Goal: Transaction & Acquisition: Purchase product/service

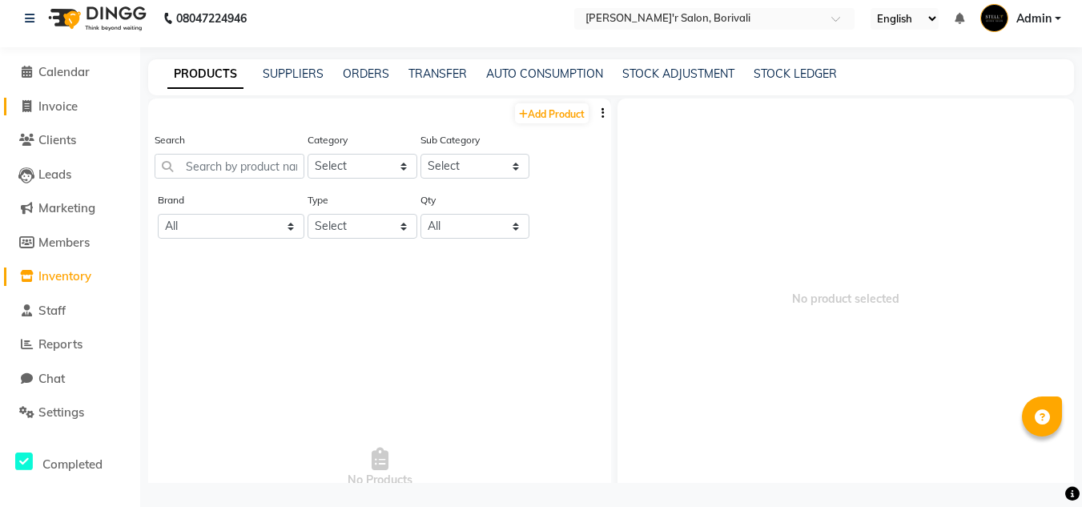
click at [34, 110] on span at bounding box center [26, 107] width 24 height 18
select select "8737"
select select "service"
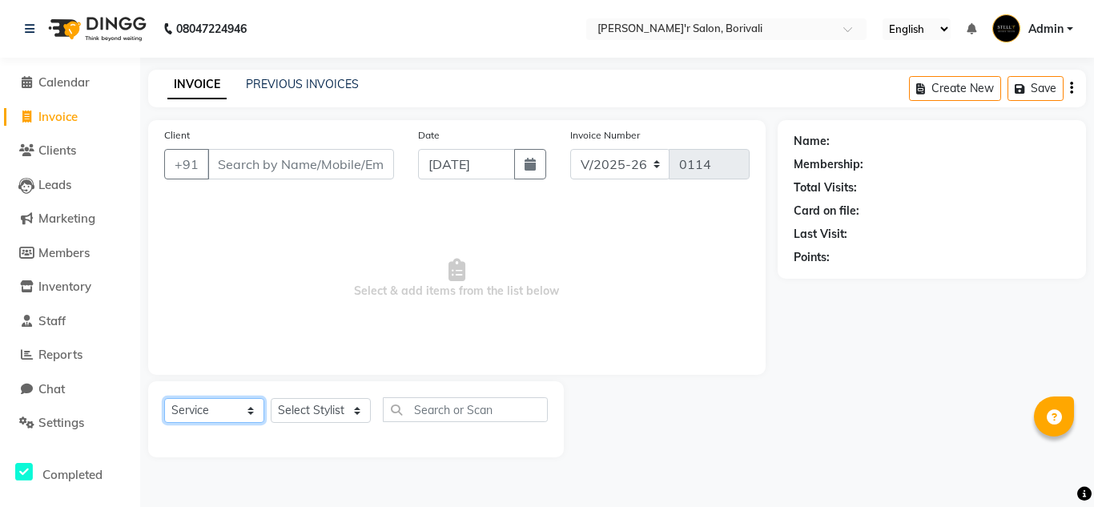
click at [220, 403] on select "Select Service Product Membership Package Voucher Prepaid Gift Card" at bounding box center [214, 410] width 100 height 25
click at [164, 398] on select "Select Service Product Membership Package Voucher Prepaid Gift Card" at bounding box center [214, 410] width 100 height 25
click at [289, 410] on select "Select Stylist [PERSON_NAME] Chote Laal Thakur [PERSON_NAME] Mohd [PERSON_NAME]…" at bounding box center [321, 410] width 100 height 25
select select "89314"
click at [271, 398] on select "Select Stylist [PERSON_NAME] Chote Laal Thakur [PERSON_NAME] Mohd [PERSON_NAME]…" at bounding box center [321, 410] width 100 height 25
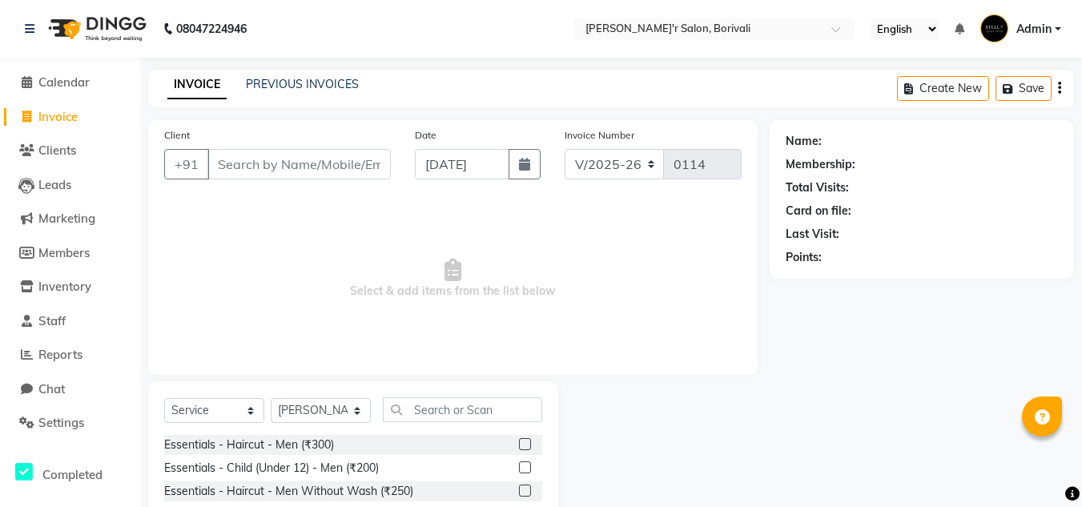
click at [519, 445] on label at bounding box center [525, 444] width 12 height 12
click at [519, 445] on input "checkbox" at bounding box center [524, 445] width 10 height 10
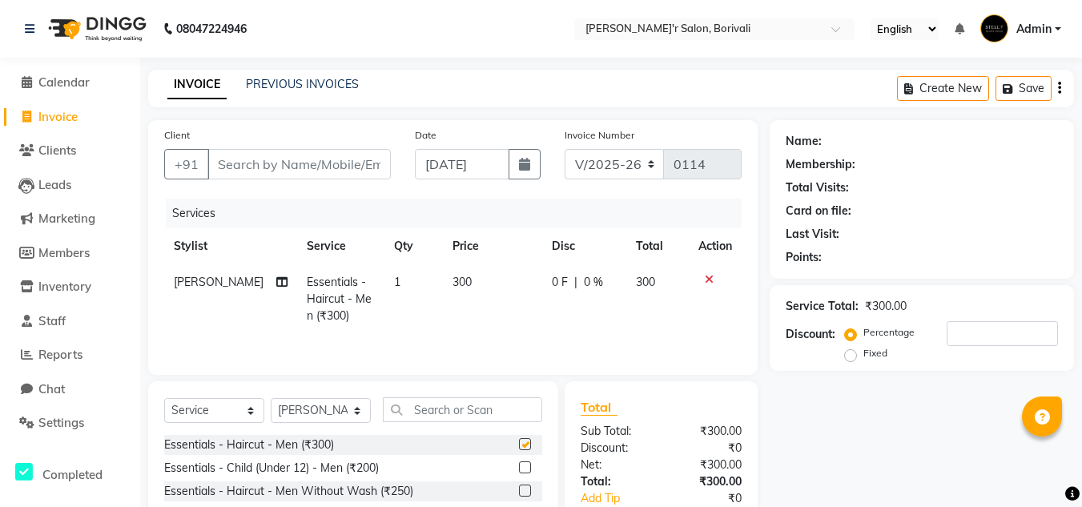
checkbox input "false"
click at [306, 166] on input "Client" at bounding box center [299, 164] width 183 height 30
click at [279, 155] on input "Client" at bounding box center [299, 164] width 183 height 30
type input "h"
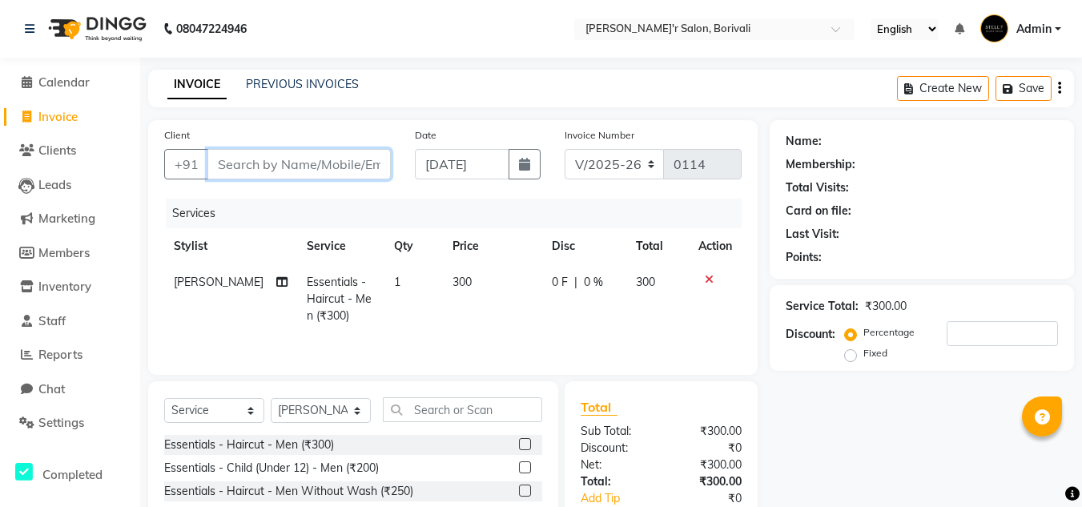
type input "0"
type input "h"
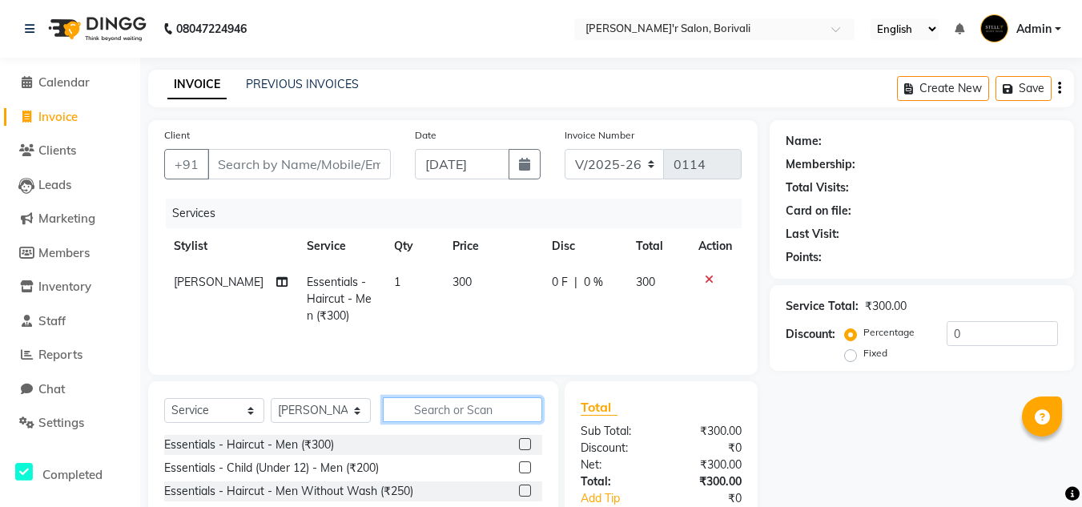
click at [460, 408] on input "text" at bounding box center [462, 409] width 159 height 25
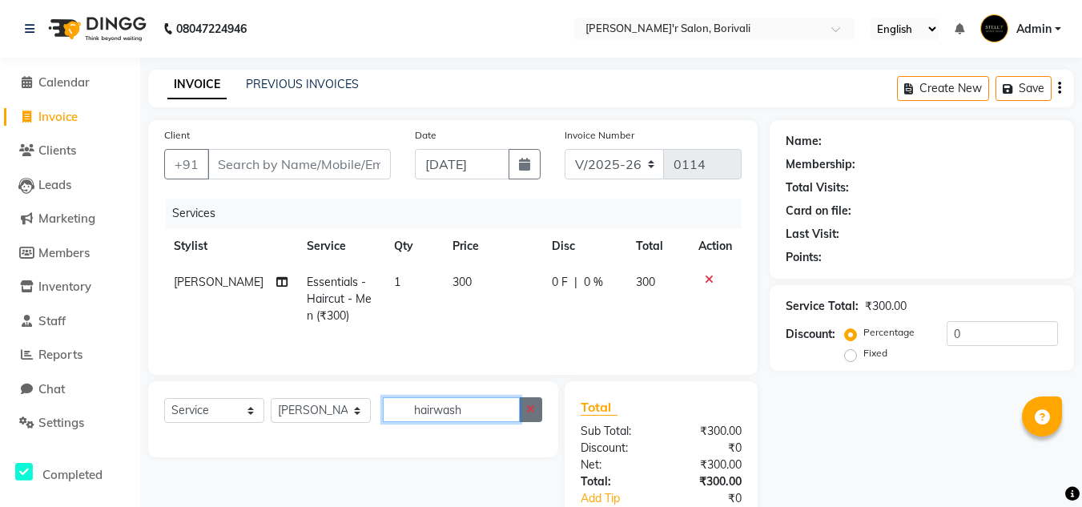
scroll to position [100, 0]
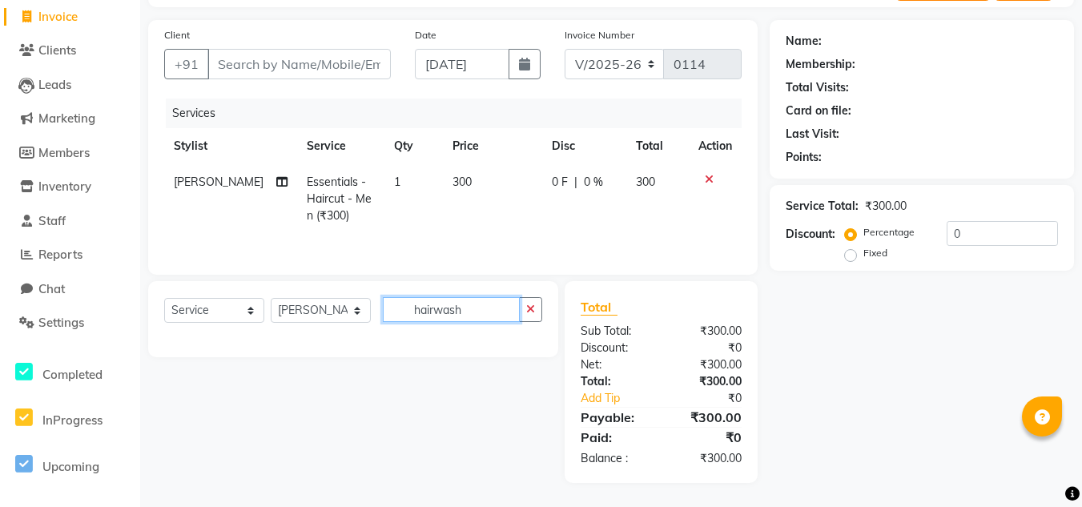
click at [483, 313] on input "hairwash" at bounding box center [451, 309] width 137 height 25
type input "h"
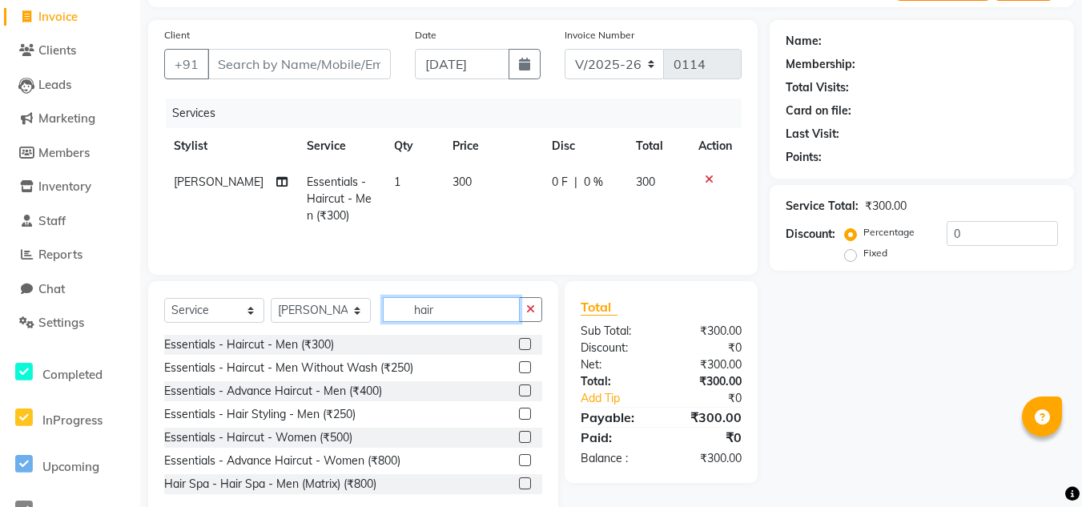
scroll to position [135, 0]
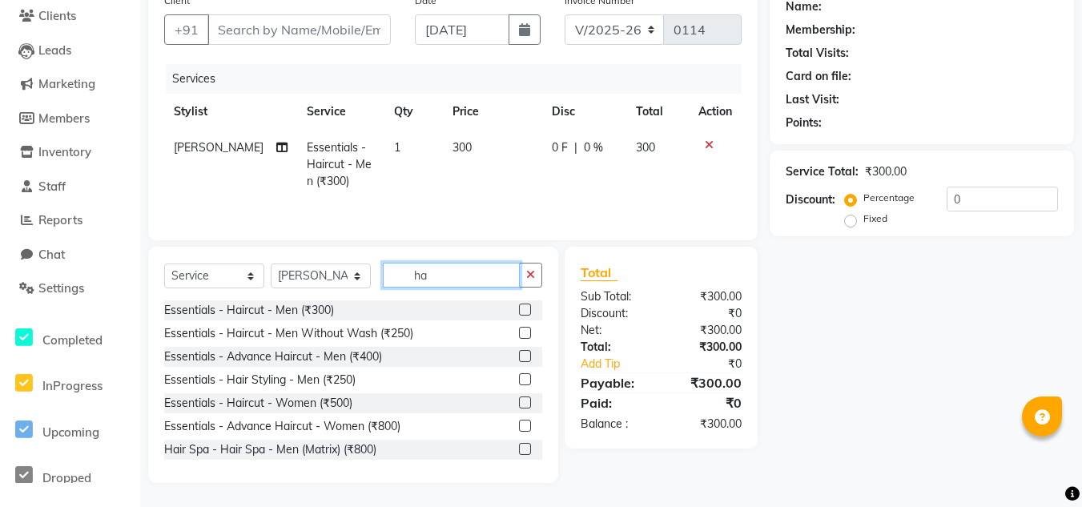
type input "h"
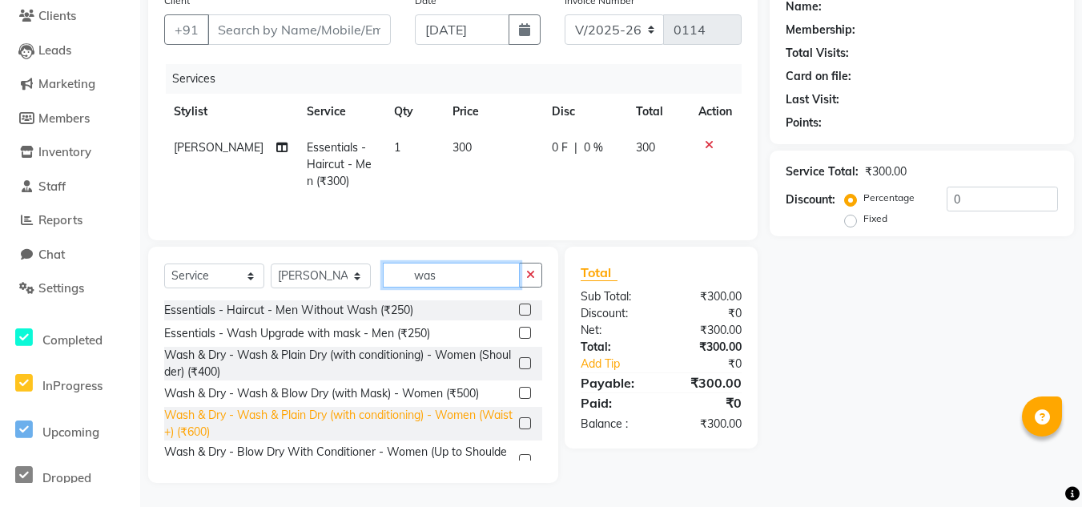
scroll to position [0, 0]
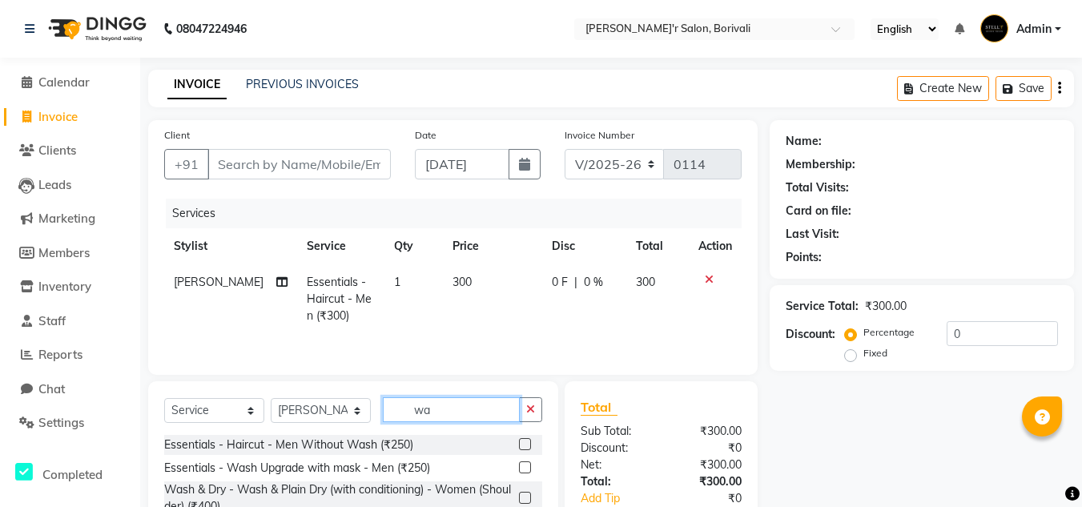
type input "w"
type input "sha"
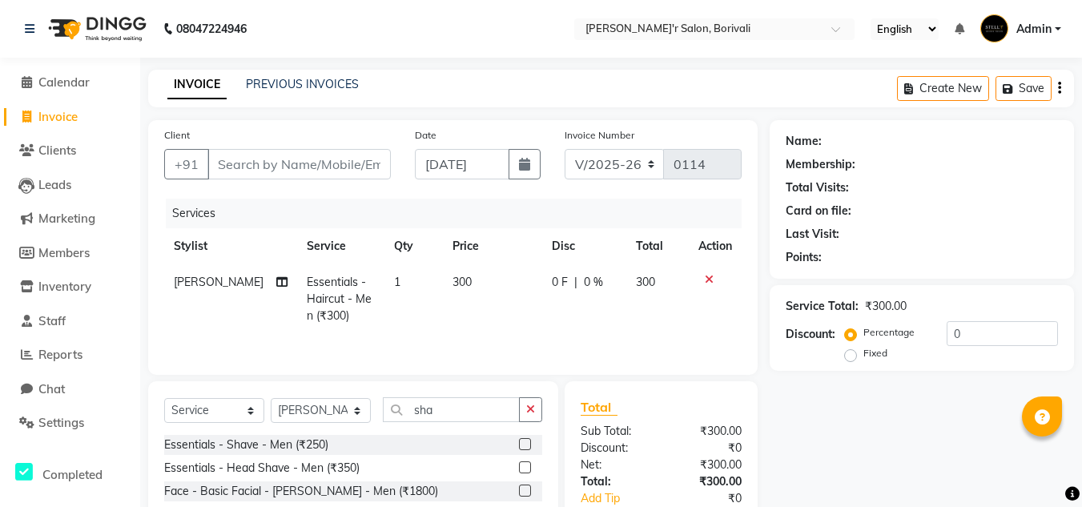
click at [526, 444] on label at bounding box center [525, 444] width 12 height 12
click at [526, 444] on input "checkbox" at bounding box center [524, 445] width 10 height 10
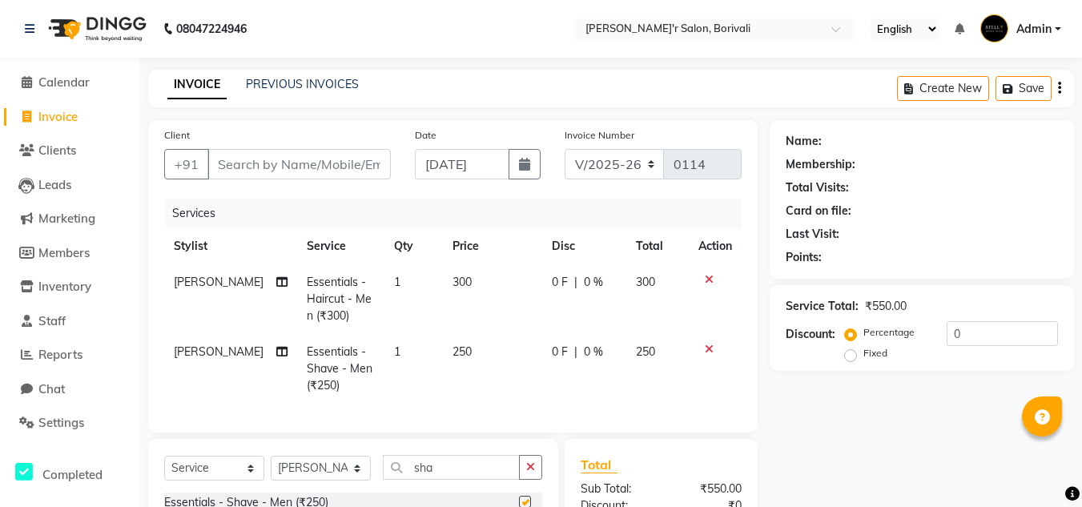
checkbox input "false"
drag, startPoint x: 38, startPoint y: 79, endPoint x: 682, endPoint y: 107, distance: 644.8
click at [38, 79] on span at bounding box center [26, 83] width 24 height 18
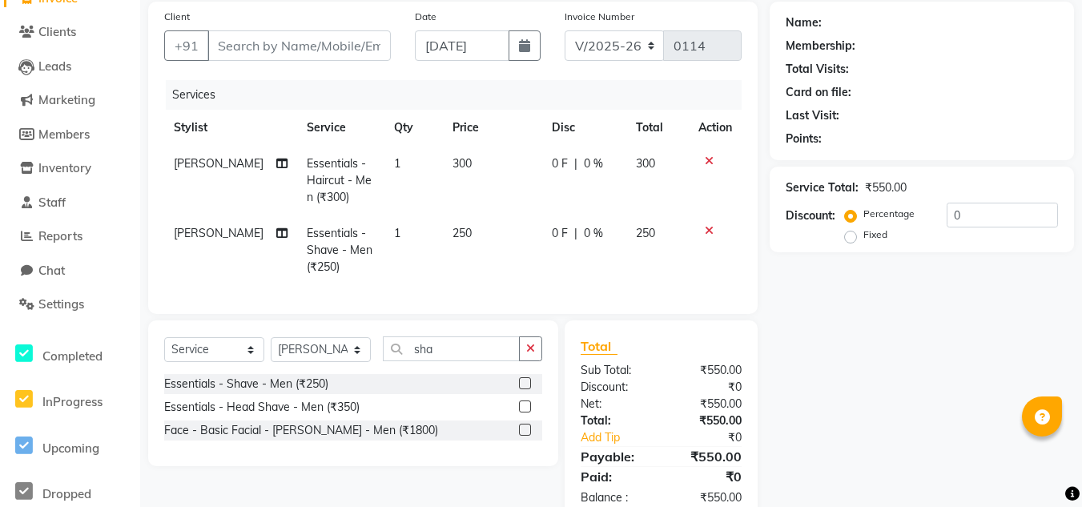
scroll to position [80, 0]
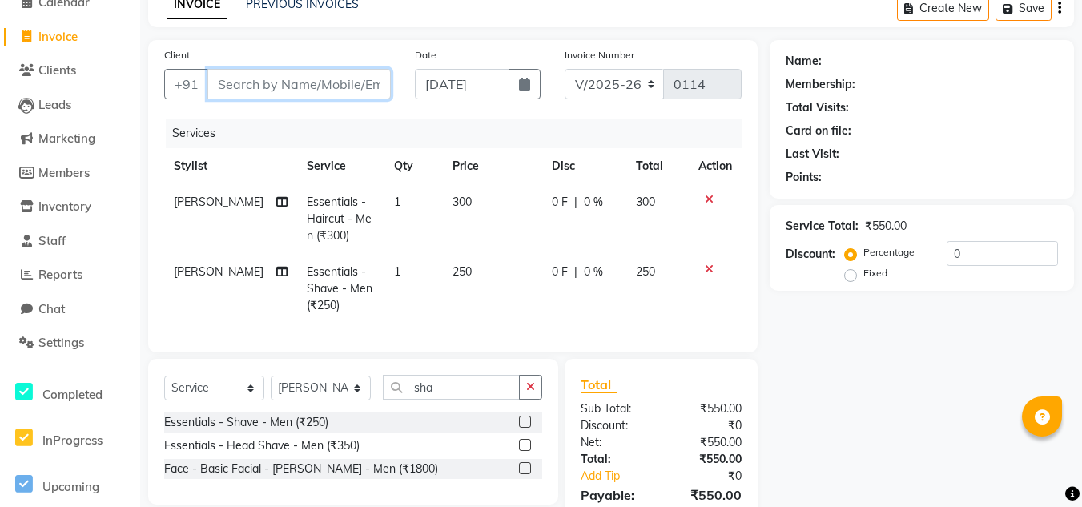
click at [242, 93] on input "Client" at bounding box center [299, 84] width 183 height 30
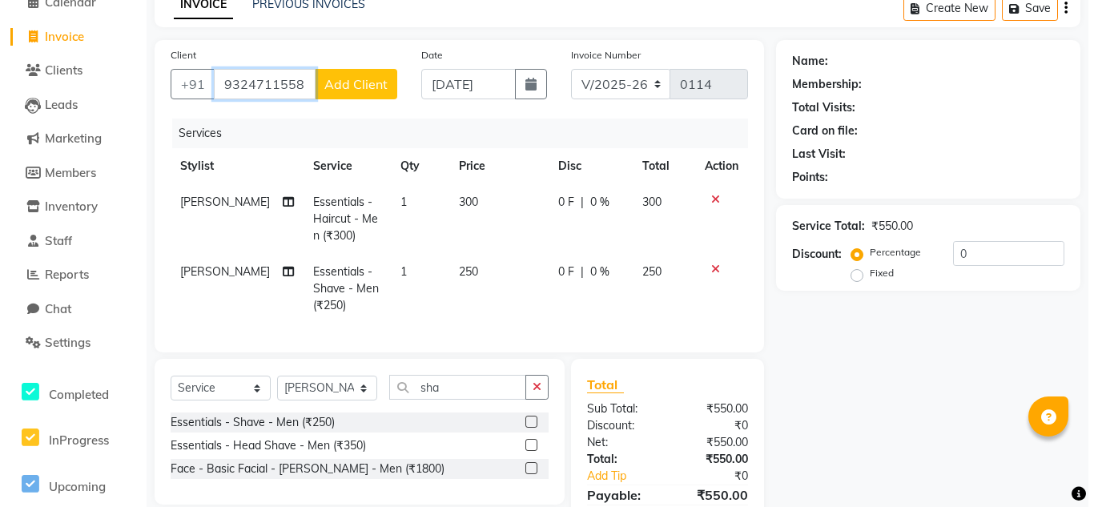
scroll to position [0, 0]
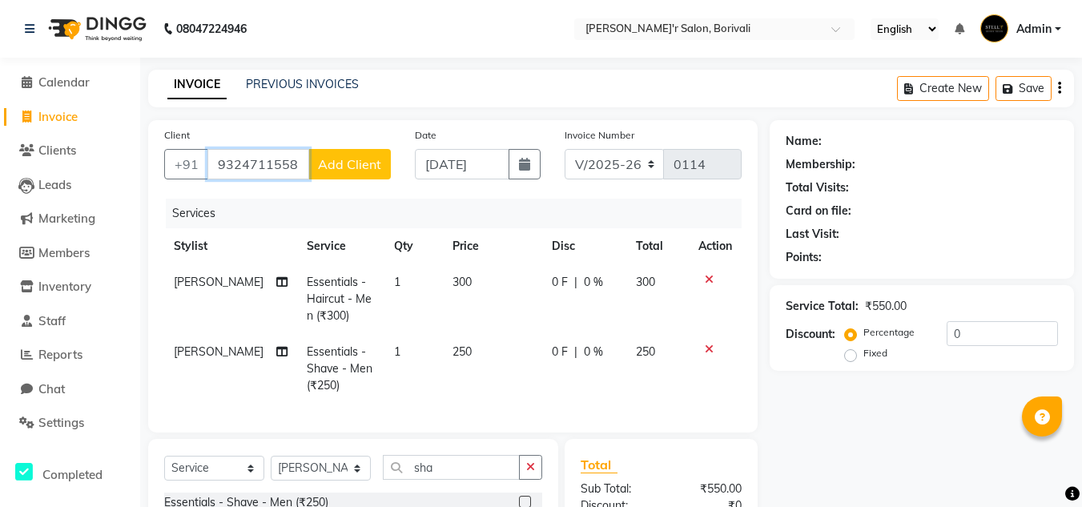
type input "9324711558"
click at [369, 162] on span "Add Client" at bounding box center [349, 164] width 63 height 16
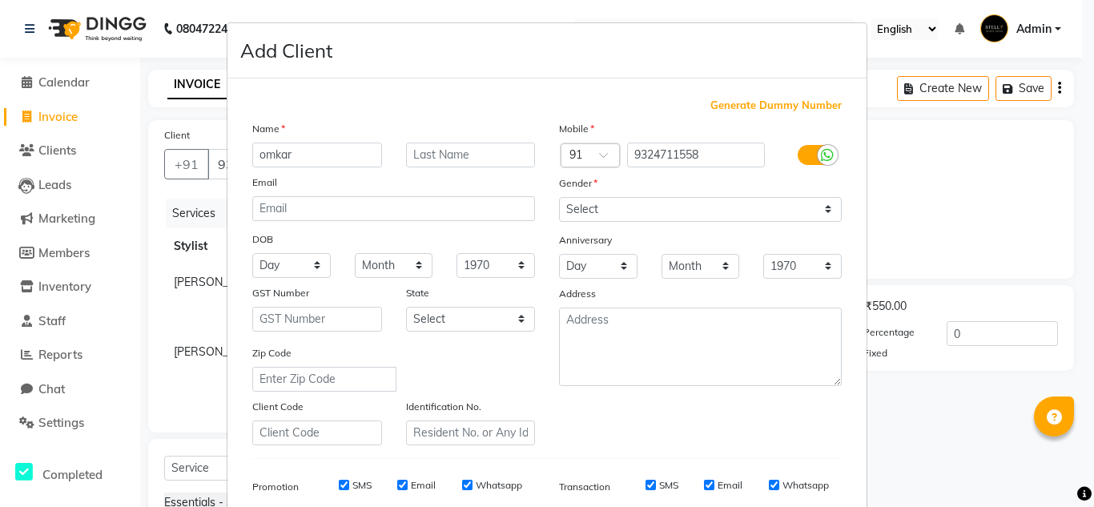
click at [256, 155] on input "omkar" at bounding box center [317, 155] width 130 height 25
click at [259, 156] on input "omkar" at bounding box center [317, 155] width 130 height 25
type input "Omkar"
click at [470, 151] on input "text" at bounding box center [471, 155] width 130 height 25
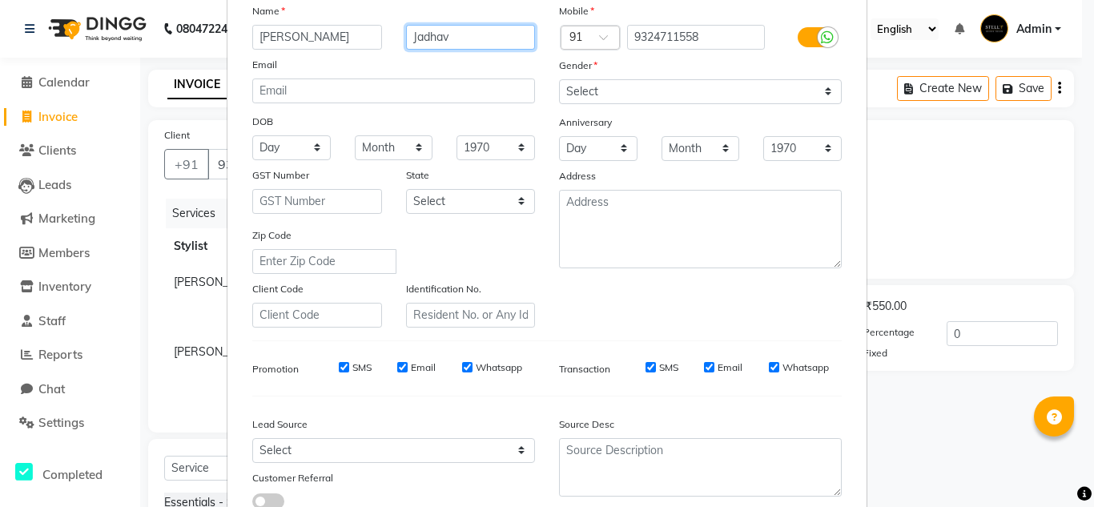
scroll to position [232, 0]
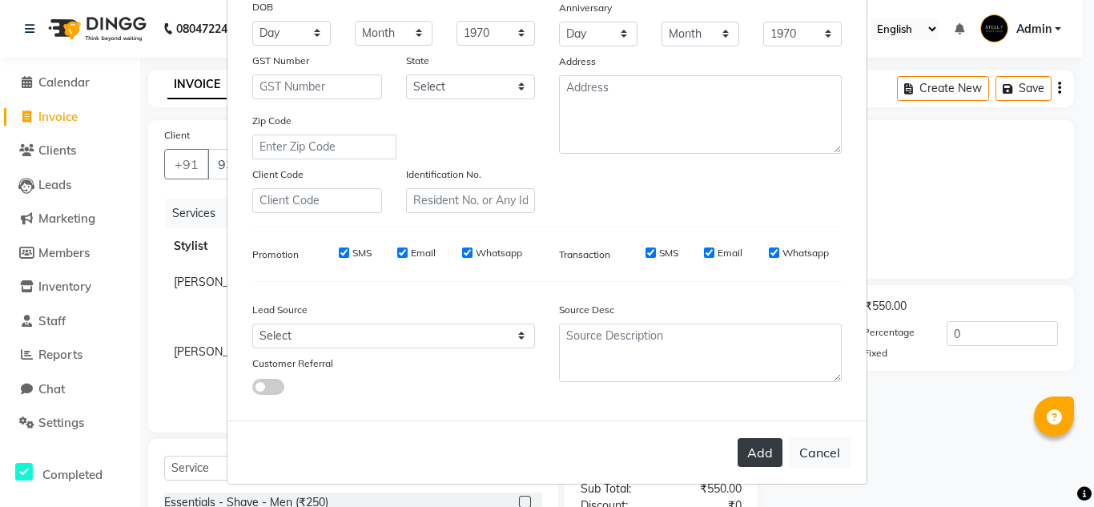
type input "Jadhav"
click at [738, 450] on button "Add" at bounding box center [760, 452] width 45 height 29
click at [754, 441] on button "Add" at bounding box center [760, 452] width 45 height 29
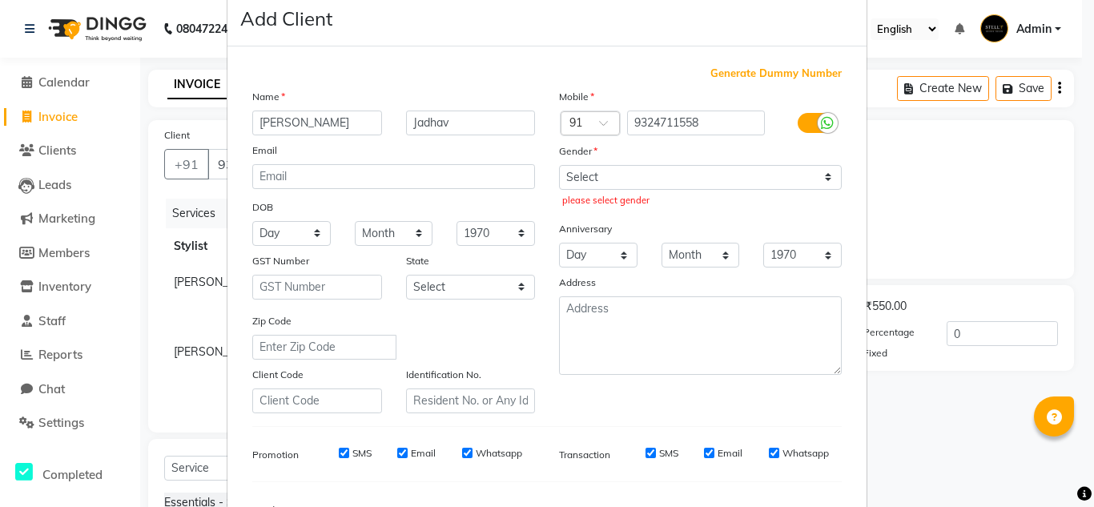
scroll to position [0, 0]
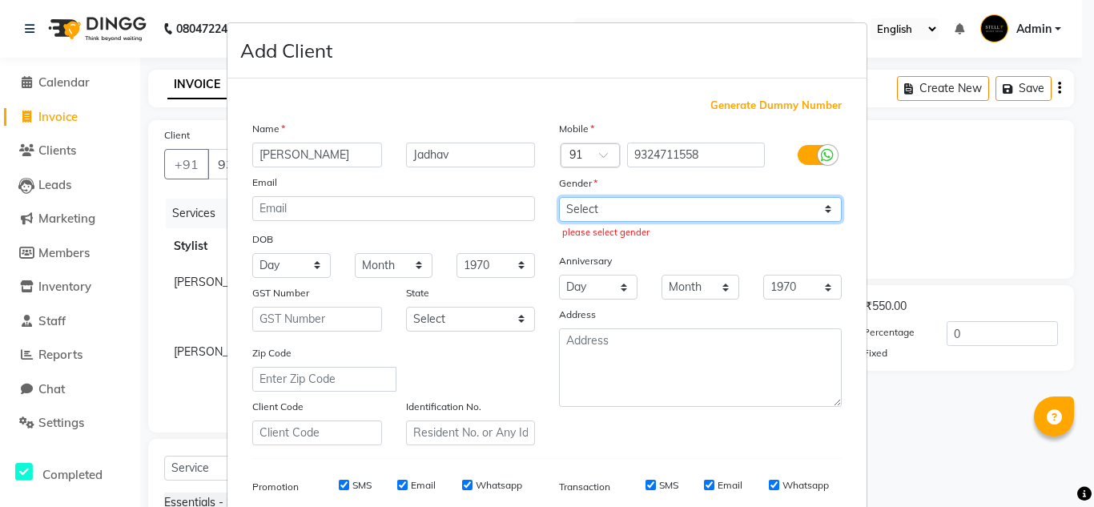
click at [651, 220] on select "Select [DEMOGRAPHIC_DATA] [DEMOGRAPHIC_DATA] Other Prefer Not To Say" at bounding box center [700, 209] width 283 height 25
select select "[DEMOGRAPHIC_DATA]"
click at [559, 197] on select "Select [DEMOGRAPHIC_DATA] [DEMOGRAPHIC_DATA] Other Prefer Not To Say" at bounding box center [700, 209] width 283 height 25
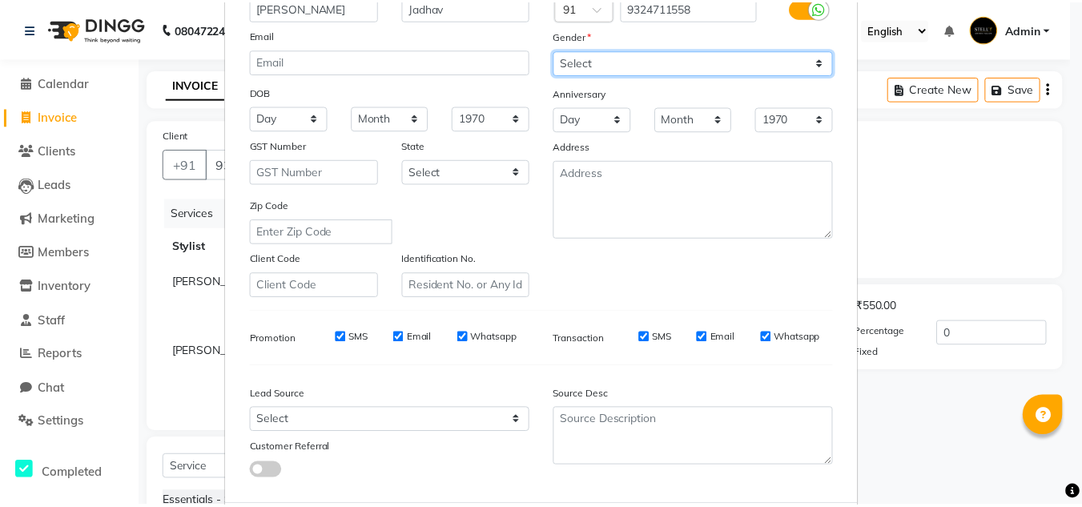
scroll to position [232, 0]
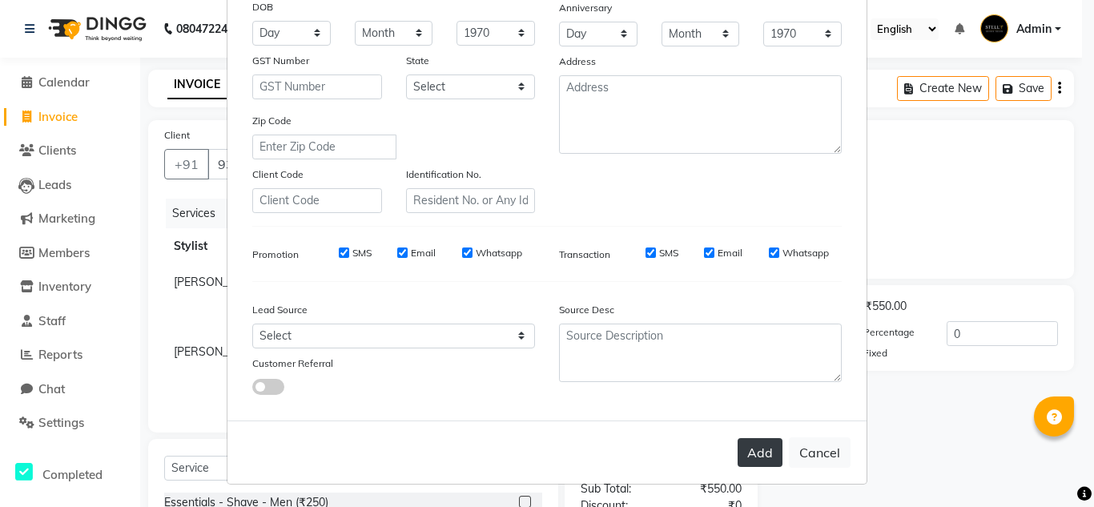
click at [751, 445] on button "Add" at bounding box center [760, 452] width 45 height 29
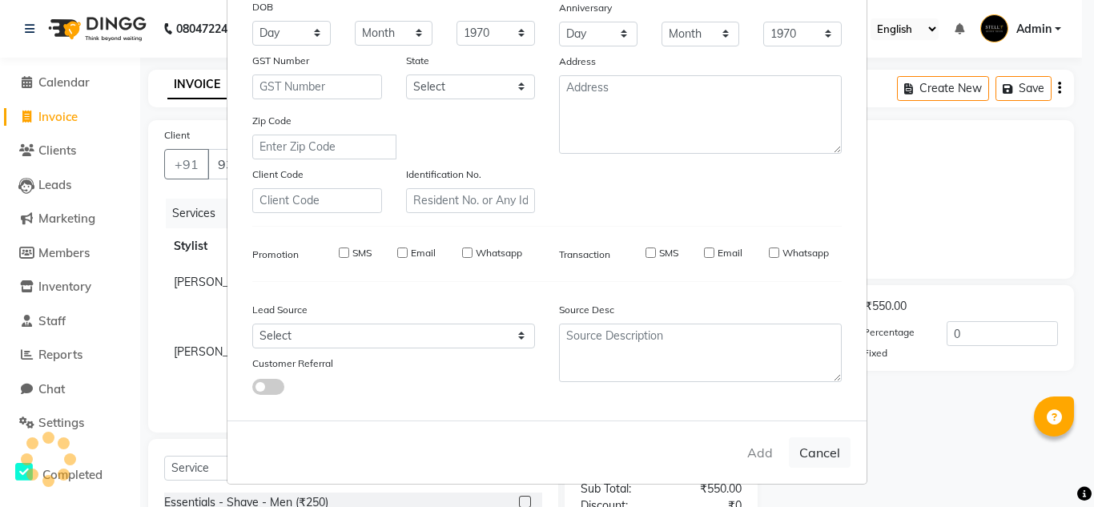
select select
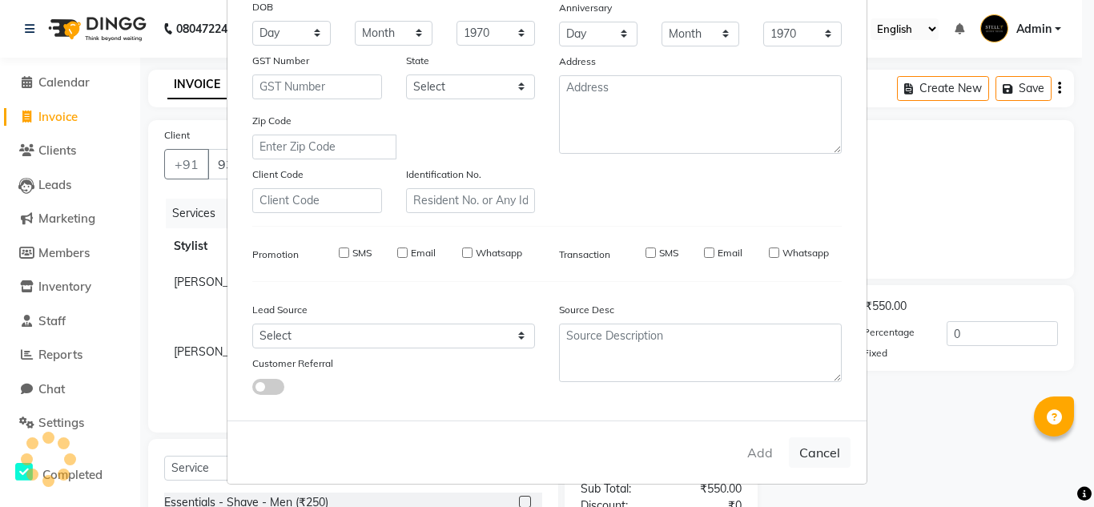
select select
checkbox input "false"
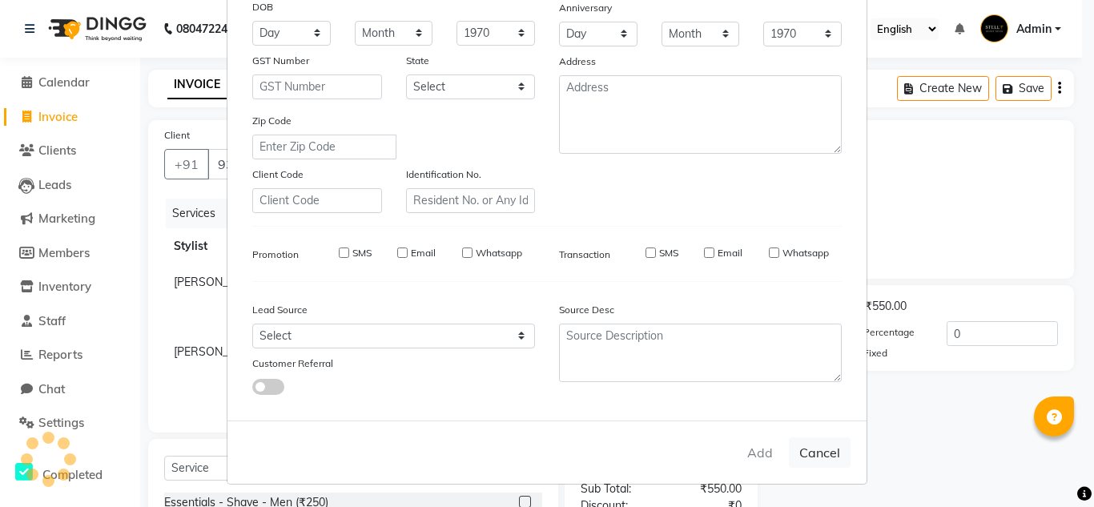
checkbox input "false"
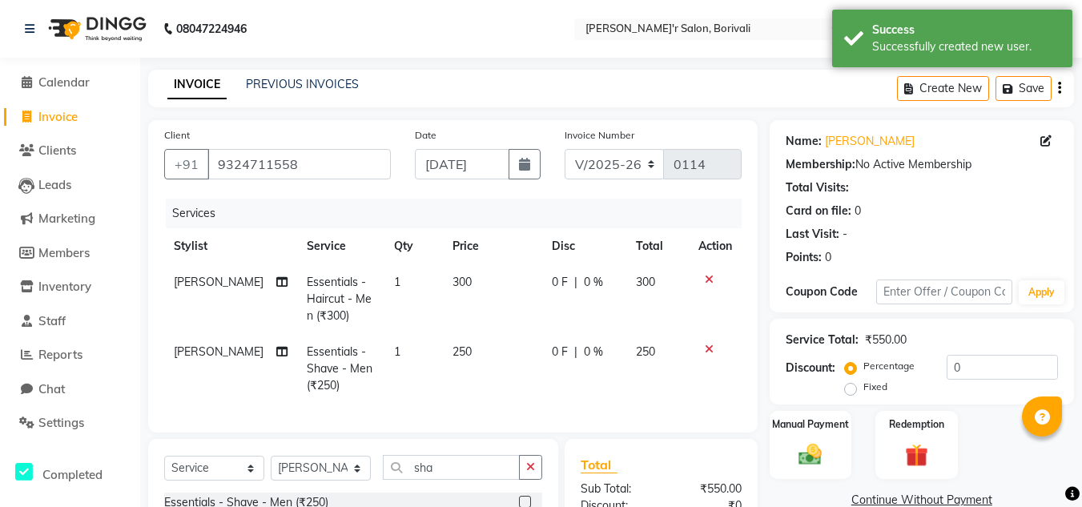
scroll to position [170, 0]
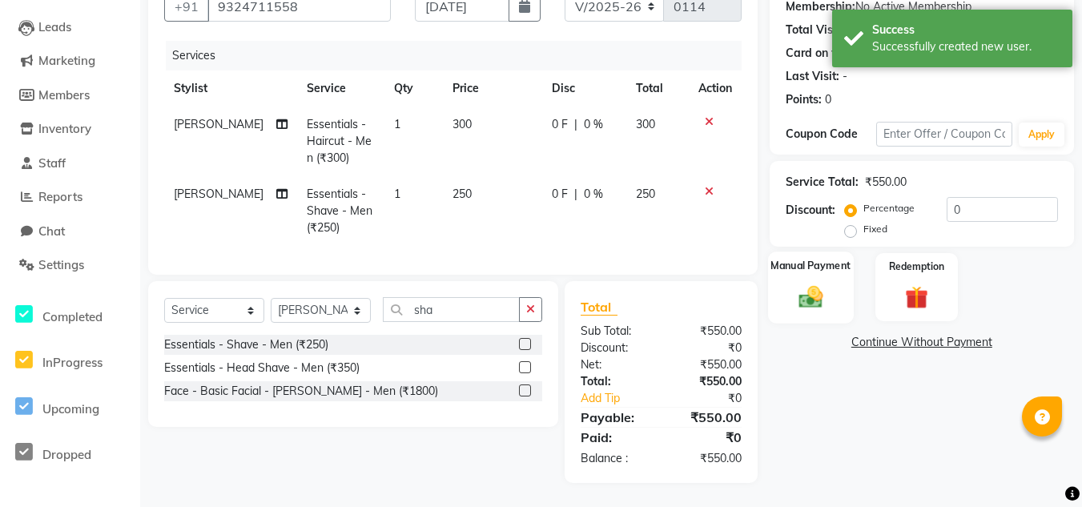
click at [825, 283] on img at bounding box center [811, 297] width 39 height 28
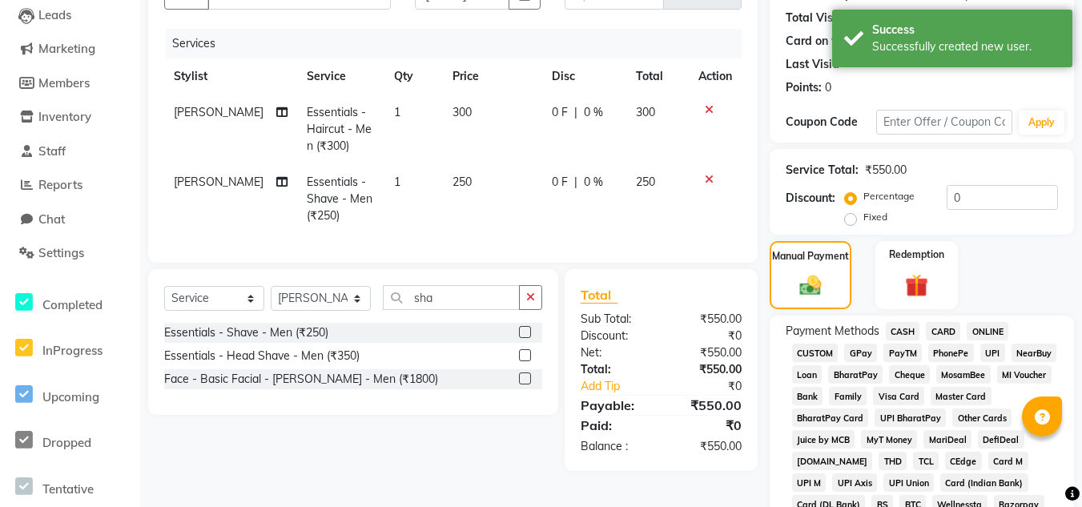
click at [856, 351] on span "GPay" at bounding box center [860, 353] width 33 height 18
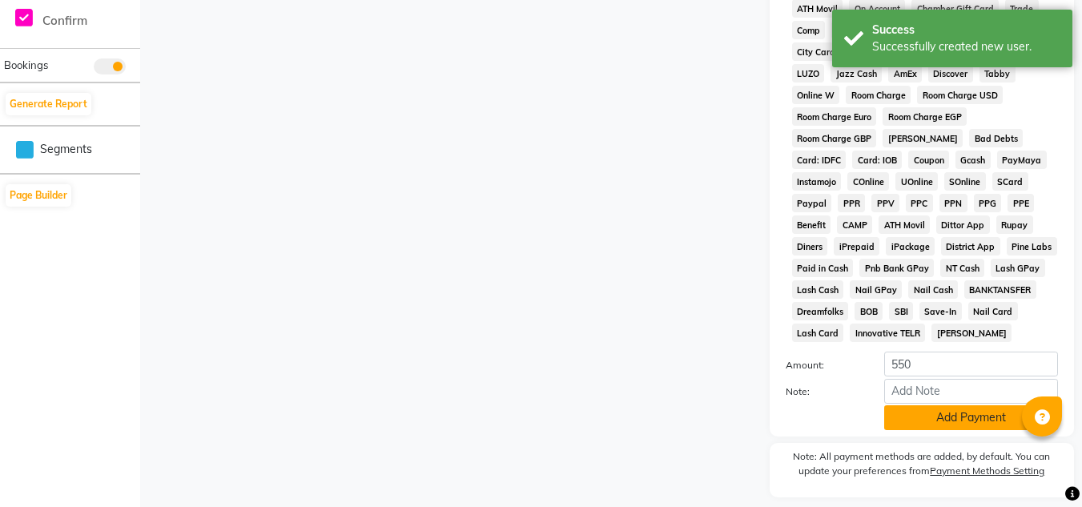
click at [944, 412] on button "Add Payment" at bounding box center [972, 417] width 174 height 25
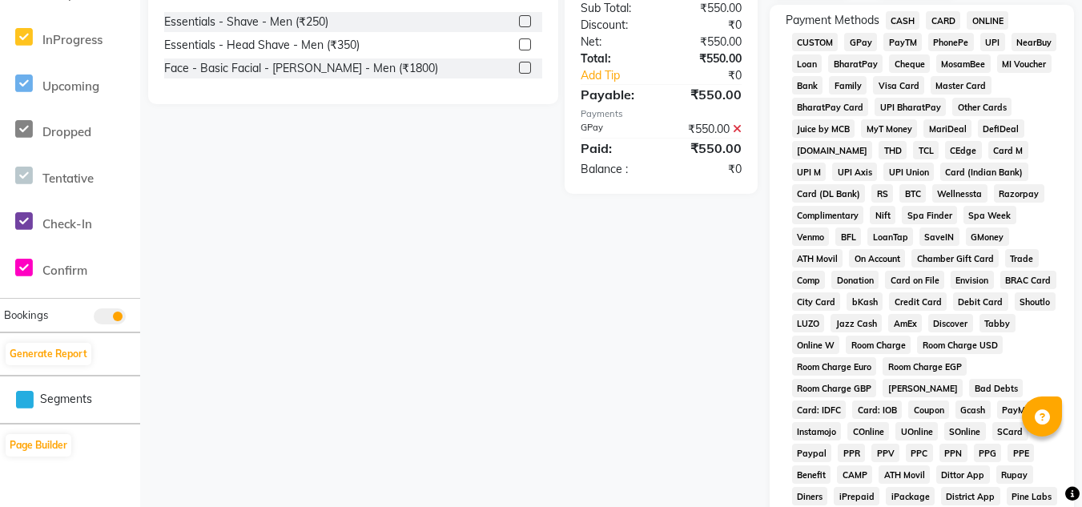
scroll to position [320, 0]
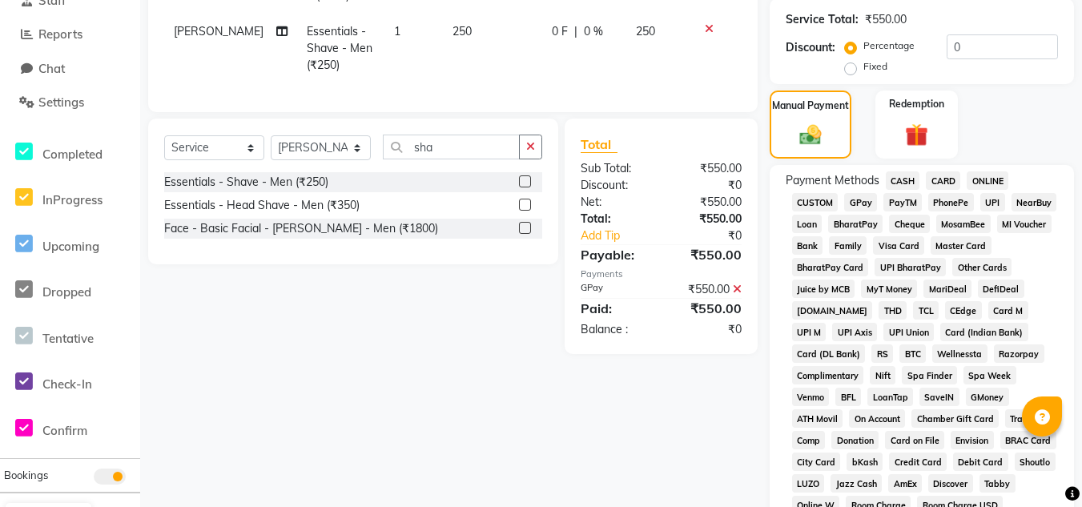
click at [856, 195] on span "GPay" at bounding box center [860, 202] width 33 height 18
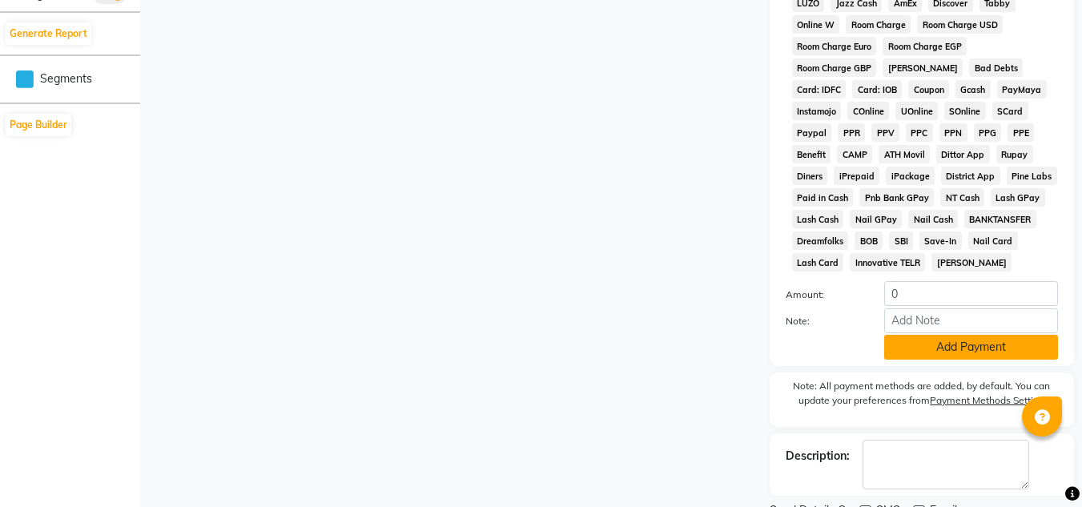
scroll to position [869, 0]
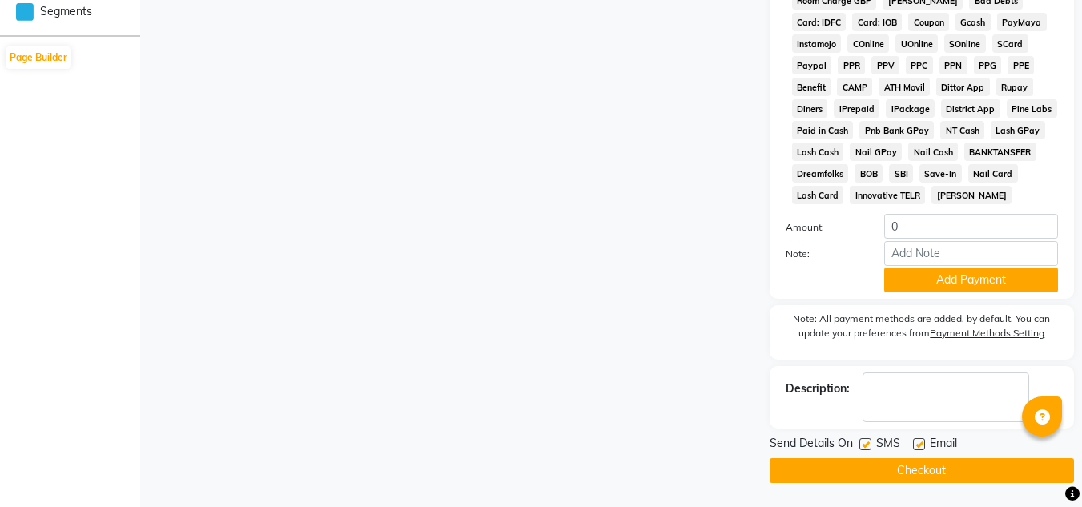
click at [986, 472] on button "Checkout" at bounding box center [922, 470] width 304 height 25
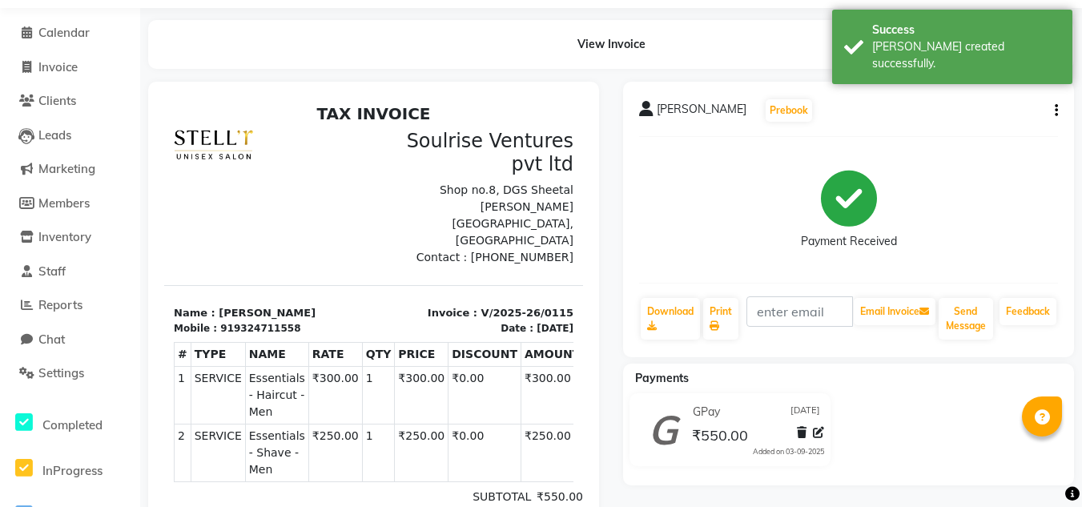
scroll to position [10, 0]
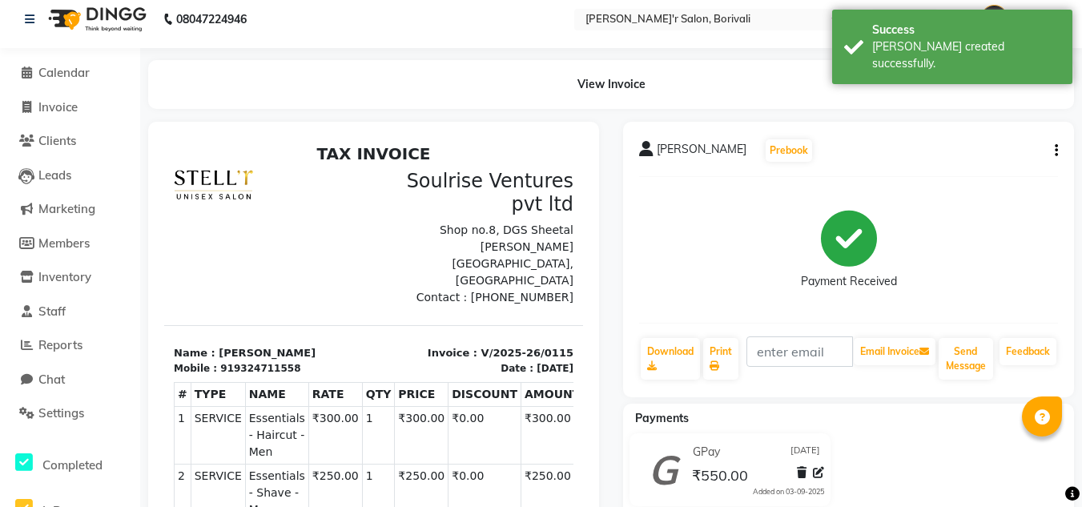
click at [1055, 151] on icon "button" at bounding box center [1056, 151] width 3 height 1
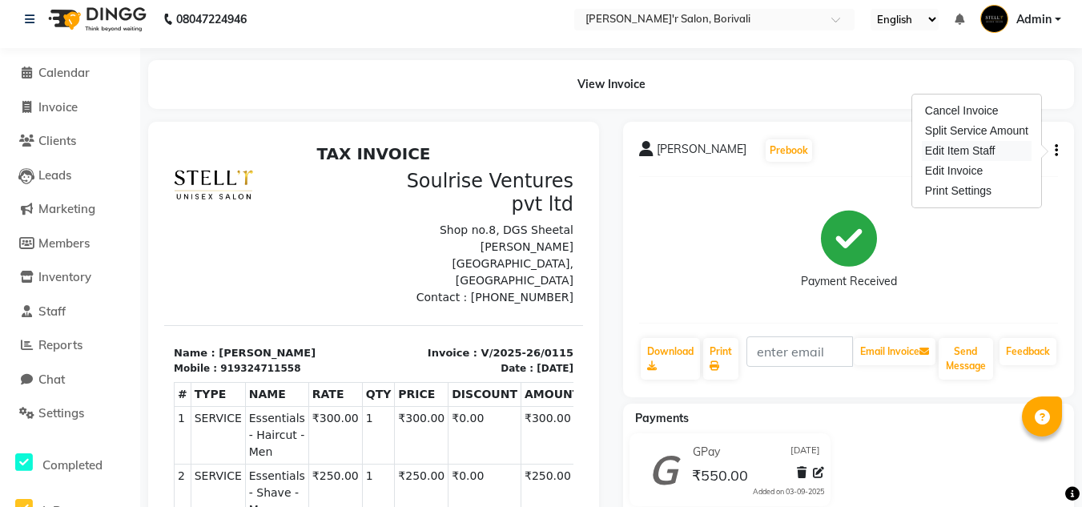
click at [1001, 150] on div "Edit Item Staff" at bounding box center [977, 151] width 110 height 20
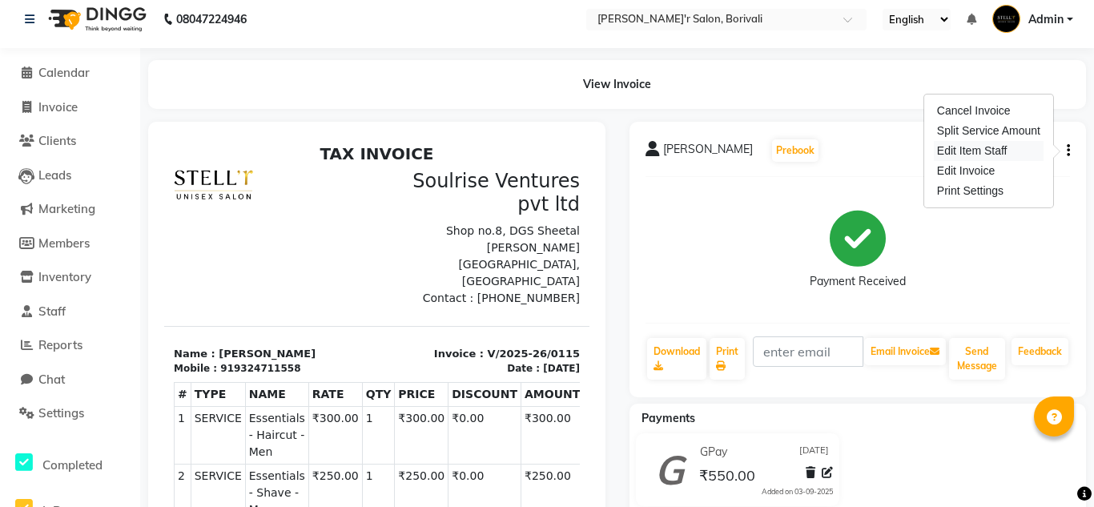
select select "89314"
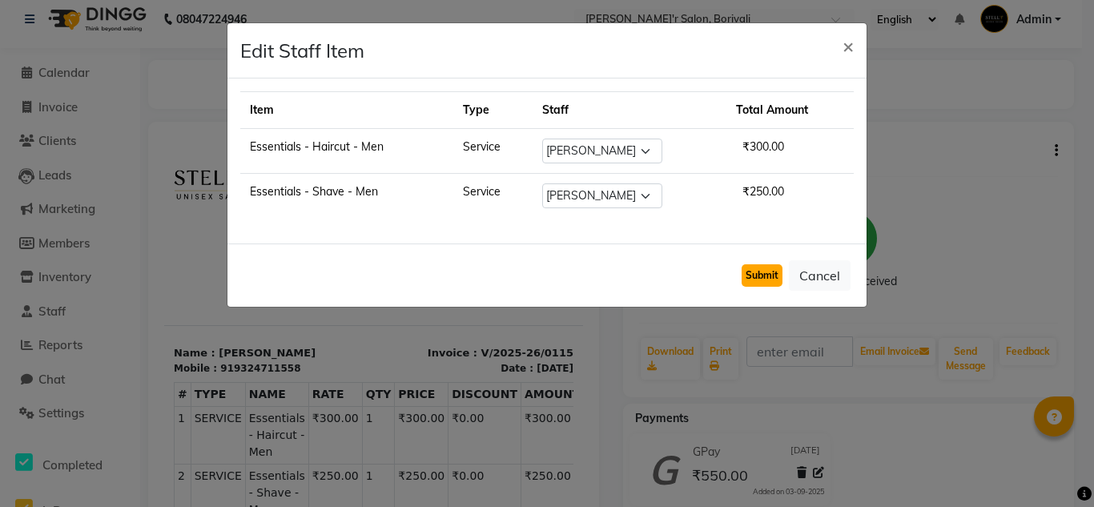
click at [780, 281] on button "Submit" at bounding box center [762, 275] width 41 height 22
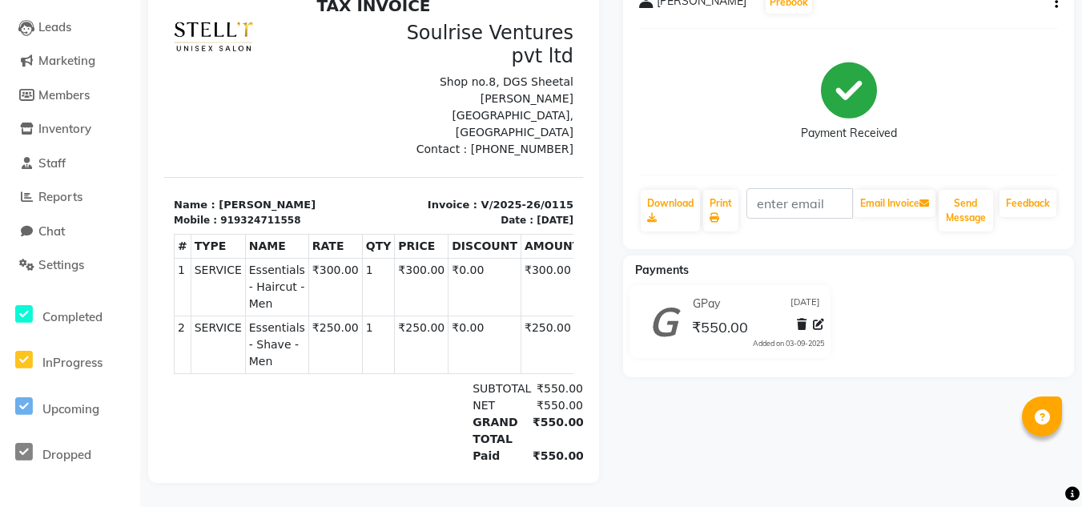
scroll to position [0, 0]
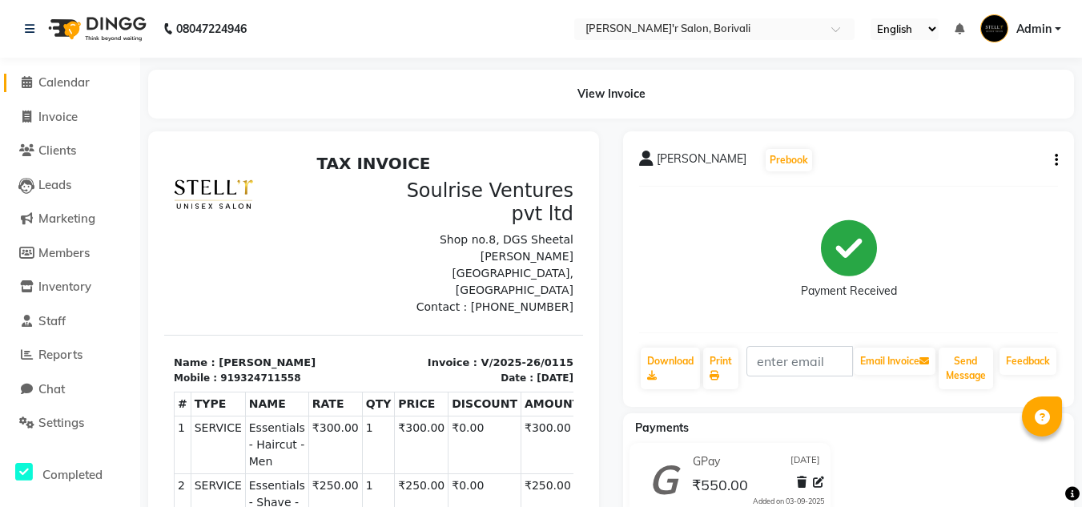
click at [86, 74] on link "Calendar" at bounding box center [70, 83] width 132 height 18
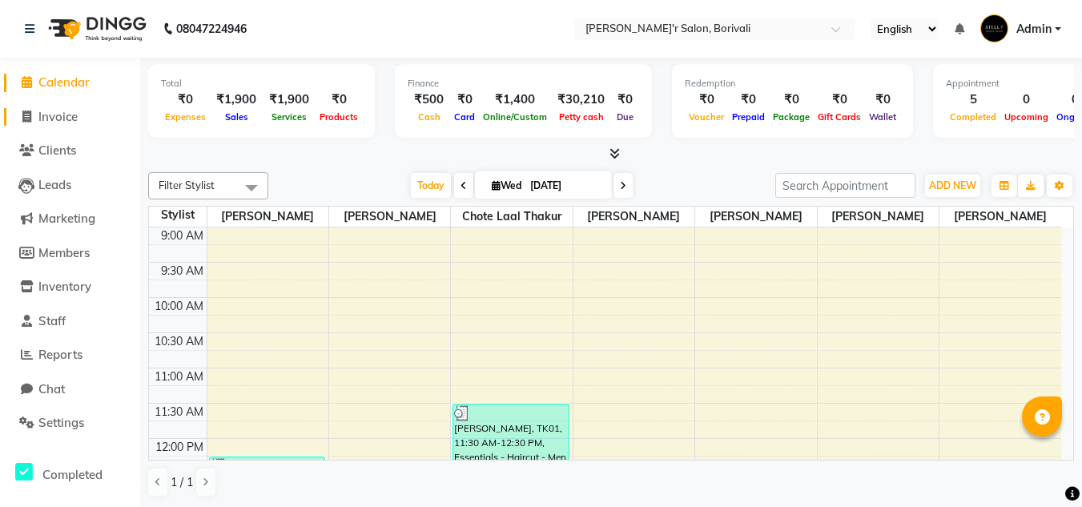
click at [73, 120] on span "Invoice" at bounding box center [57, 116] width 39 height 15
select select "8737"
select select "service"
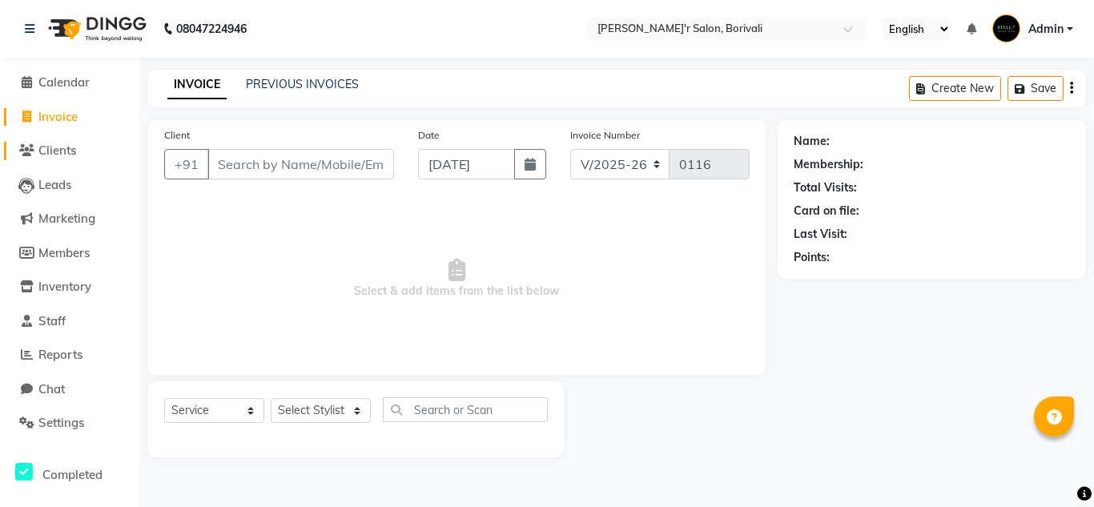
click at [63, 151] on span "Clients" at bounding box center [57, 150] width 38 height 15
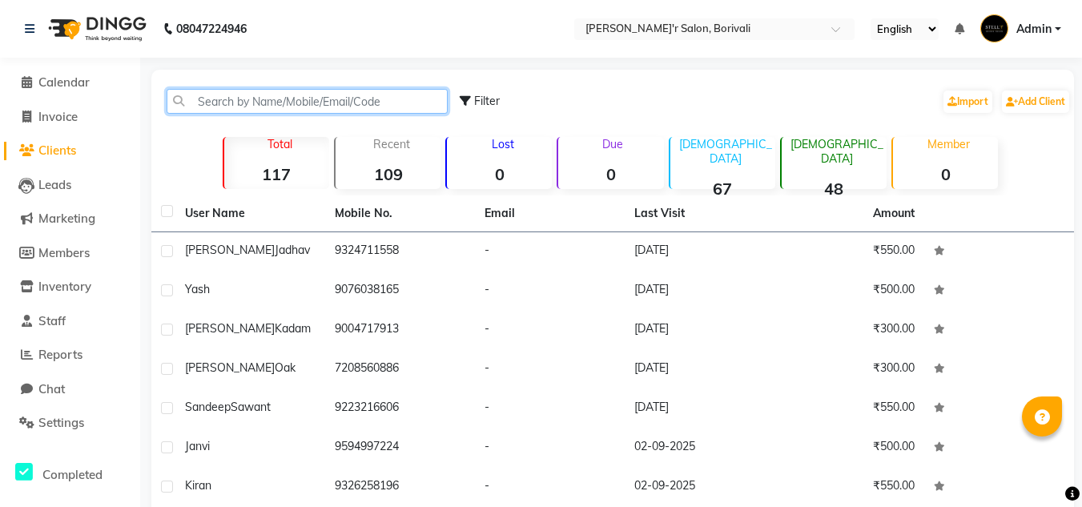
click at [238, 93] on input "text" at bounding box center [307, 101] width 281 height 25
click at [72, 83] on span "Calendar" at bounding box center [63, 82] width 51 height 15
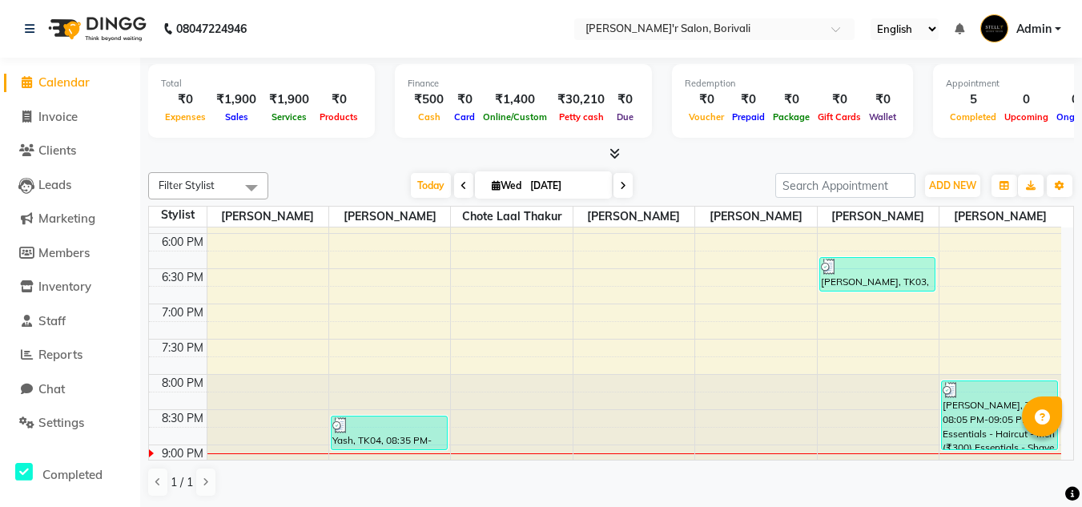
scroll to position [683, 0]
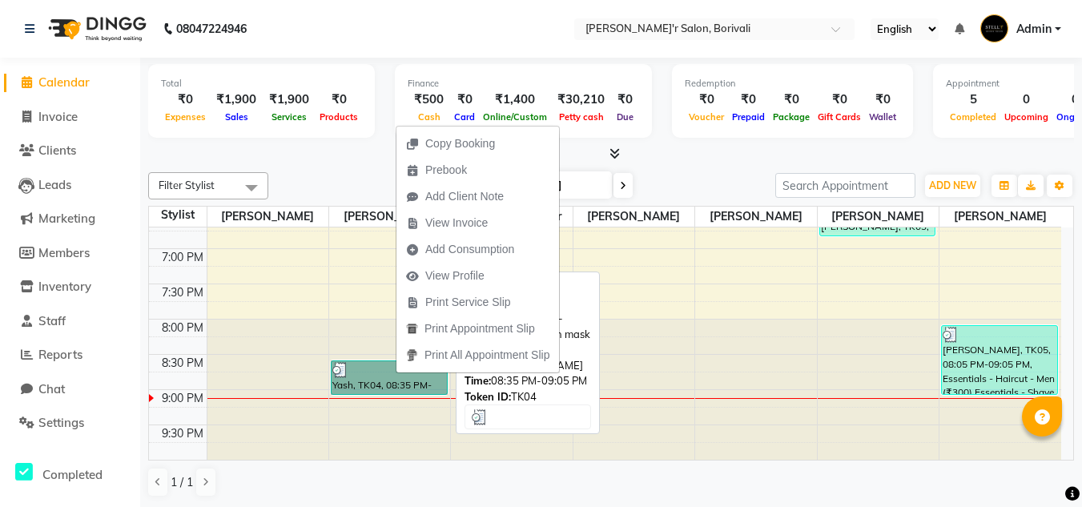
click at [396, 373] on link "Yash, TK04, 08:35 PM-09:05 PM, Essentials - Wash Upgrade with mask - Men (₹250)" at bounding box center [389, 378] width 117 height 34
select select "3"
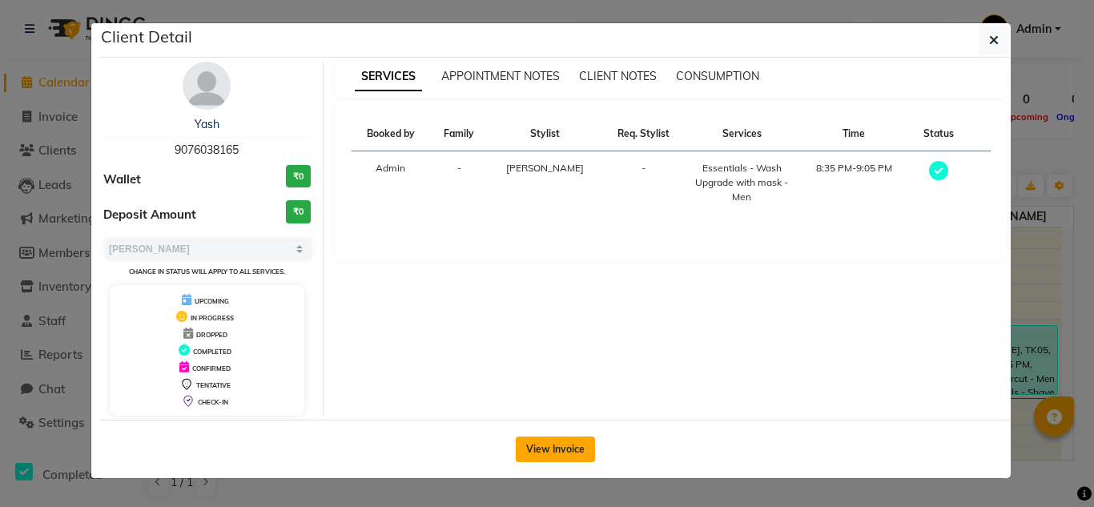
click at [524, 444] on button "View Invoice" at bounding box center [555, 450] width 79 height 26
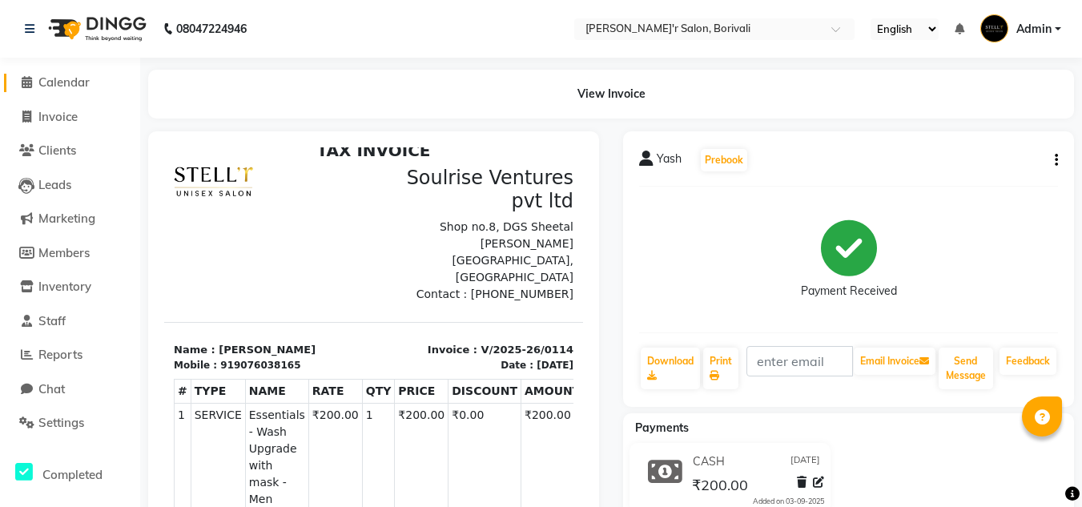
click at [55, 81] on span "Calendar" at bounding box center [63, 82] width 51 height 15
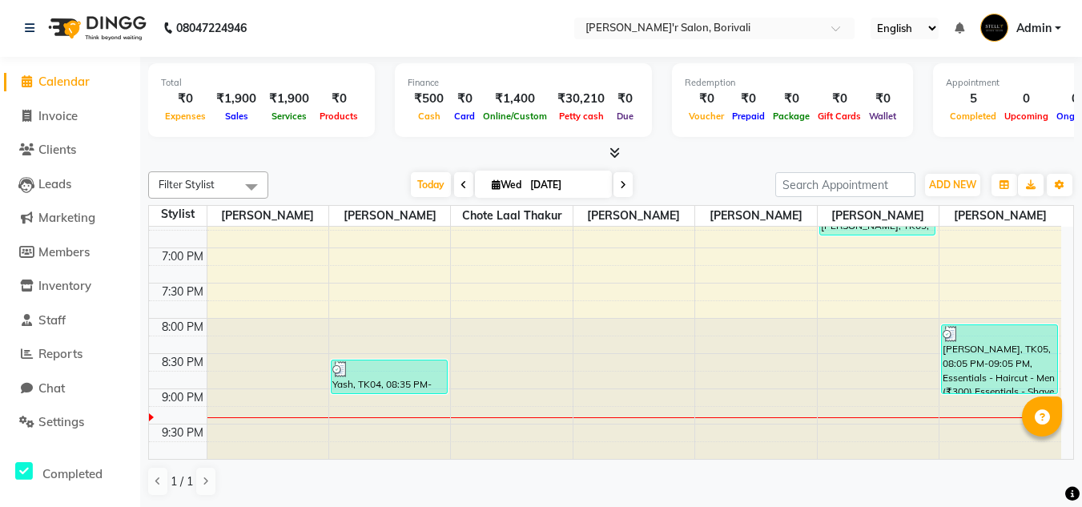
click at [77, 77] on span "Calendar" at bounding box center [63, 81] width 51 height 15
click at [52, 119] on span "Invoice" at bounding box center [57, 115] width 39 height 15
select select "8737"
select select "service"
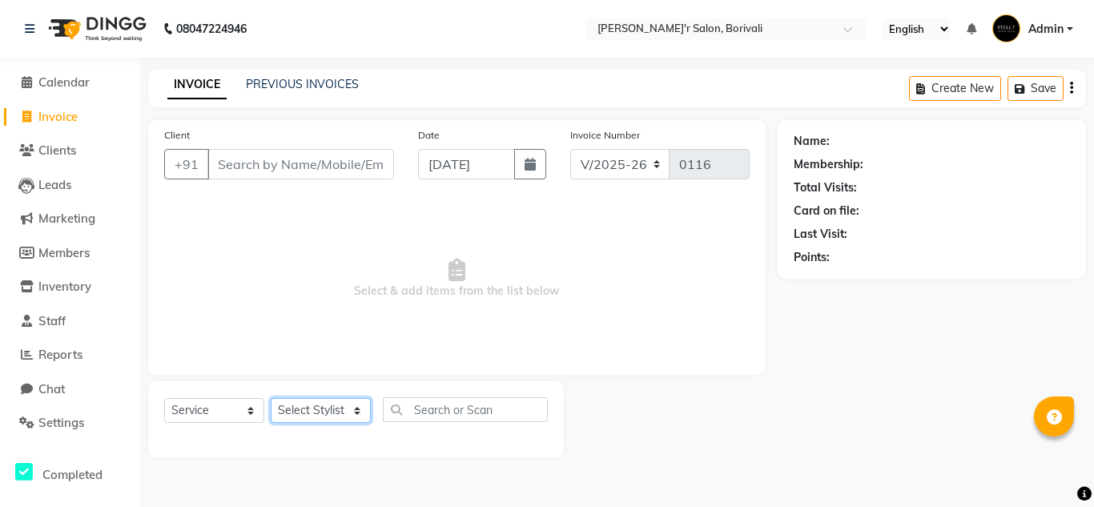
click at [319, 413] on select "Select Stylist [PERSON_NAME] Chote Laal Thakur [PERSON_NAME] Mohd [PERSON_NAME]…" at bounding box center [321, 410] width 100 height 25
click at [271, 398] on select "Select Stylist [PERSON_NAME] Chote Laal Thakur [PERSON_NAME] Mohd [PERSON_NAME]…" at bounding box center [321, 410] width 100 height 25
select select "89314"
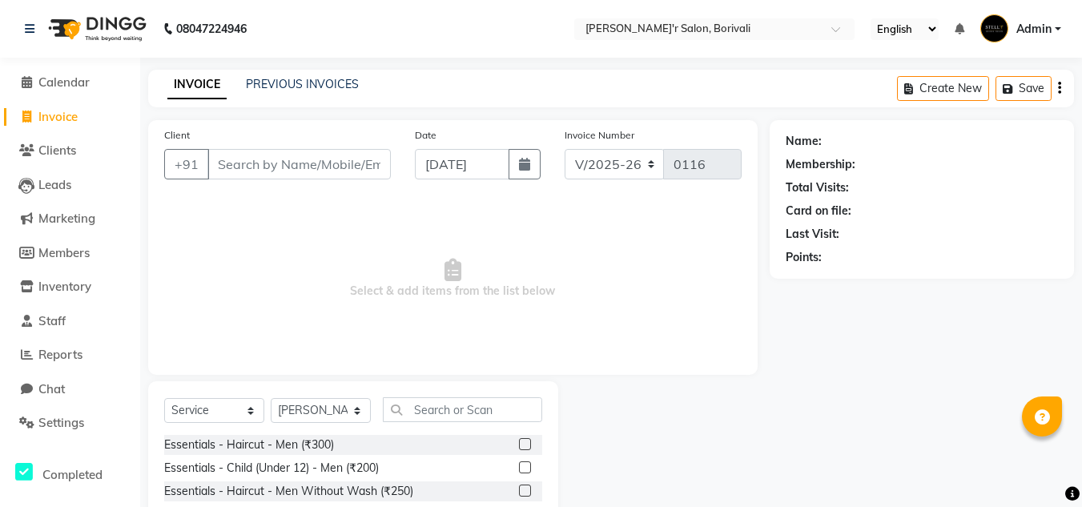
click at [519, 442] on label at bounding box center [525, 444] width 12 height 12
click at [519, 442] on input "checkbox" at bounding box center [524, 445] width 10 height 10
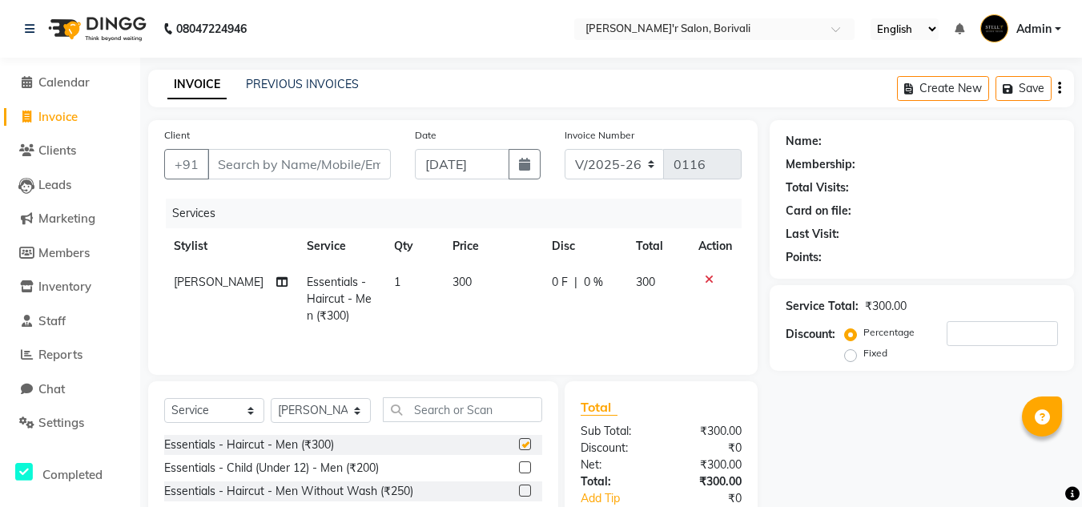
checkbox input "false"
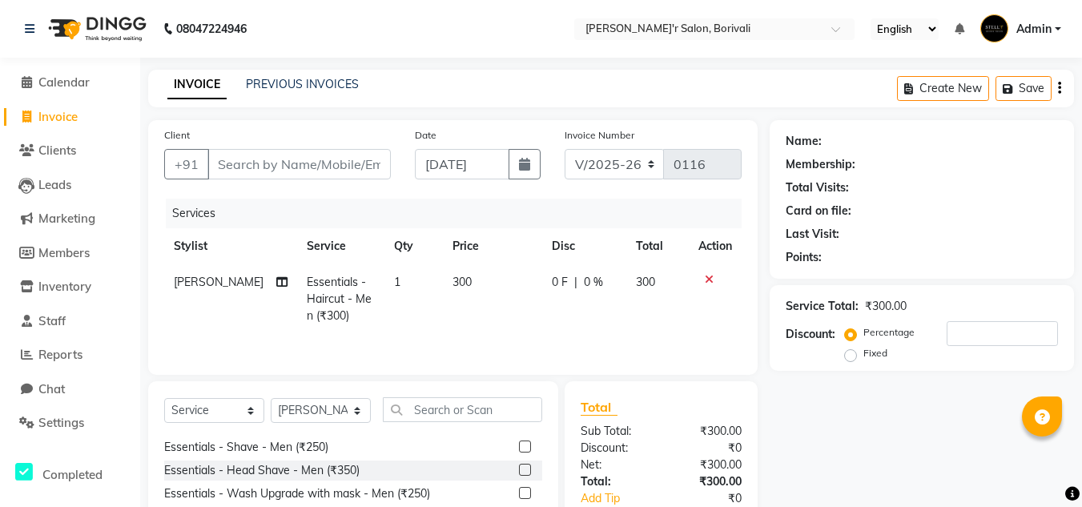
click at [519, 445] on label at bounding box center [525, 447] width 12 height 12
click at [519, 445] on input "checkbox" at bounding box center [524, 447] width 10 height 10
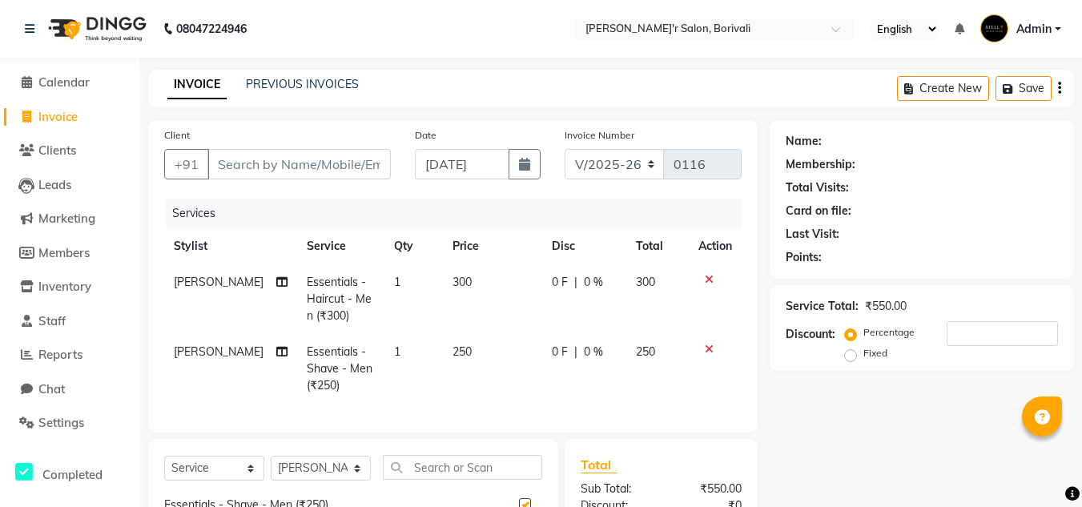
checkbox input "false"
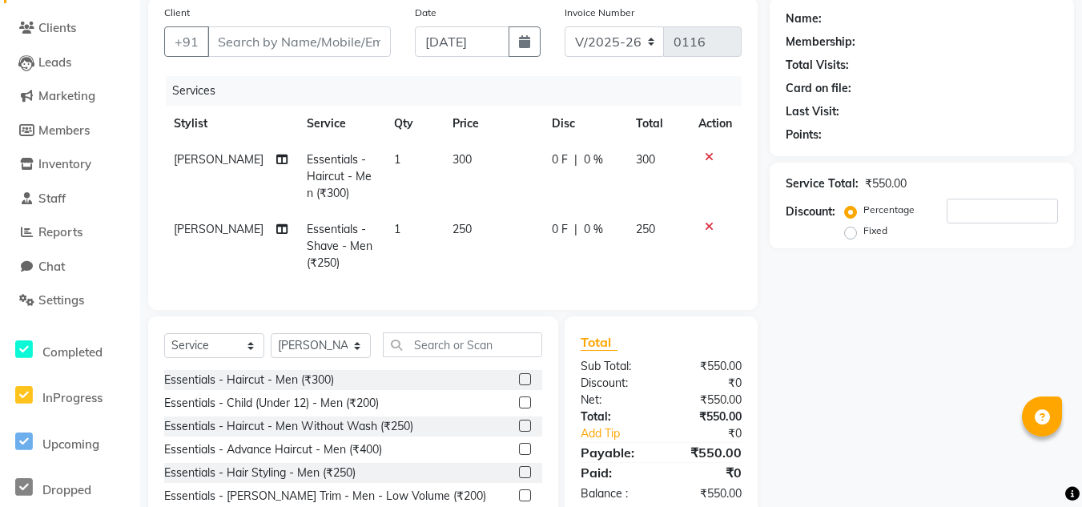
scroll to position [44, 0]
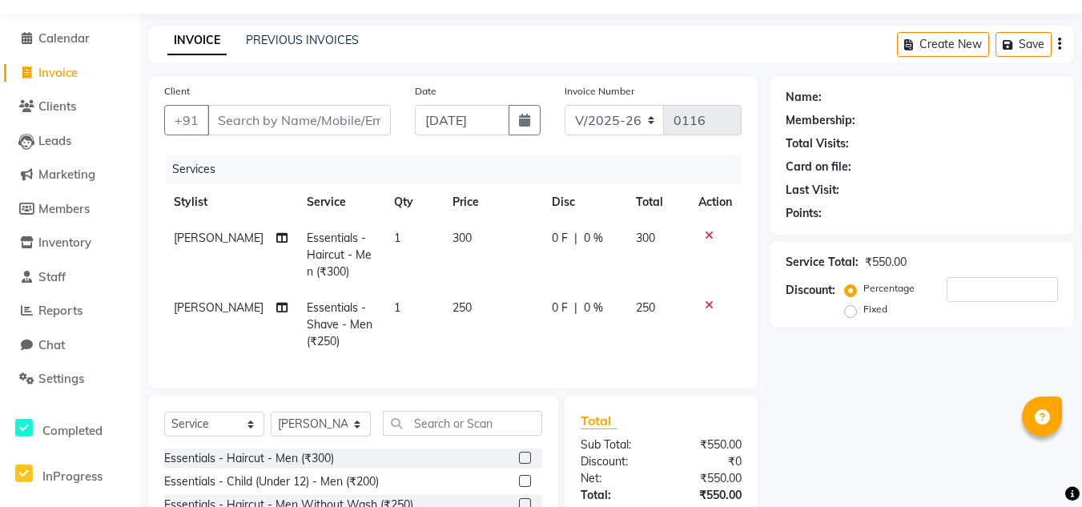
click at [652, 297] on td "250" at bounding box center [658, 325] width 62 height 70
select select "89314"
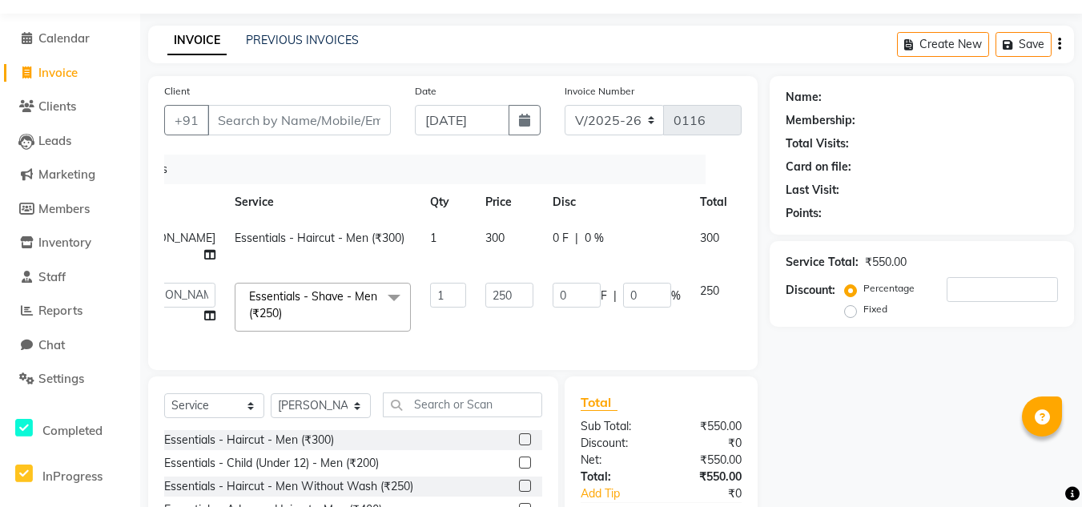
scroll to position [0, 49]
click at [485, 308] on input "250" at bounding box center [509, 295] width 48 height 25
type input "2"
type input "100"
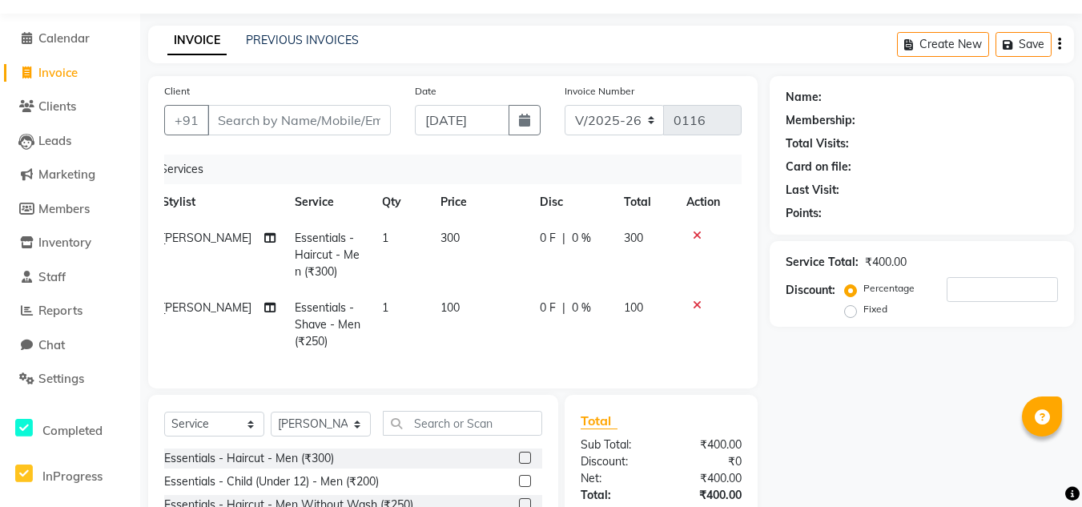
scroll to position [204, 0]
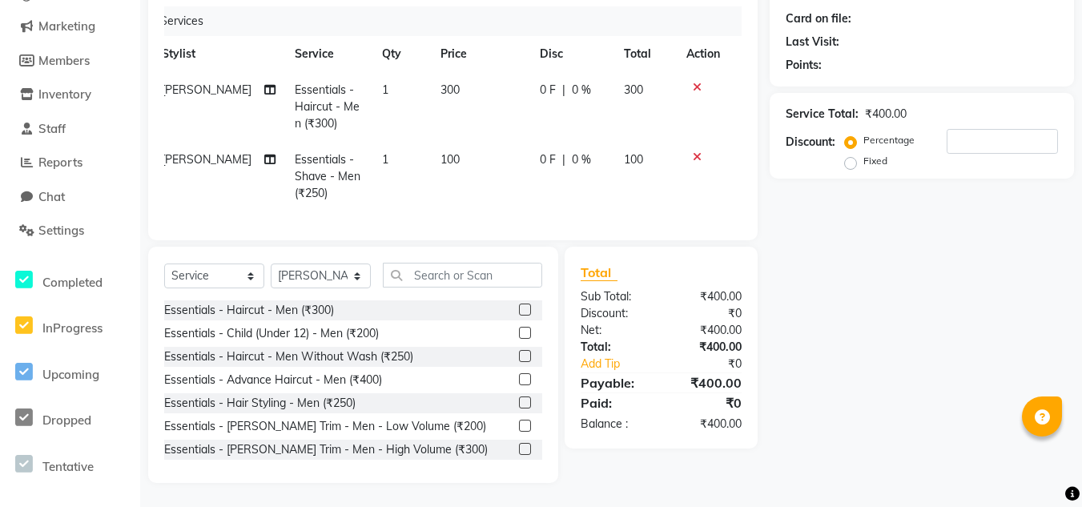
click at [812, 313] on div "Name: Membership: Total Visits: Card on file: Last Visit: Points: Service Total…" at bounding box center [928, 205] width 316 height 555
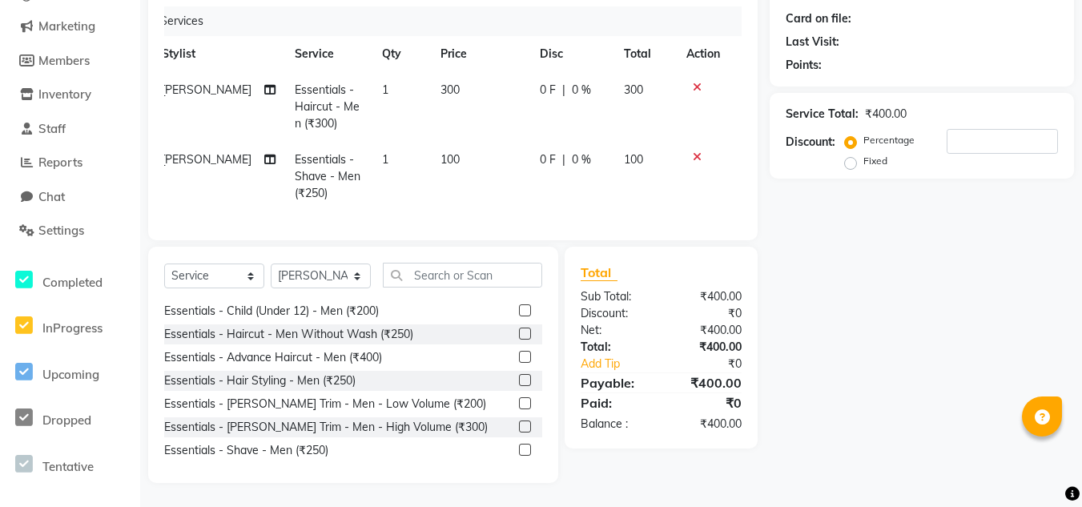
scroll to position [0, 0]
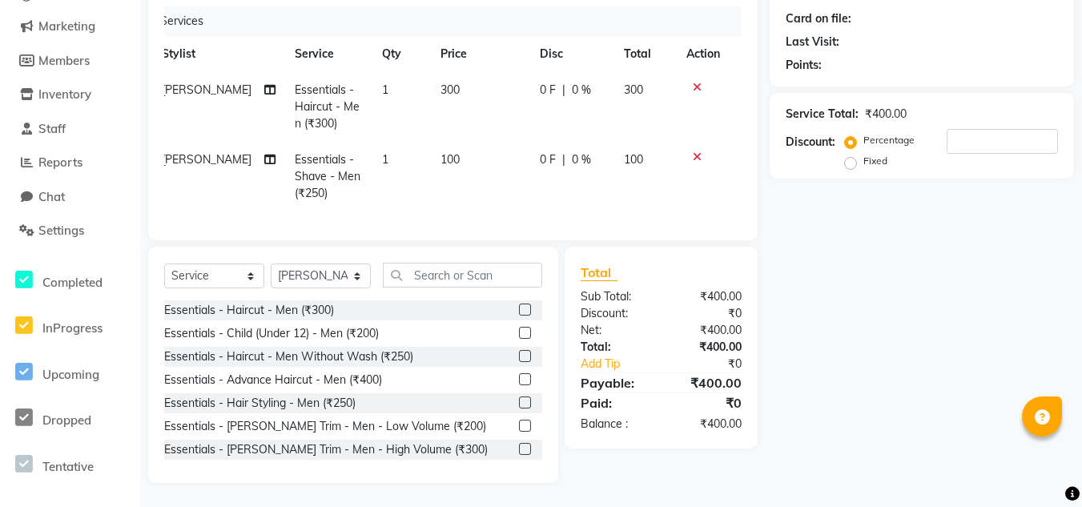
click at [696, 151] on icon at bounding box center [697, 156] width 9 height 11
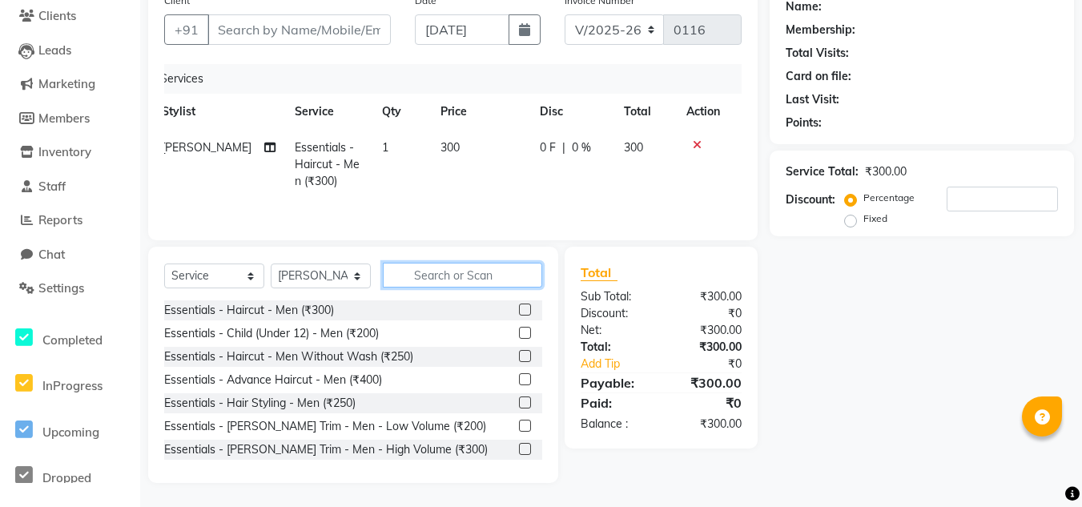
click at [435, 268] on input "text" at bounding box center [462, 275] width 159 height 25
click at [340, 272] on select "Select Stylist [PERSON_NAME] Chote Laal Thakur [PERSON_NAME] Mohd [PERSON_NAME]…" at bounding box center [321, 276] width 100 height 25
select select "89310"
click at [271, 264] on select "Select Stylist [PERSON_NAME] Chote Laal Thakur [PERSON_NAME] Mohd [PERSON_NAME]…" at bounding box center [321, 276] width 100 height 25
click at [463, 276] on input "text" at bounding box center [462, 275] width 159 height 25
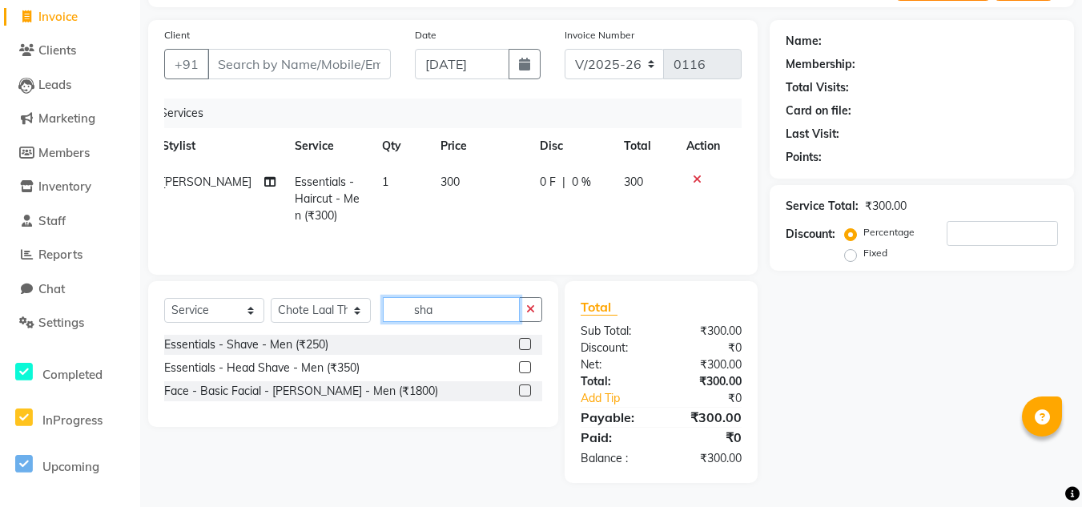
scroll to position [100, 0]
type input "shave"
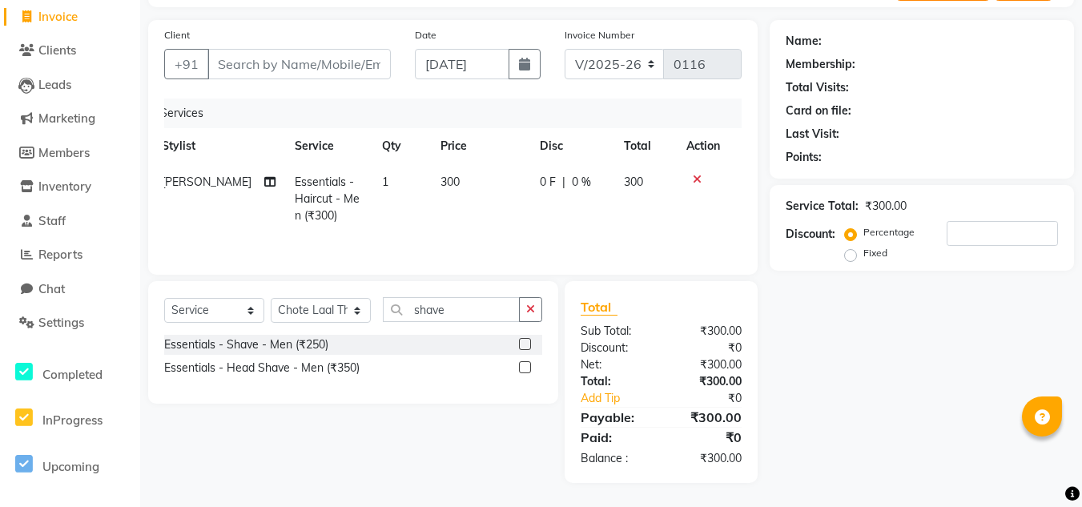
click at [525, 344] on label at bounding box center [525, 344] width 12 height 12
click at [525, 344] on input "checkbox" at bounding box center [524, 345] width 10 height 10
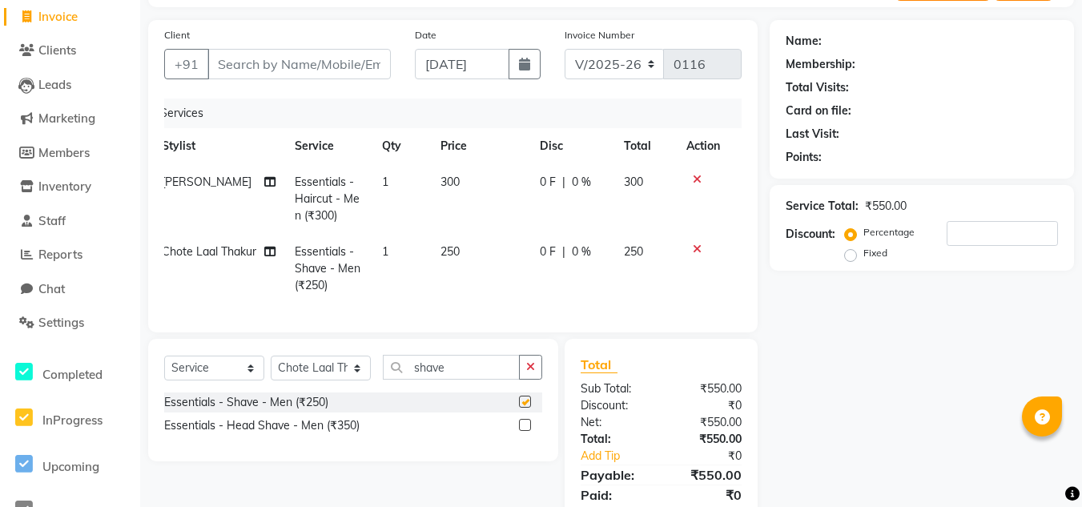
checkbox input "false"
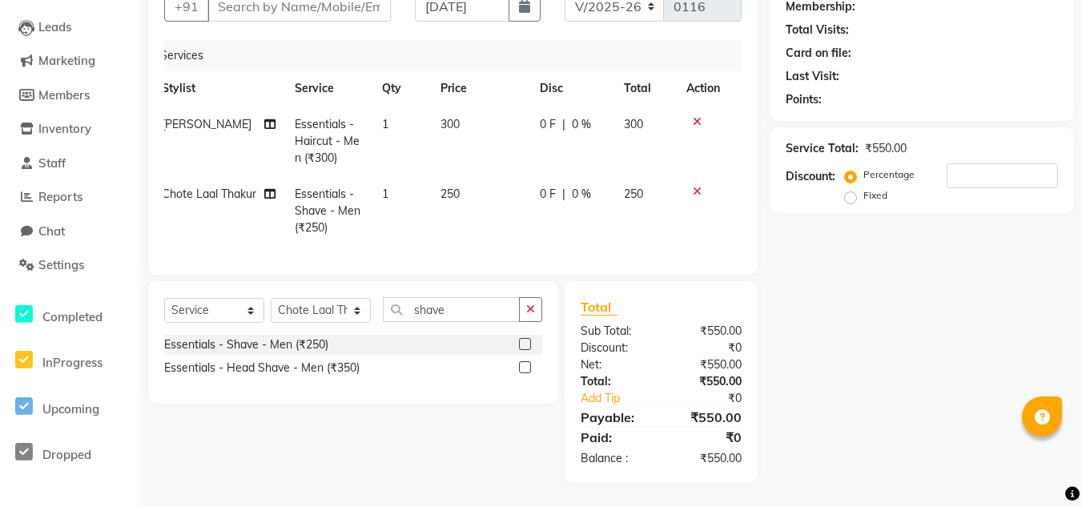
click at [461, 179] on td "250" at bounding box center [480, 211] width 99 height 70
select select "89310"
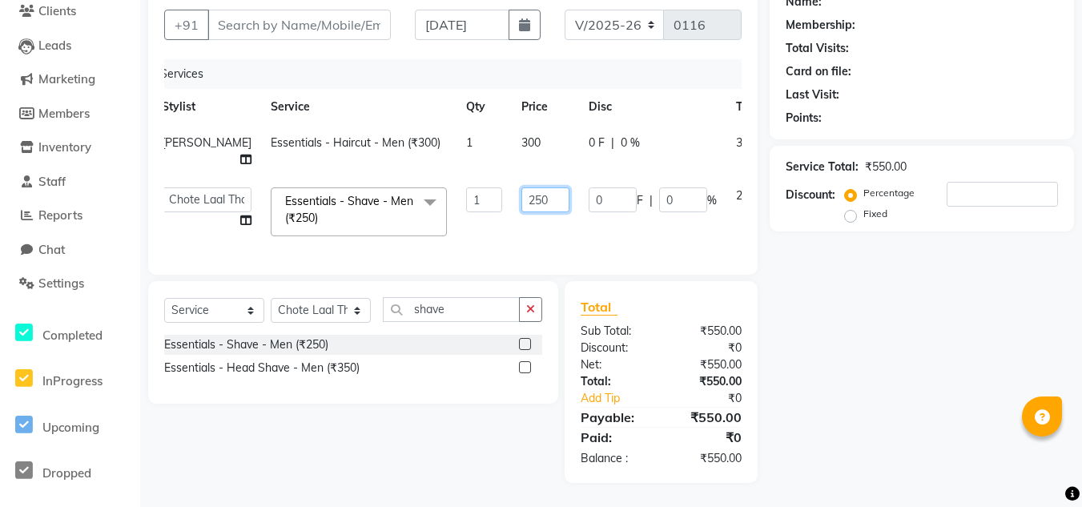
click at [522, 187] on input "250" at bounding box center [546, 199] width 48 height 25
type input "2"
type input "100"
click at [927, 268] on div "Name: Membership: Total Visits: Card on file: Last Visit: Points: Service Total…" at bounding box center [928, 232] width 316 height 502
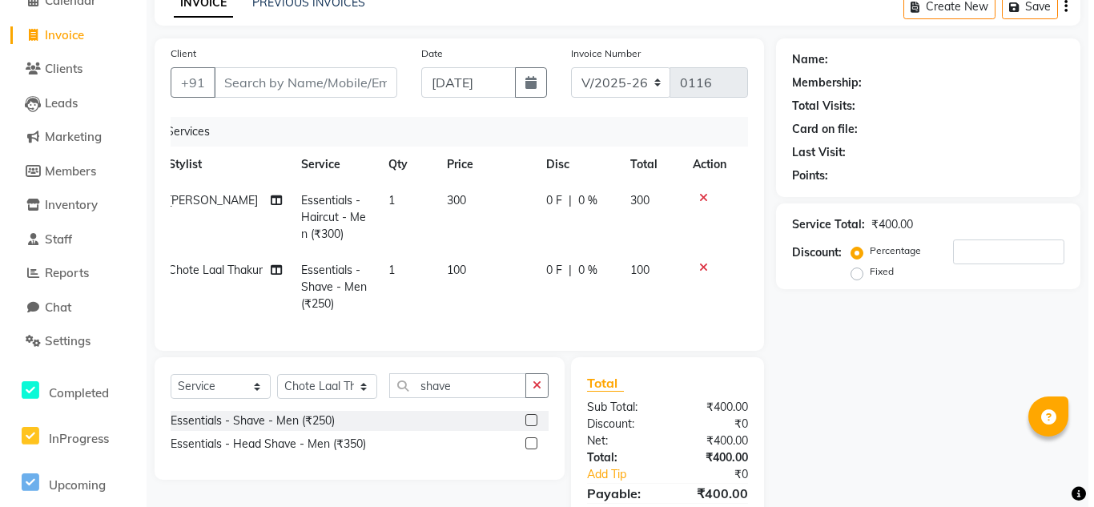
scroll to position [0, 0]
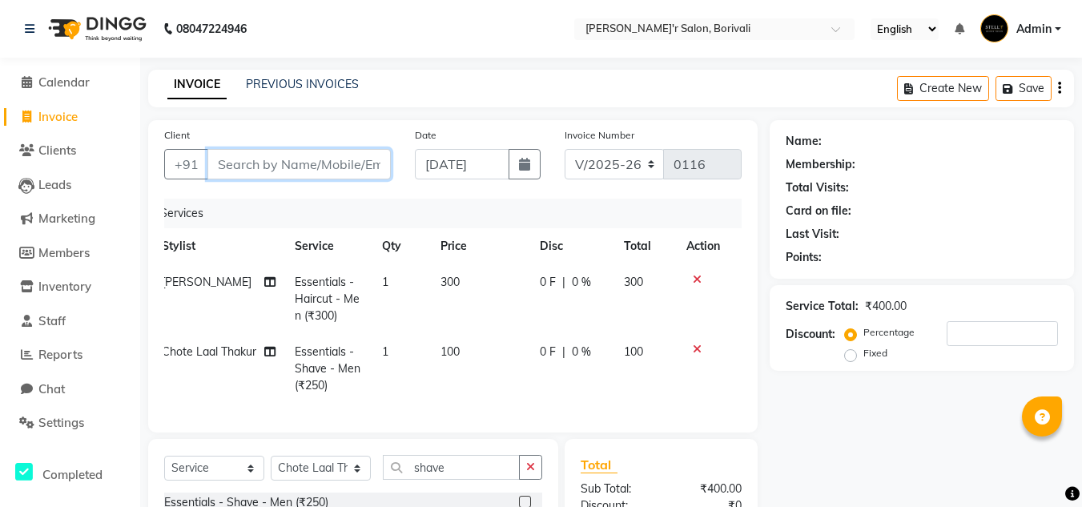
click at [264, 168] on input "Client" at bounding box center [299, 164] width 183 height 30
click at [326, 150] on input "Client" at bounding box center [299, 164] width 183 height 30
type input "9"
type input "0"
type input "9822670836"
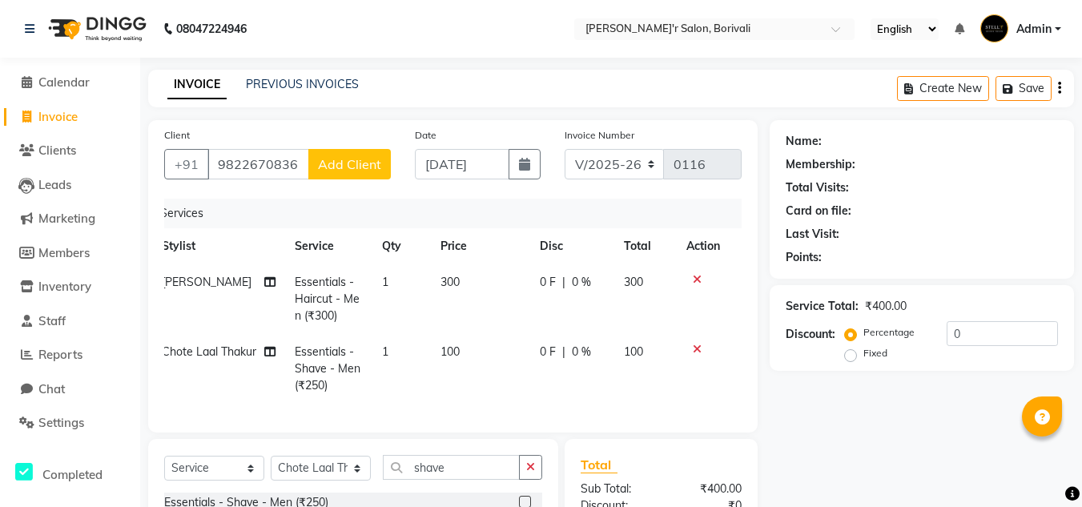
click at [369, 165] on span "Add Client" at bounding box center [349, 164] width 63 height 16
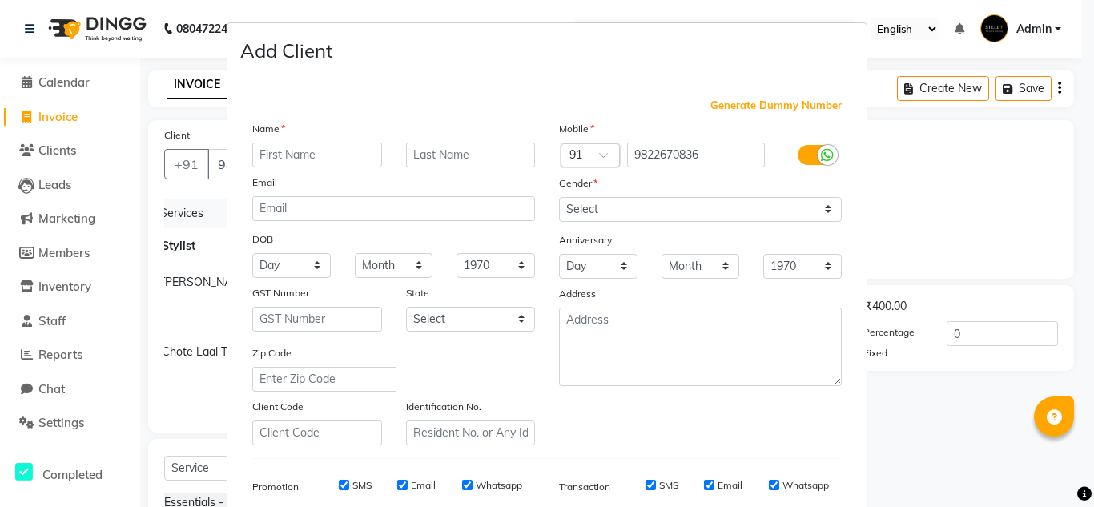
click at [357, 160] on input "text" at bounding box center [317, 155] width 130 height 25
type input "Dr. Vijay"
click at [425, 163] on input "text" at bounding box center [471, 155] width 130 height 25
type input "Sawankar"
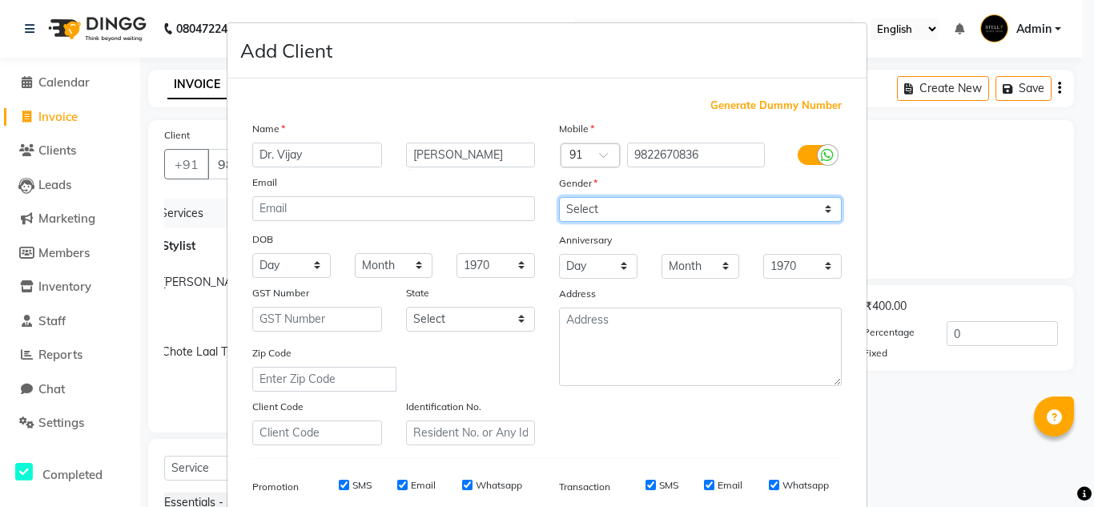
click at [615, 211] on select "Select [DEMOGRAPHIC_DATA] [DEMOGRAPHIC_DATA] Other Prefer Not To Say" at bounding box center [700, 209] width 283 height 25
select select "[DEMOGRAPHIC_DATA]"
click at [559, 197] on select "Select [DEMOGRAPHIC_DATA] [DEMOGRAPHIC_DATA] Other Prefer Not To Say" at bounding box center [700, 209] width 283 height 25
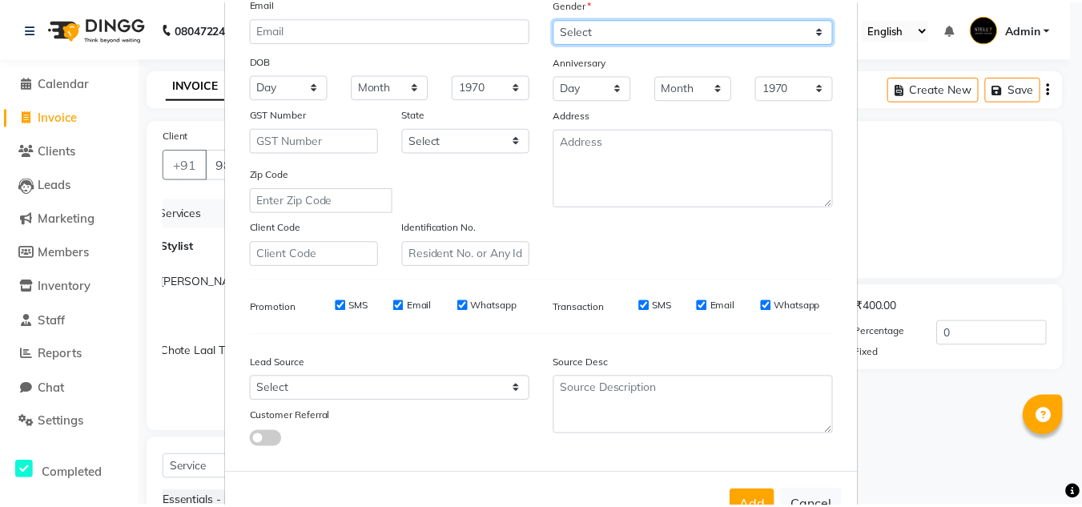
scroll to position [232, 0]
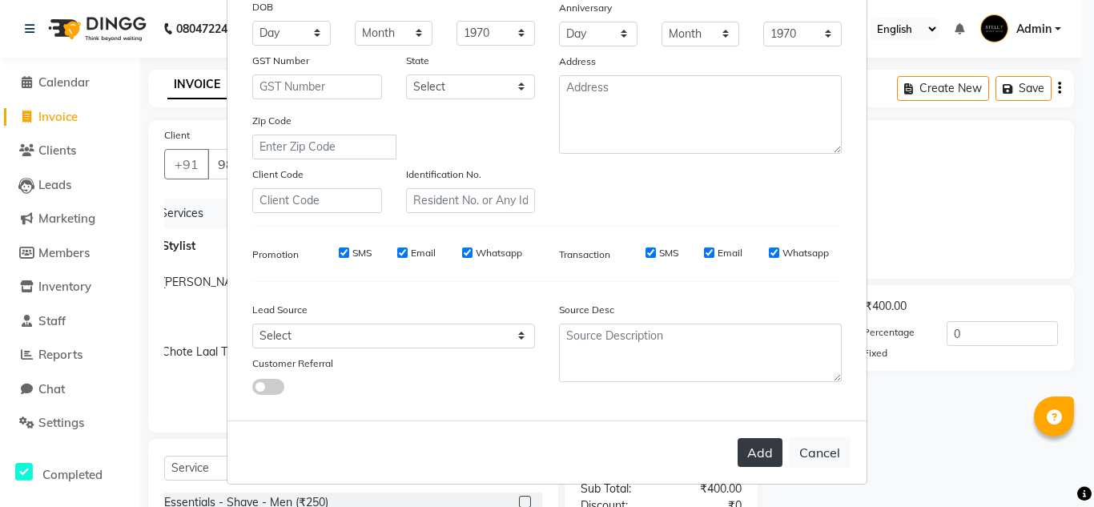
click at [765, 449] on button "Add" at bounding box center [760, 452] width 45 height 29
select select
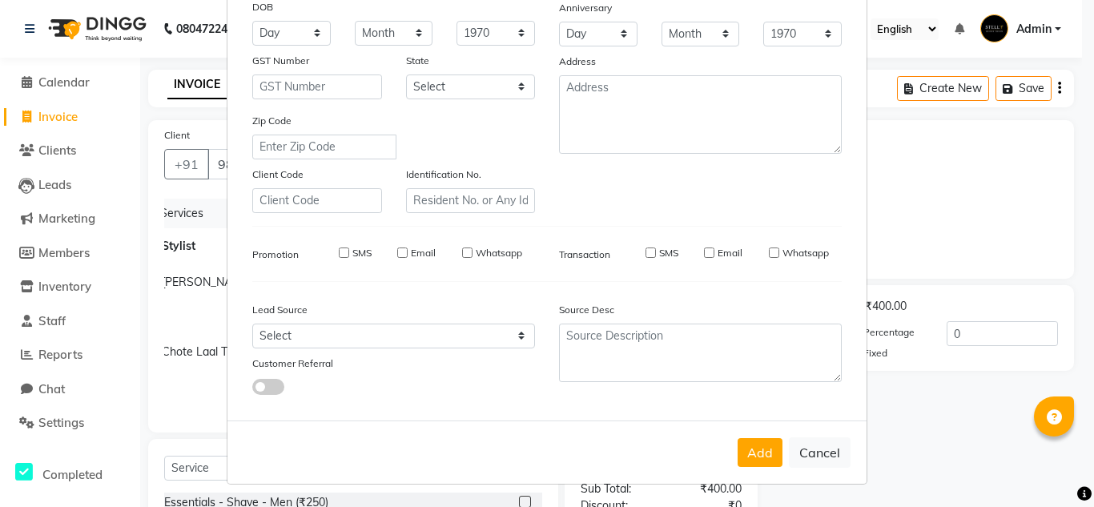
select select
checkbox input "false"
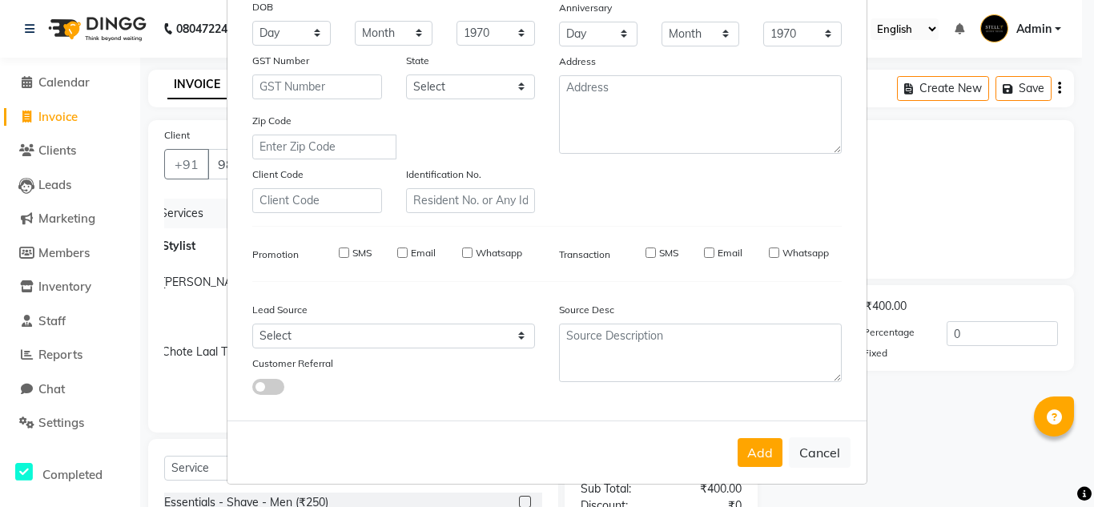
checkbox input "false"
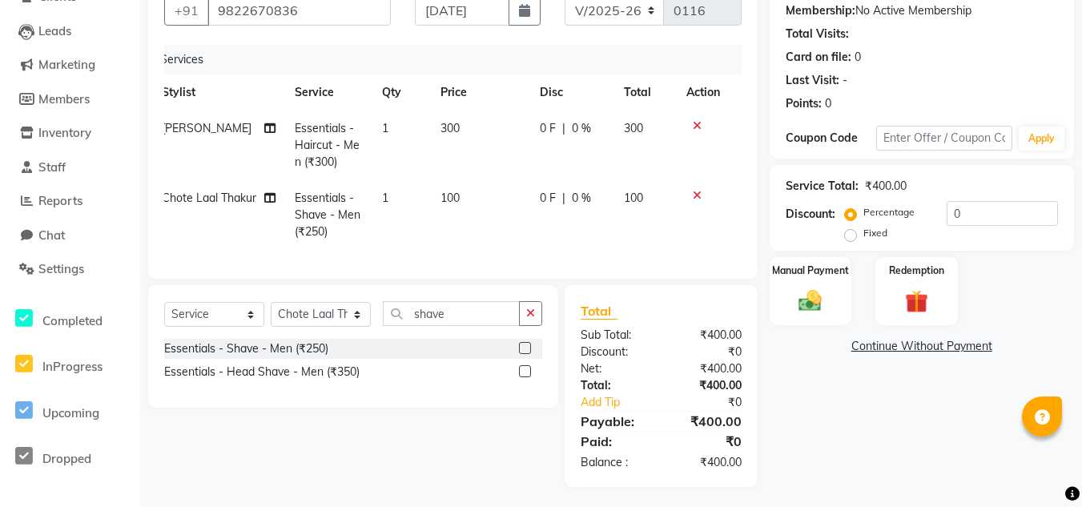
scroll to position [170, 0]
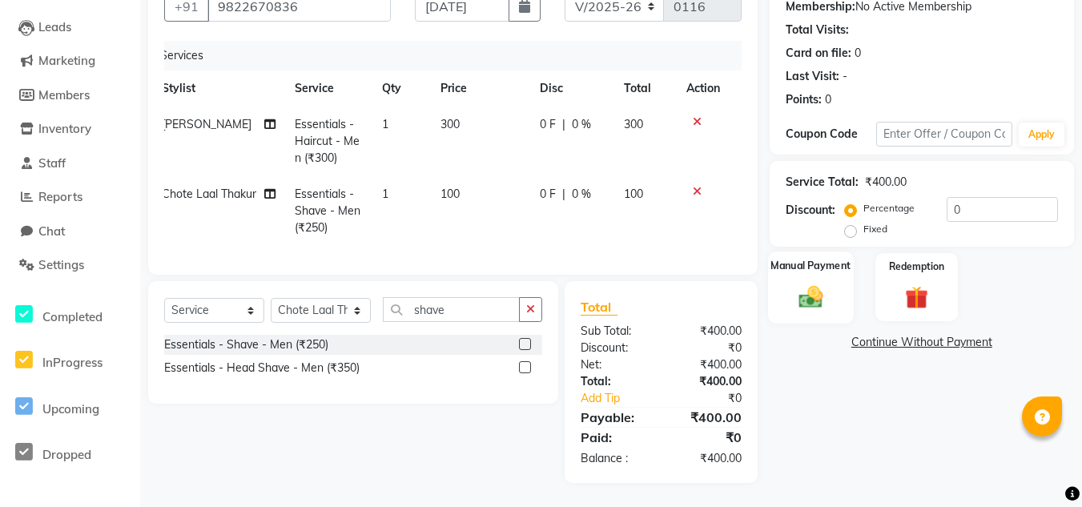
click at [822, 283] on img at bounding box center [811, 297] width 39 height 28
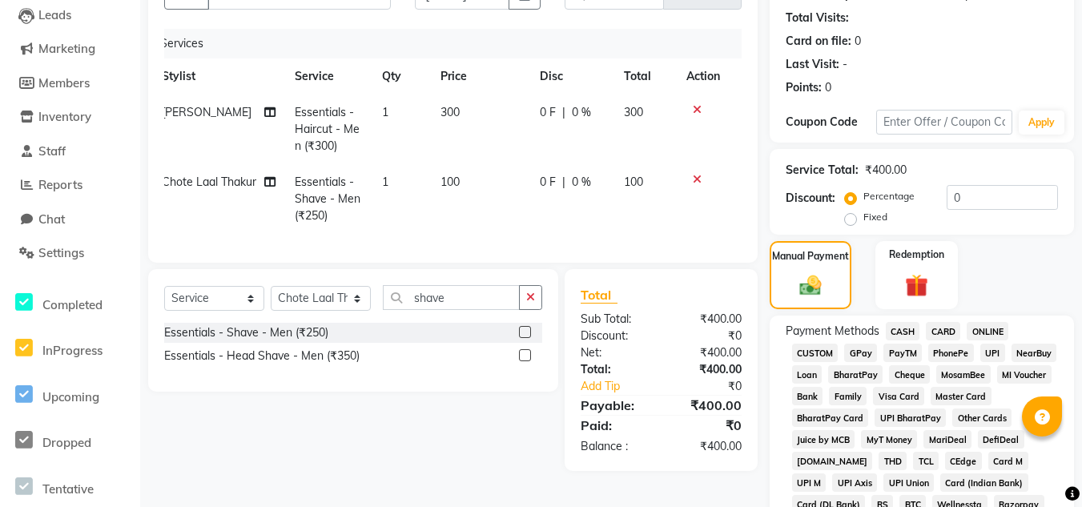
click at [862, 348] on span "GPay" at bounding box center [860, 353] width 33 height 18
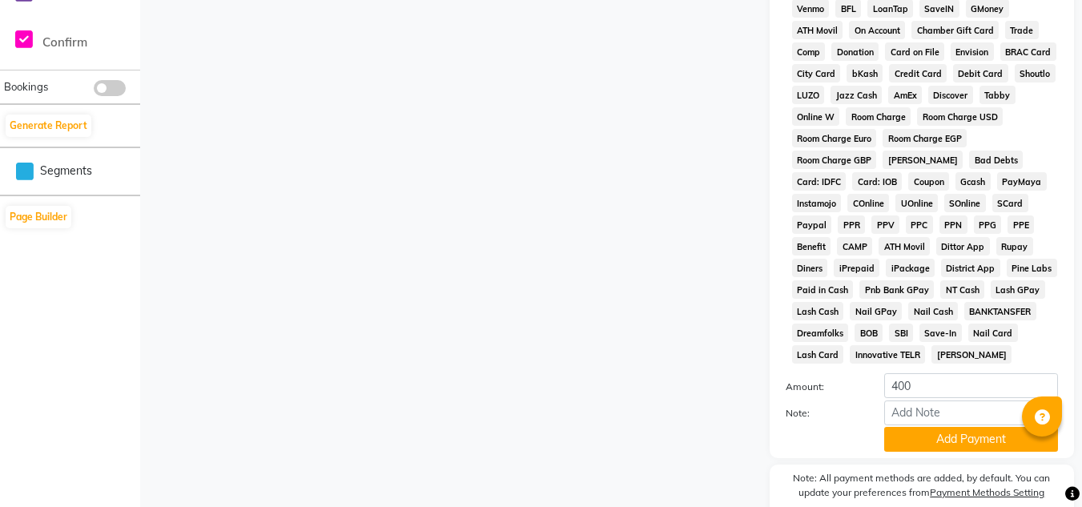
scroll to position [731, 0]
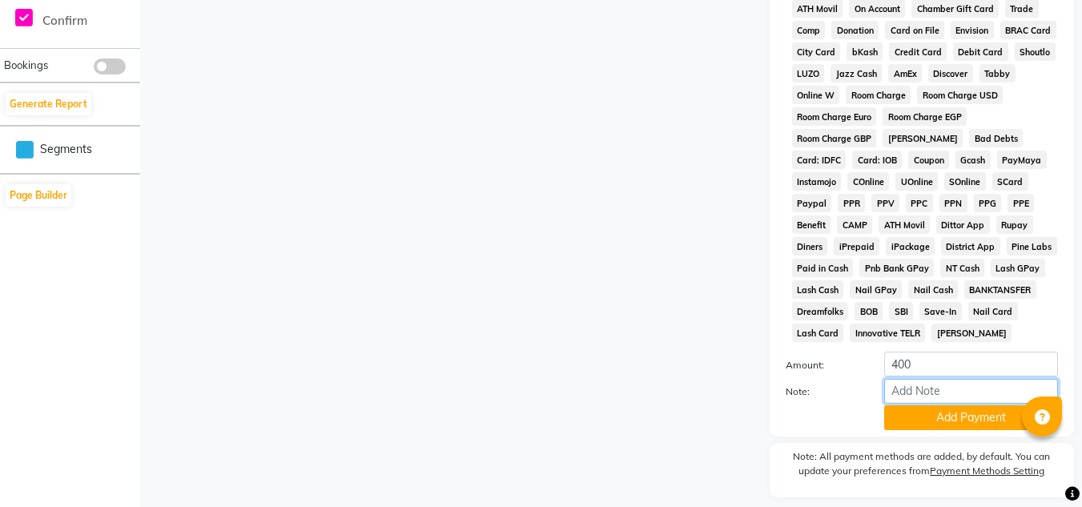
click at [934, 392] on input "Note:" at bounding box center [972, 391] width 174 height 25
type input "To Priya"
click at [986, 417] on button "Add Payment" at bounding box center [972, 417] width 174 height 25
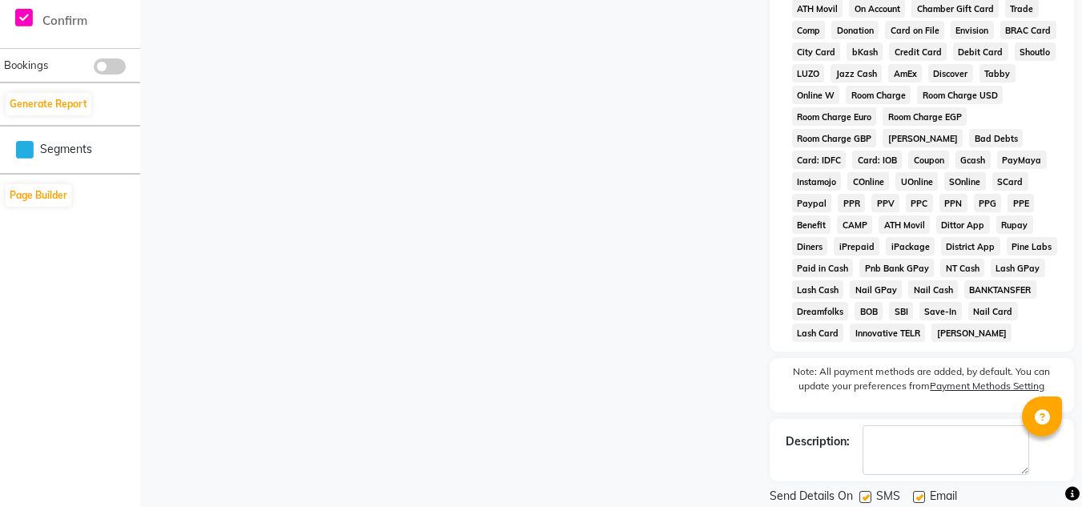
scroll to position [784, 0]
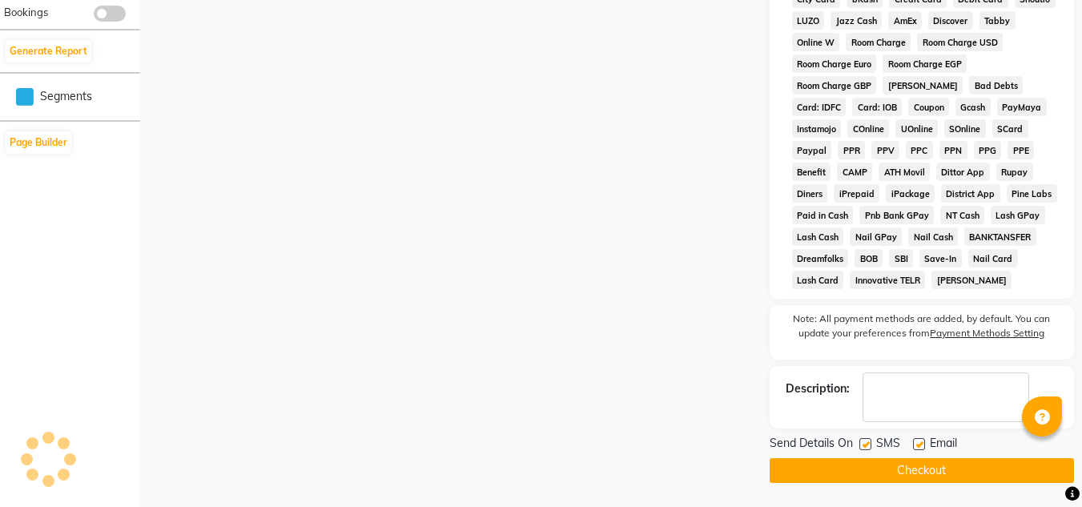
click at [937, 470] on button "Checkout" at bounding box center [922, 470] width 304 height 25
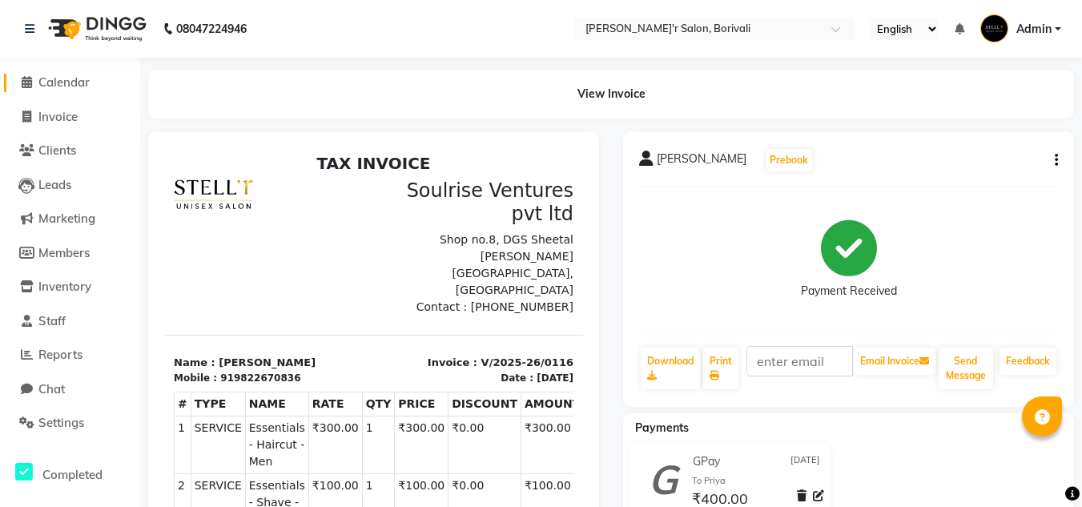
click at [128, 79] on link "Calendar" at bounding box center [70, 83] width 132 height 18
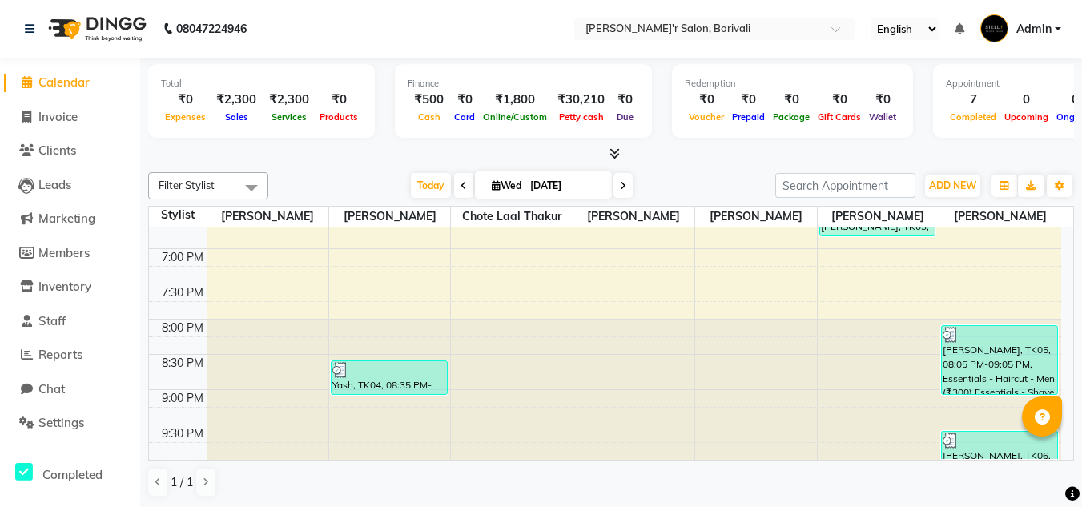
scroll to position [1, 0]
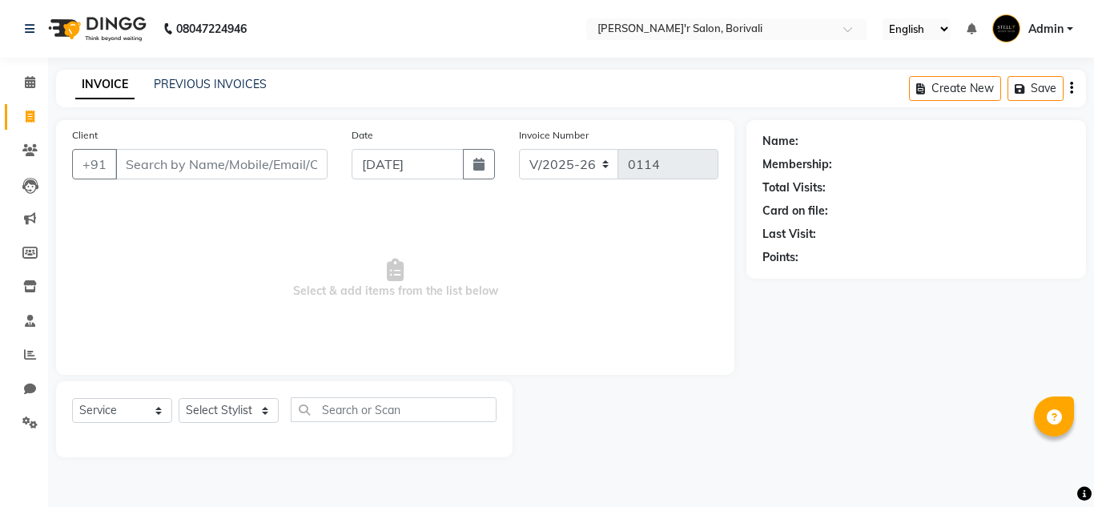
select select "8737"
select select "service"
click at [330, 411] on input "text" at bounding box center [394, 409] width 206 height 25
click at [220, 411] on select "Select Stylist [PERSON_NAME] Chote Laal Thakur [PERSON_NAME] Mohd [PERSON_NAME]…" at bounding box center [229, 410] width 100 height 25
select select "89309"
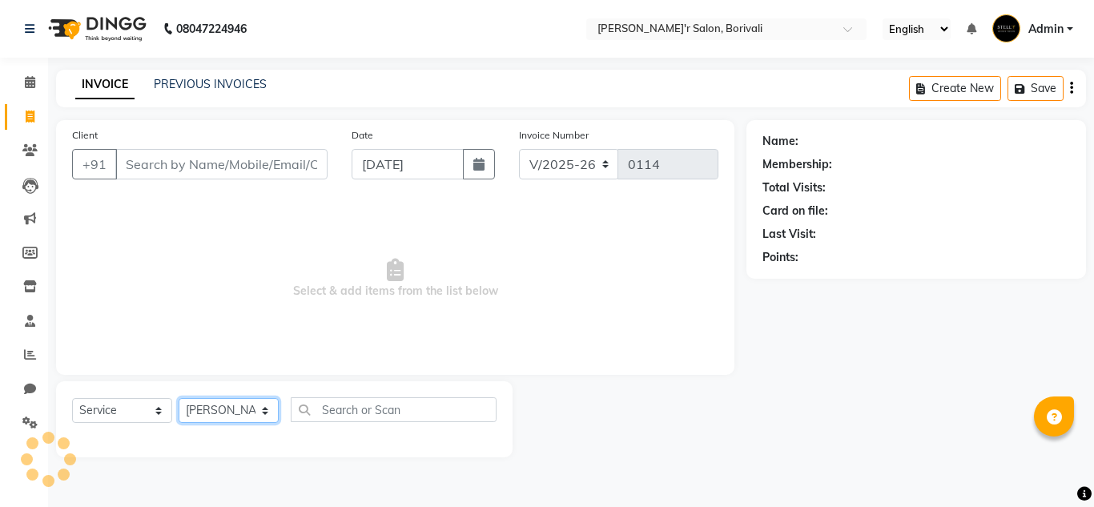
click at [179, 398] on select "Select Stylist [PERSON_NAME] Chote Laal Thakur [PERSON_NAME] Mohd [PERSON_NAME]…" at bounding box center [229, 410] width 100 height 25
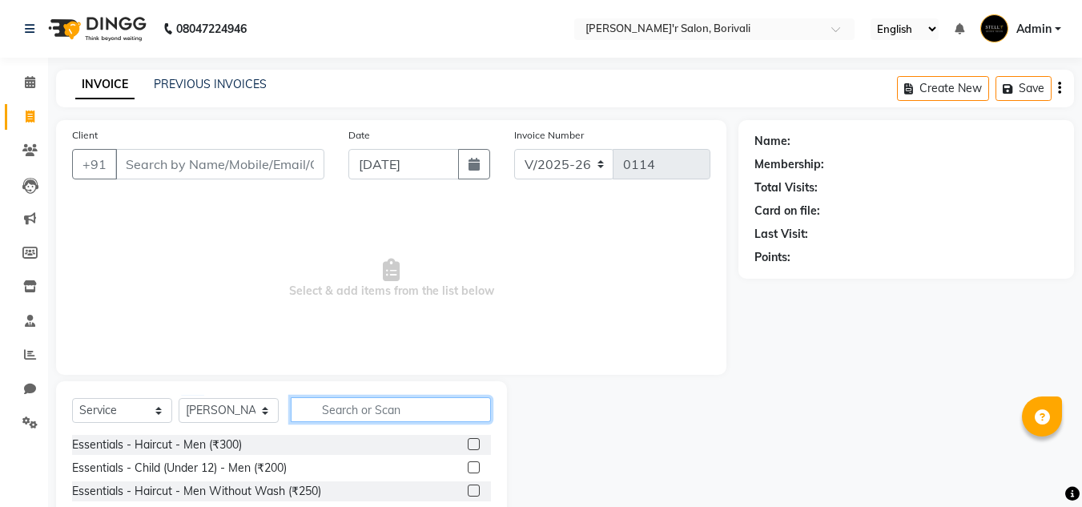
click at [407, 415] on input "text" at bounding box center [391, 409] width 200 height 25
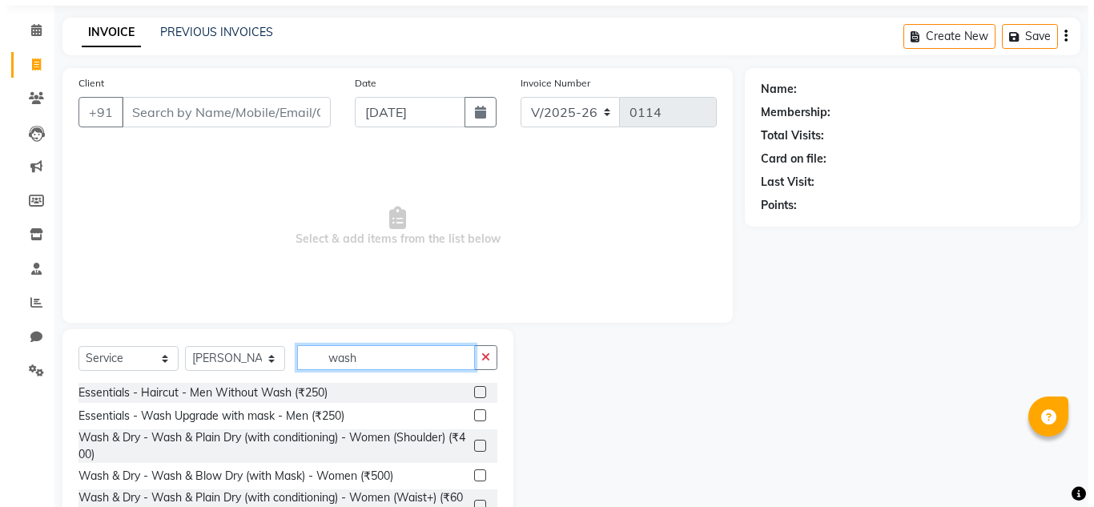
scroll to position [80, 0]
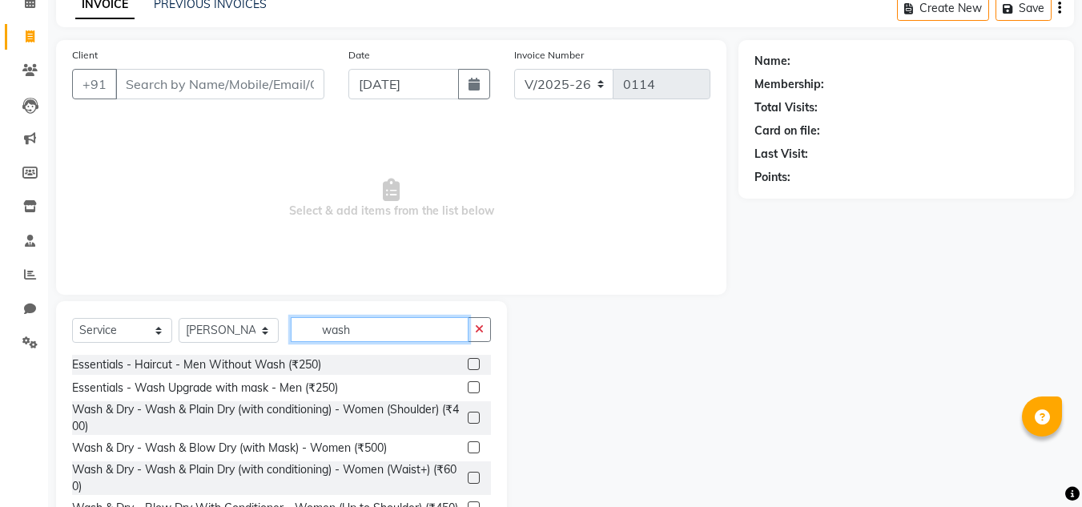
type input "wash"
click at [468, 385] on label at bounding box center [474, 387] width 12 height 12
click at [468, 385] on input "checkbox" at bounding box center [473, 388] width 10 height 10
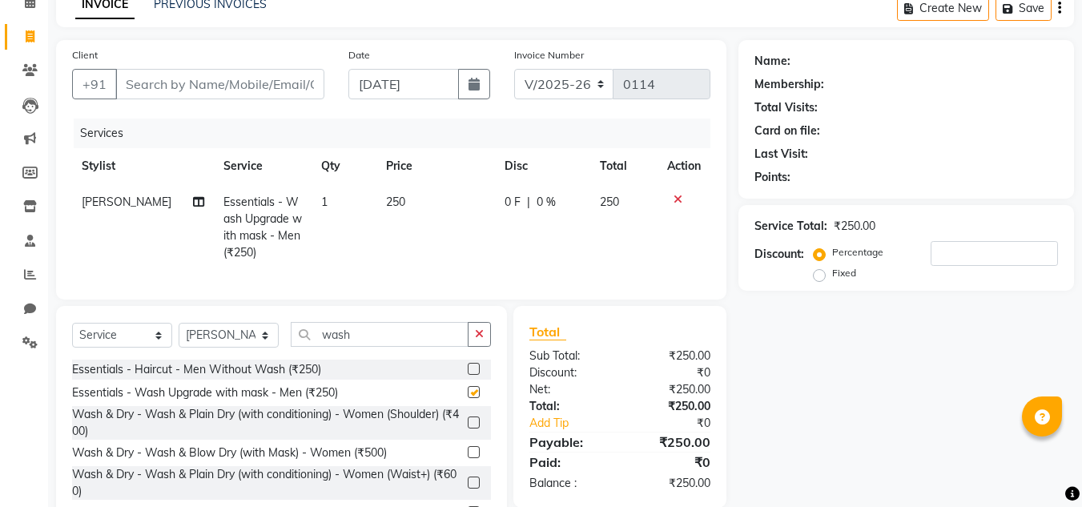
checkbox input "false"
click at [399, 202] on span "250" at bounding box center [395, 202] width 19 height 14
select select "89309"
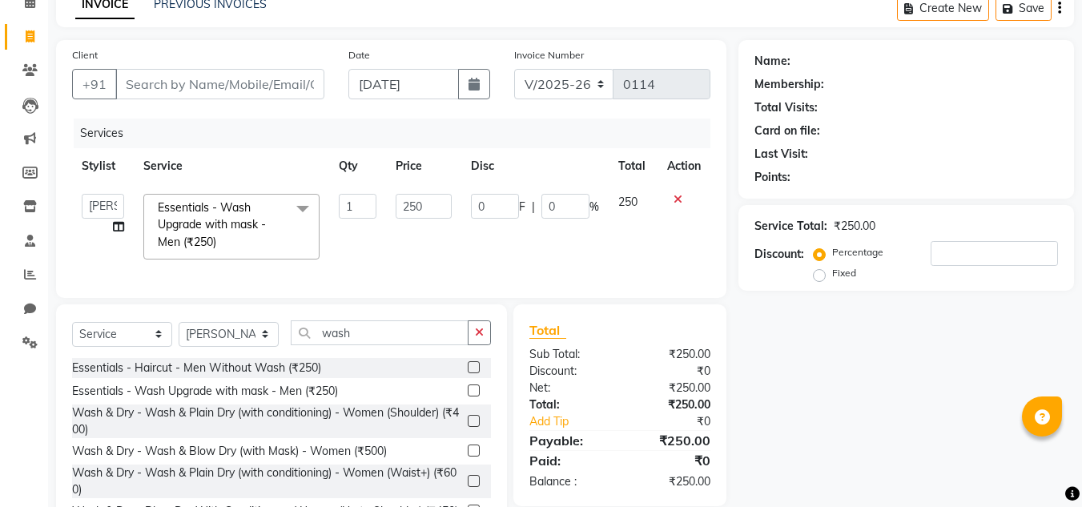
click at [399, 202] on input "250" at bounding box center [423, 206] width 55 height 25
type input "200"
click at [680, 251] on td at bounding box center [684, 226] width 53 height 85
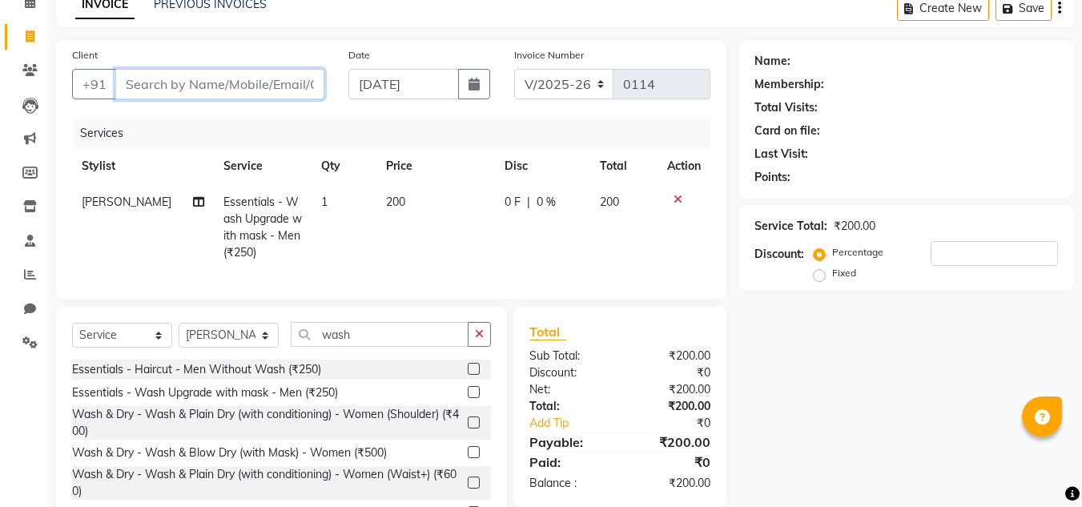
click at [170, 75] on input "Client" at bounding box center [219, 84] width 209 height 30
type input "y"
type input "0"
type input "y"
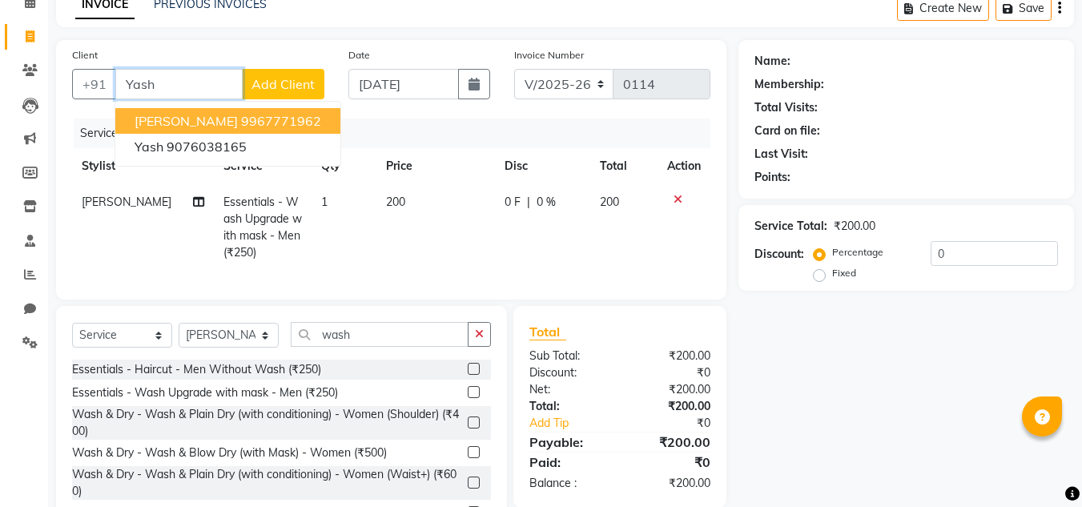
type input "Yash"
click at [308, 74] on button "Add Client" at bounding box center [283, 84] width 83 height 30
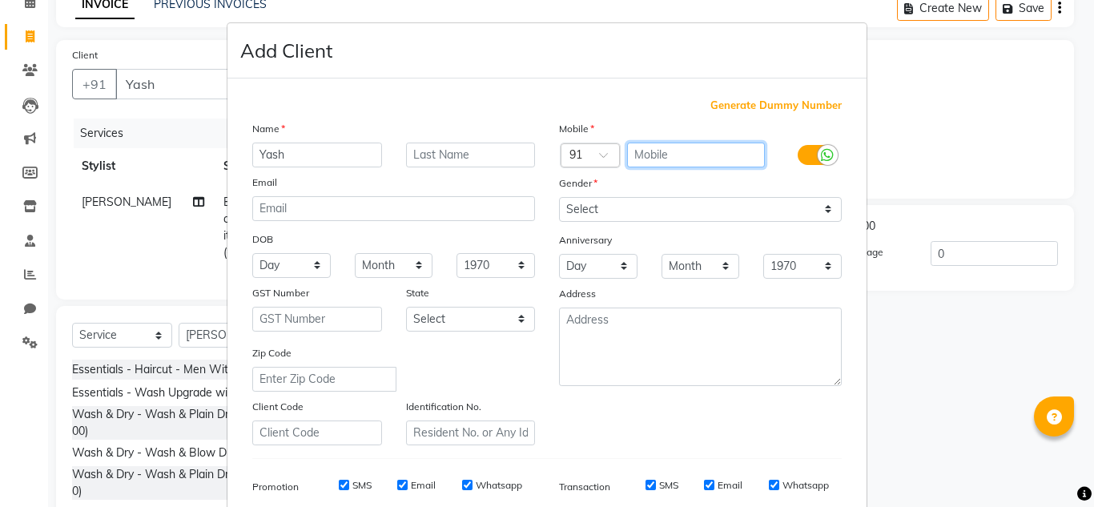
click at [651, 157] on input "text" at bounding box center [696, 155] width 139 height 25
type input "9076038165"
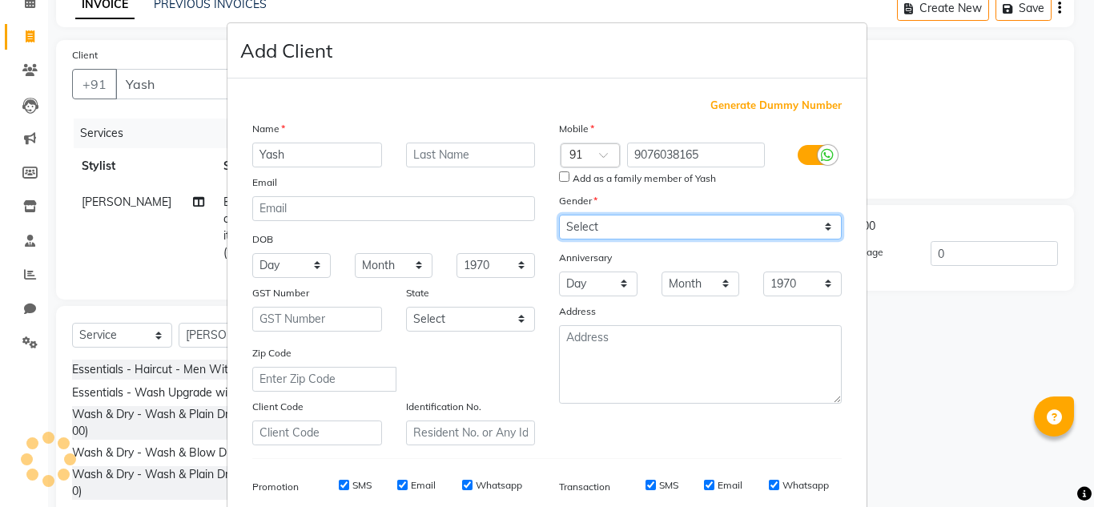
click at [633, 217] on select "Select [DEMOGRAPHIC_DATA] [DEMOGRAPHIC_DATA] Other Prefer Not To Say" at bounding box center [700, 227] width 283 height 25
select select "[DEMOGRAPHIC_DATA]"
click at [559, 215] on select "Select [DEMOGRAPHIC_DATA] [DEMOGRAPHIC_DATA] Other Prefer Not To Say" at bounding box center [700, 227] width 283 height 25
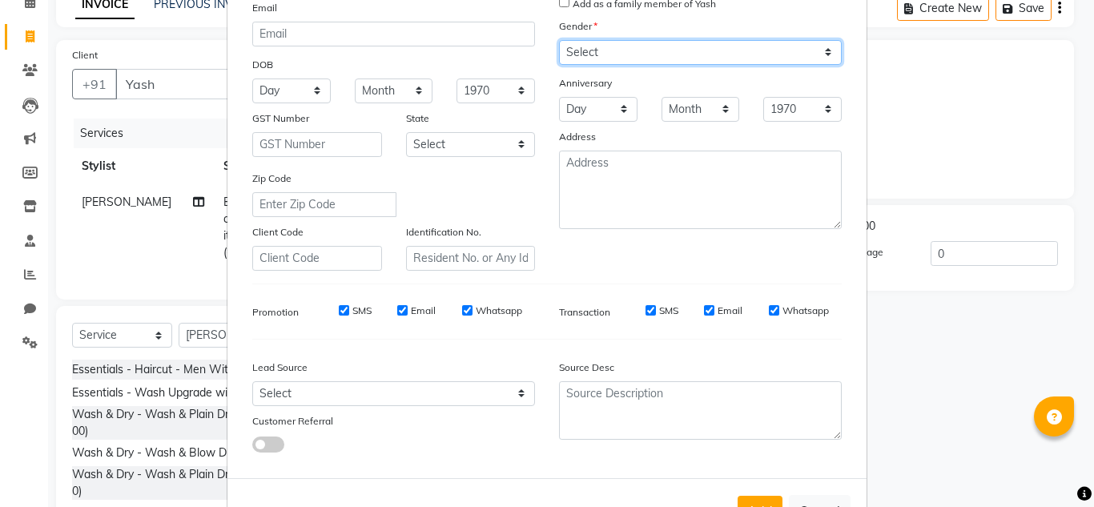
scroll to position [232, 0]
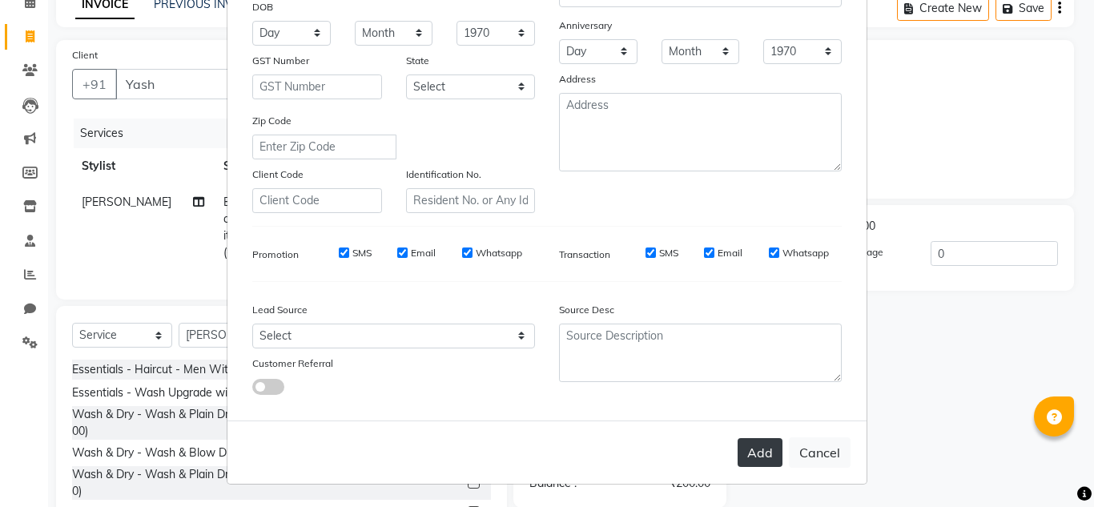
click at [752, 456] on button "Add" at bounding box center [760, 452] width 45 height 29
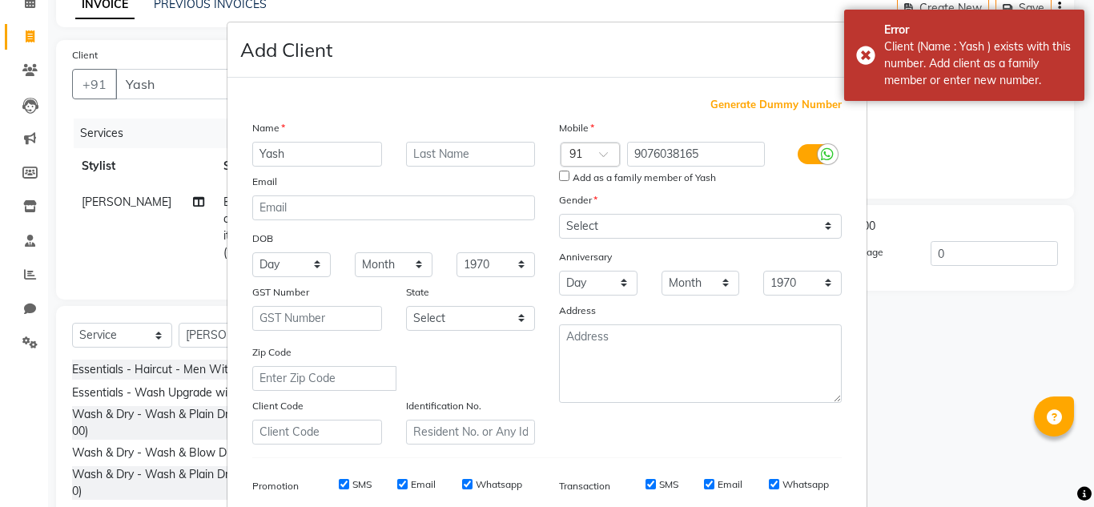
scroll to position [0, 0]
click at [876, 166] on ngb-modal-window "Add Client Generate Dummy Number Name Yash Email DOB Day 01 02 03 04 05 06 07 0…" at bounding box center [547, 253] width 1094 height 507
click at [164, 111] on ngb-modal-window "Add Client Generate Dummy Number Name Yash Email DOB Day 01 02 03 04 05 06 07 0…" at bounding box center [547, 253] width 1094 height 507
click at [286, 155] on input "Yash" at bounding box center [317, 155] width 130 height 25
type input "Y"
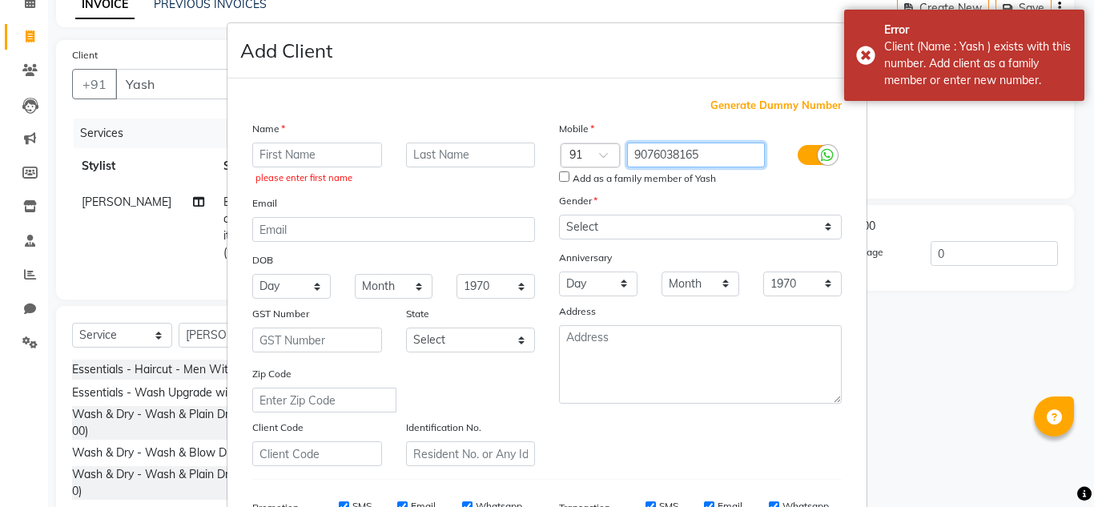
click at [709, 154] on input "9076038165" at bounding box center [696, 155] width 139 height 25
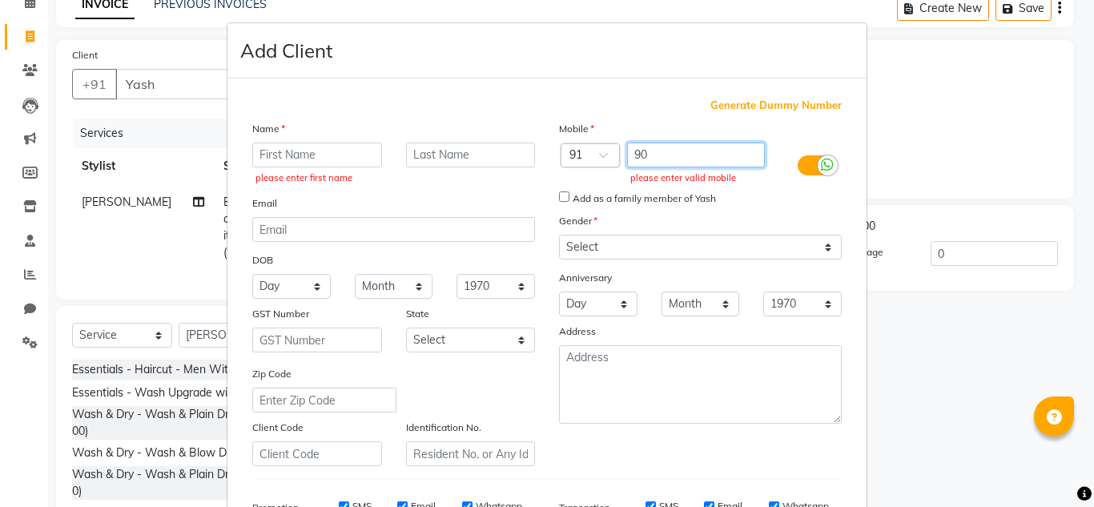
type input "9"
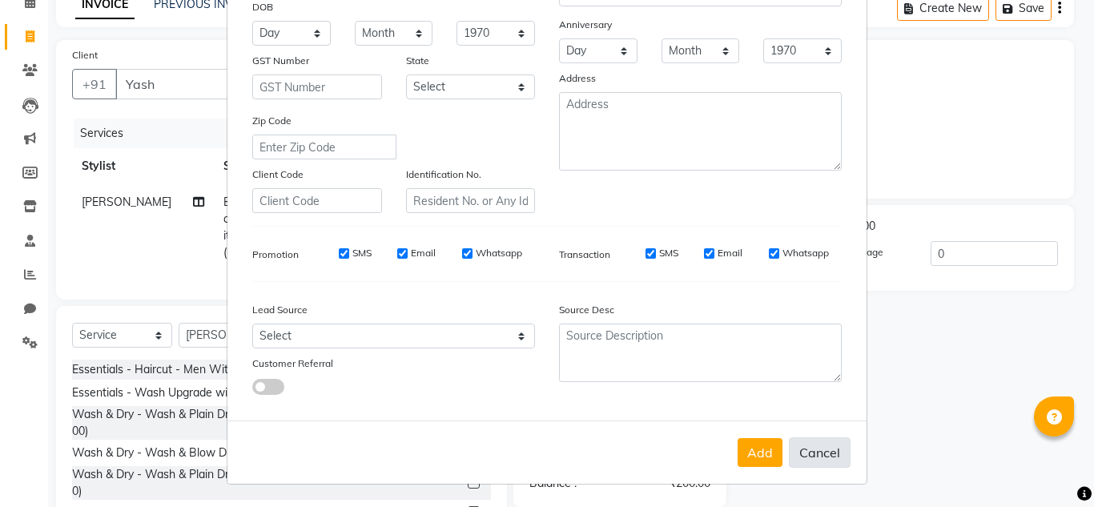
click at [825, 453] on button "Cancel" at bounding box center [820, 452] width 62 height 30
select select
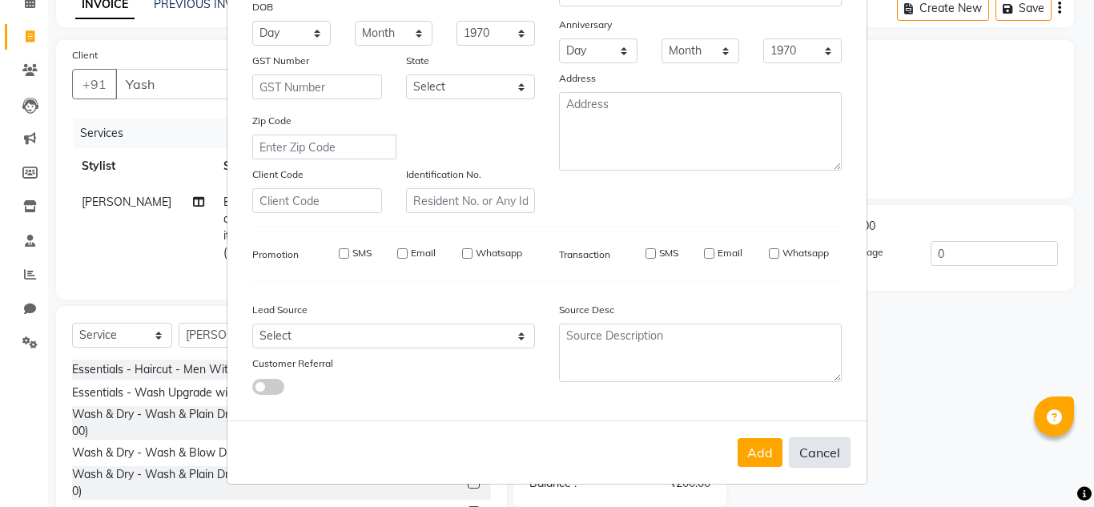
select select
checkbox input "false"
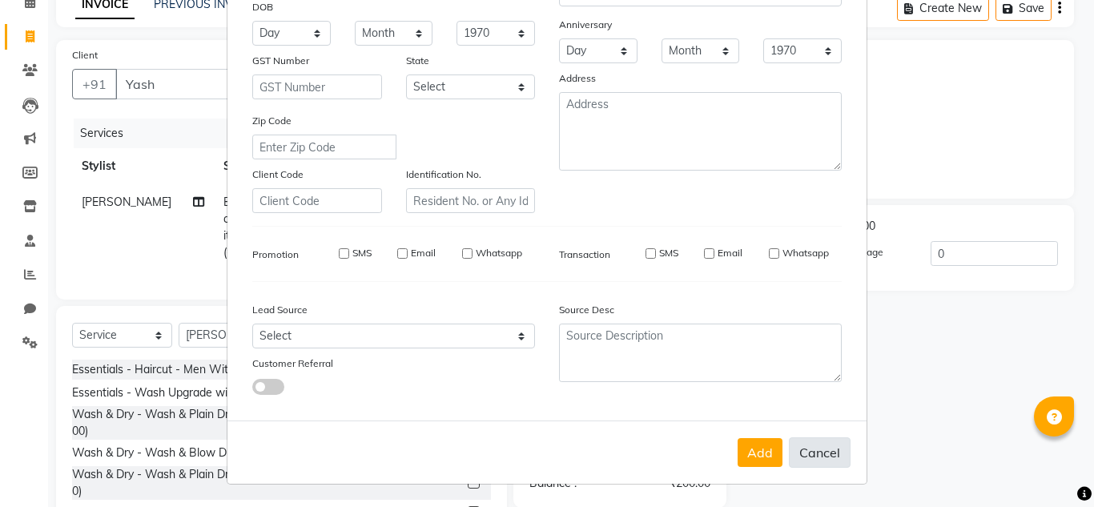
checkbox input "false"
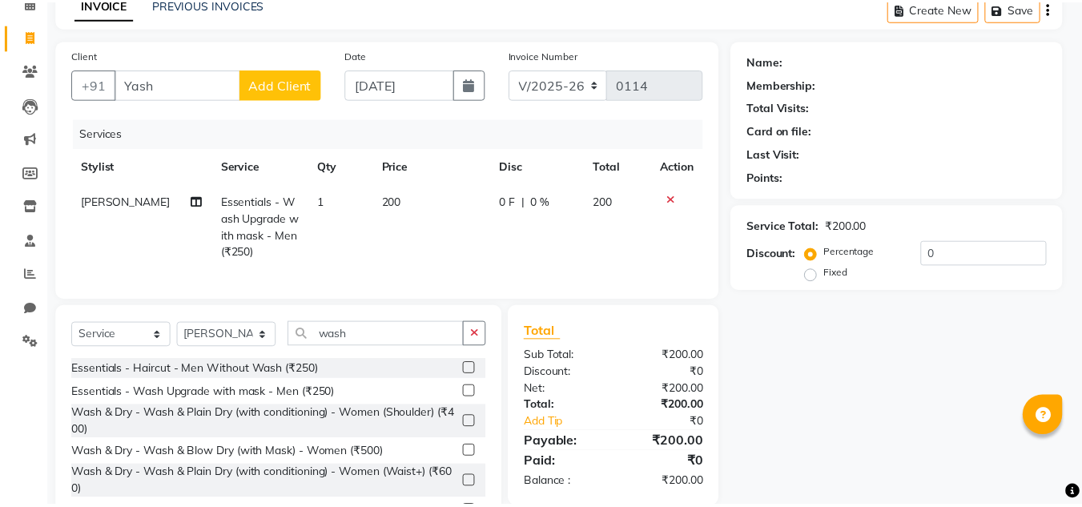
scroll to position [249, 0]
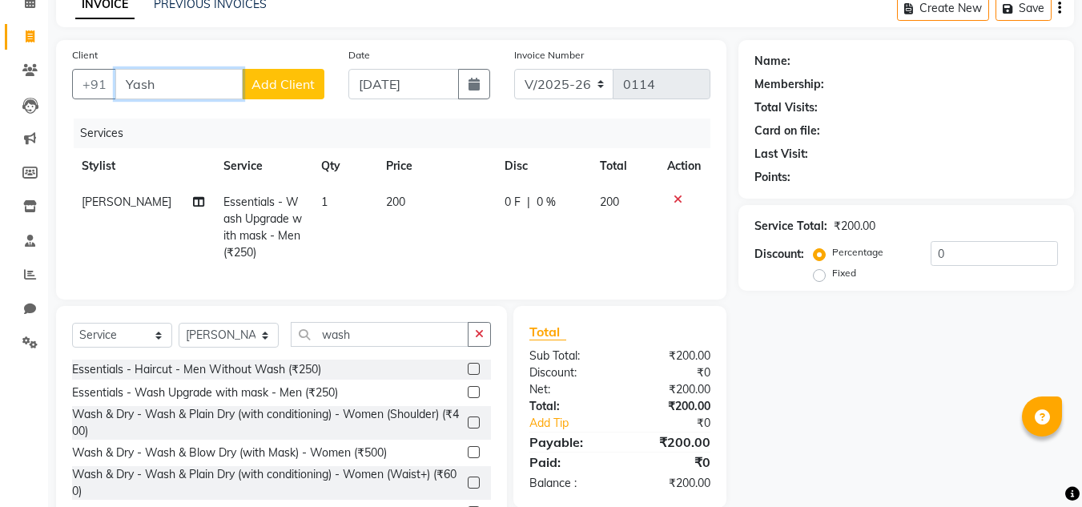
click at [212, 78] on input "Yash" at bounding box center [178, 84] width 127 height 30
type input "Y"
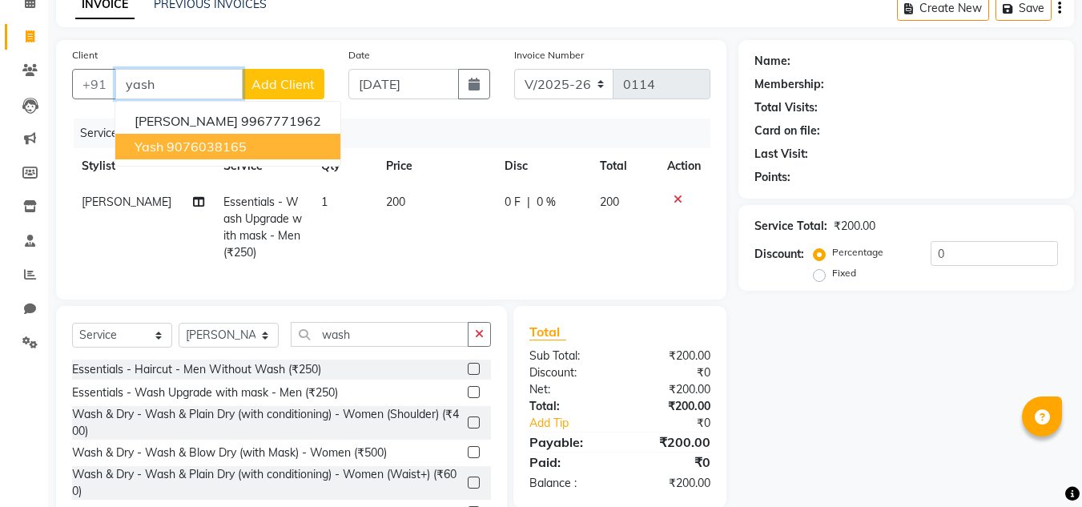
click at [242, 146] on ngb-highlight "9076038165" at bounding box center [207, 147] width 80 height 16
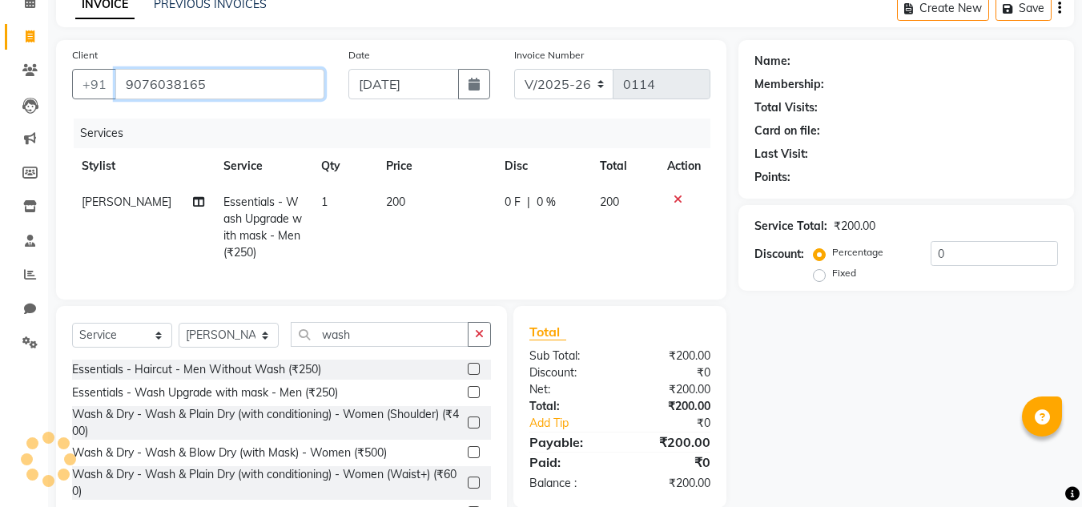
type input "9076038165"
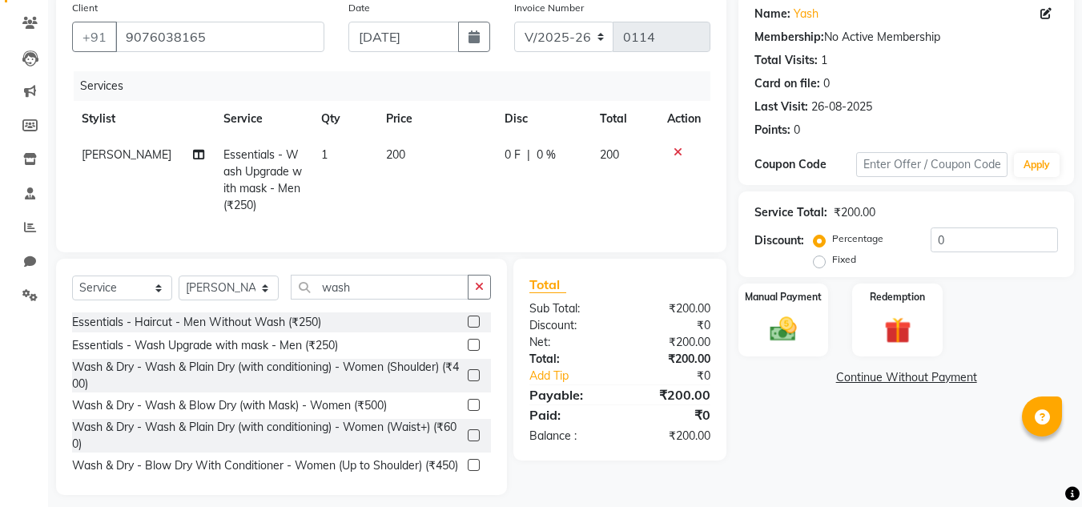
scroll to position [151, 0]
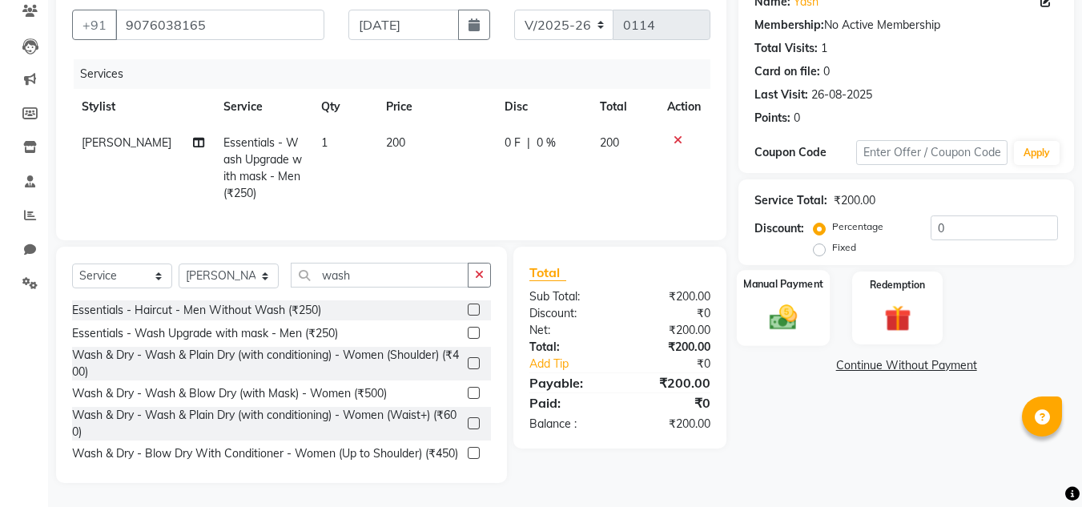
click at [786, 309] on img at bounding box center [783, 317] width 45 height 32
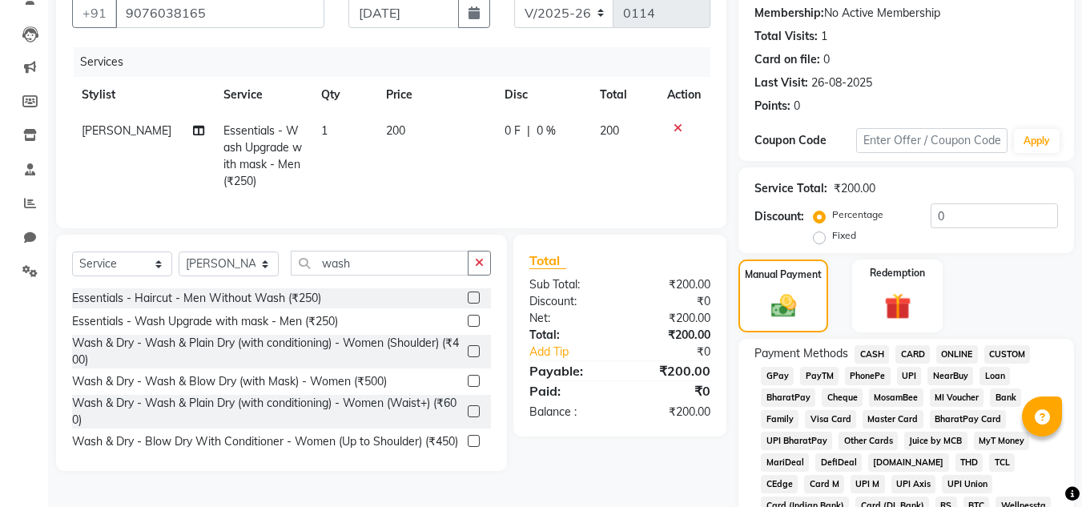
click at [881, 356] on span "CASH" at bounding box center [872, 354] width 34 height 18
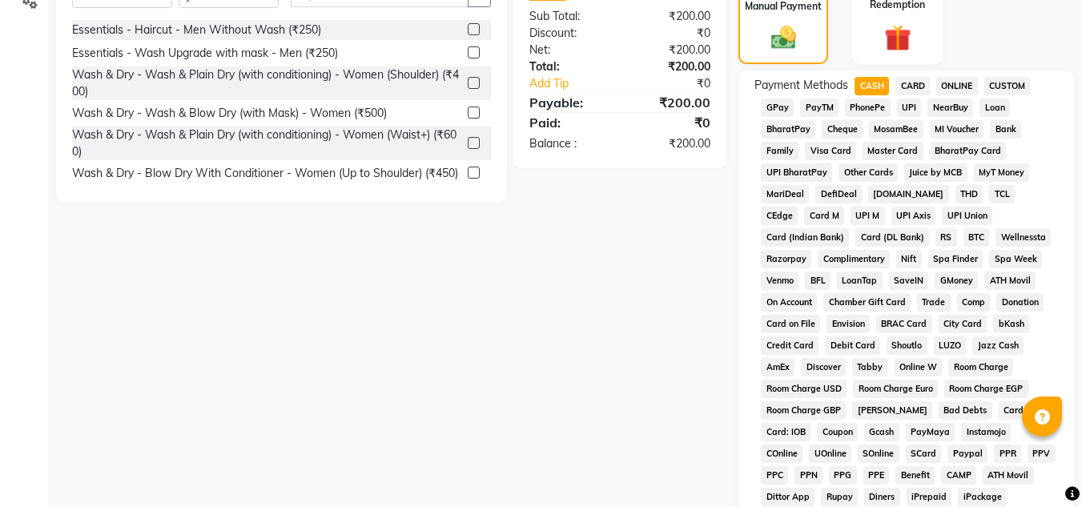
scroll to position [632, 0]
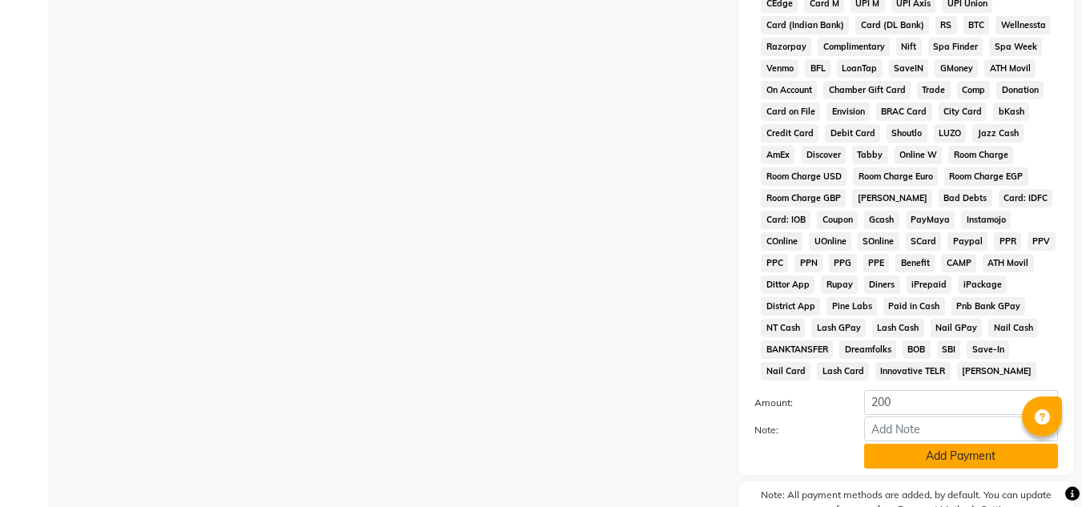
click at [910, 445] on button "Add Payment" at bounding box center [962, 456] width 194 height 25
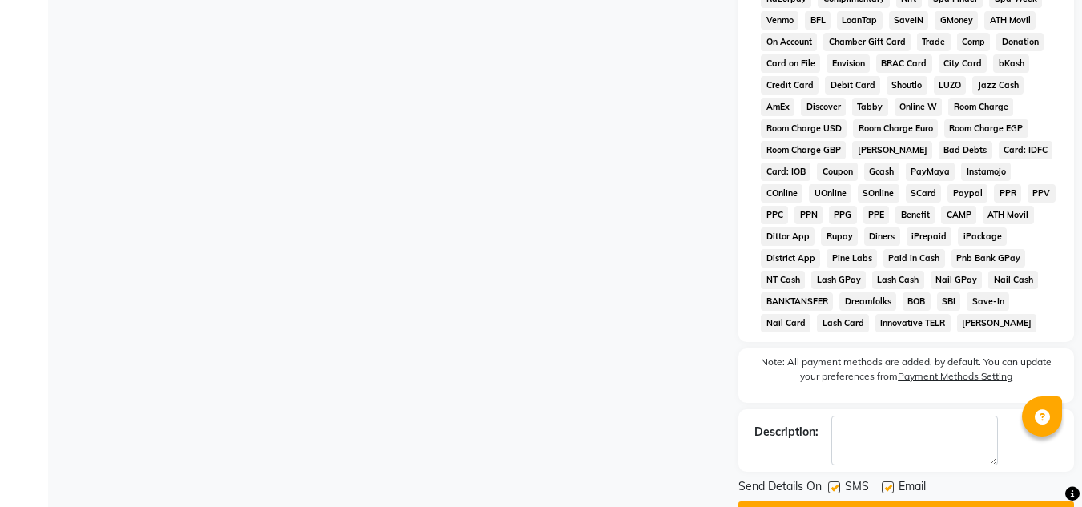
scroll to position [724, 0]
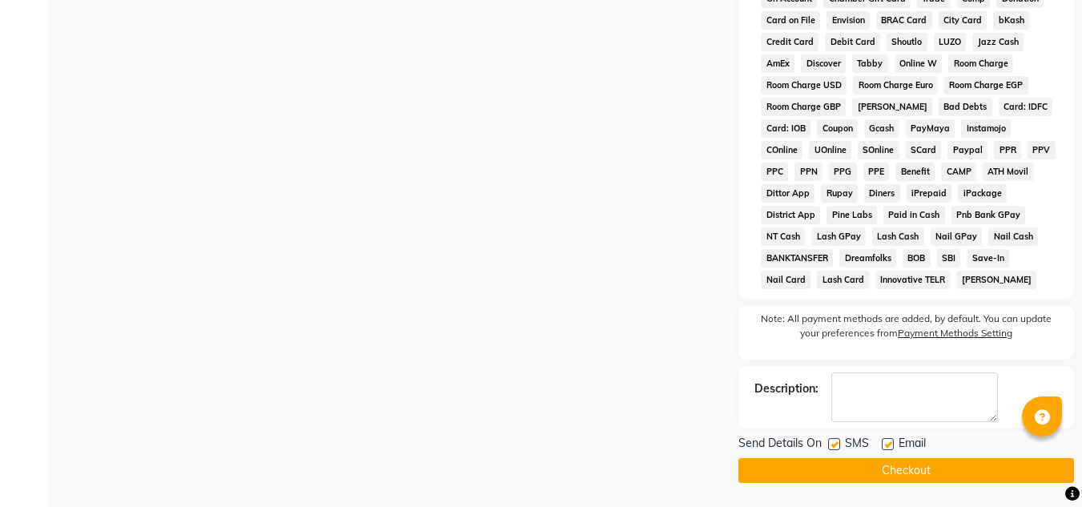
click at [874, 467] on button "Checkout" at bounding box center [907, 470] width 336 height 25
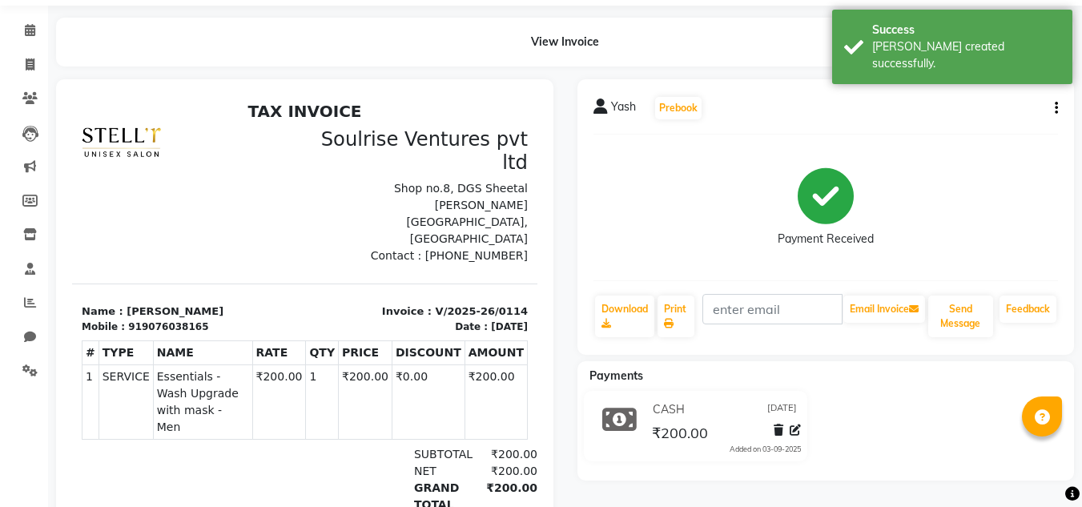
scroll to position [80, 0]
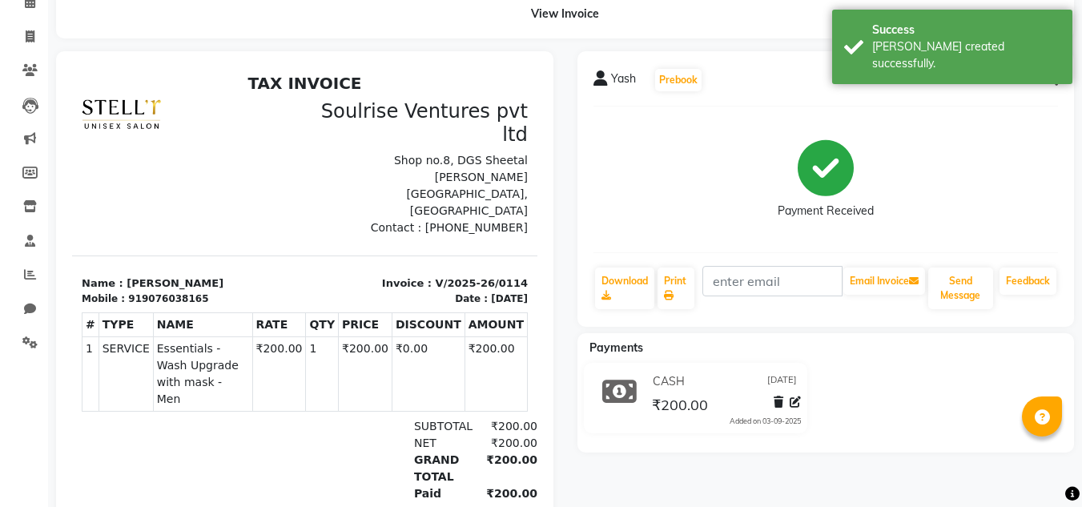
click at [1057, 81] on icon "button" at bounding box center [1056, 80] width 3 height 1
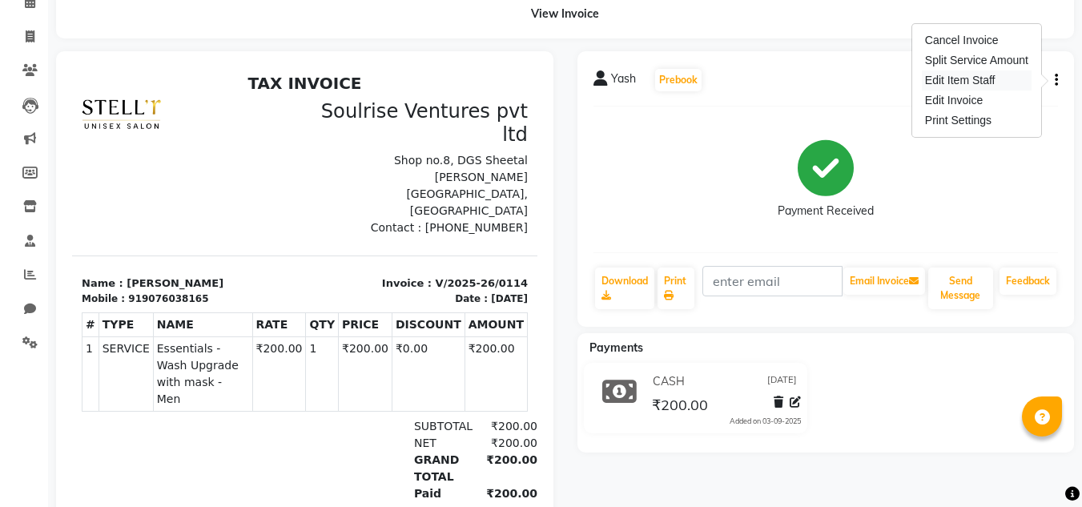
click at [982, 81] on div "Edit Item Staff" at bounding box center [977, 81] width 110 height 20
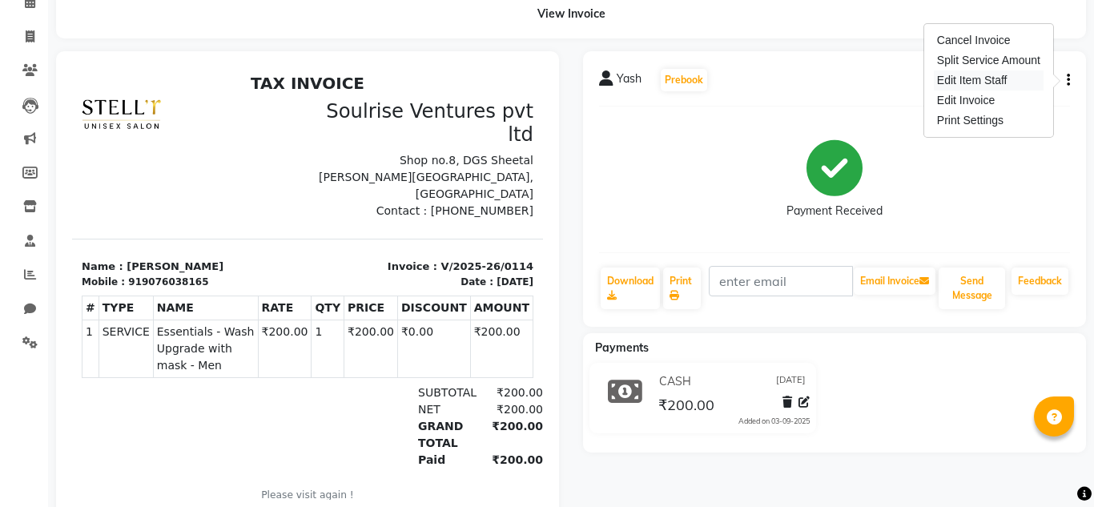
select select "89309"
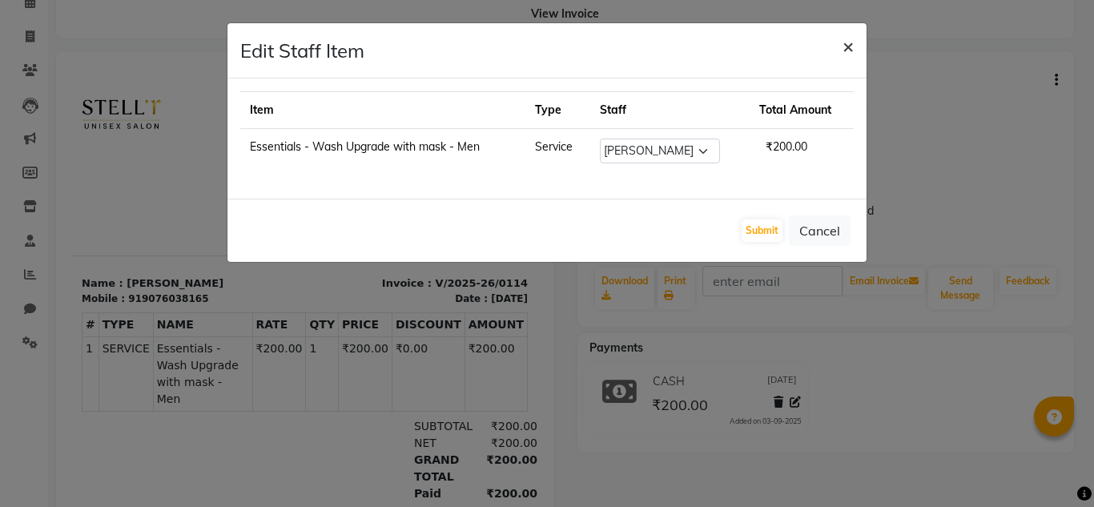
click at [857, 36] on button "×" at bounding box center [848, 45] width 37 height 45
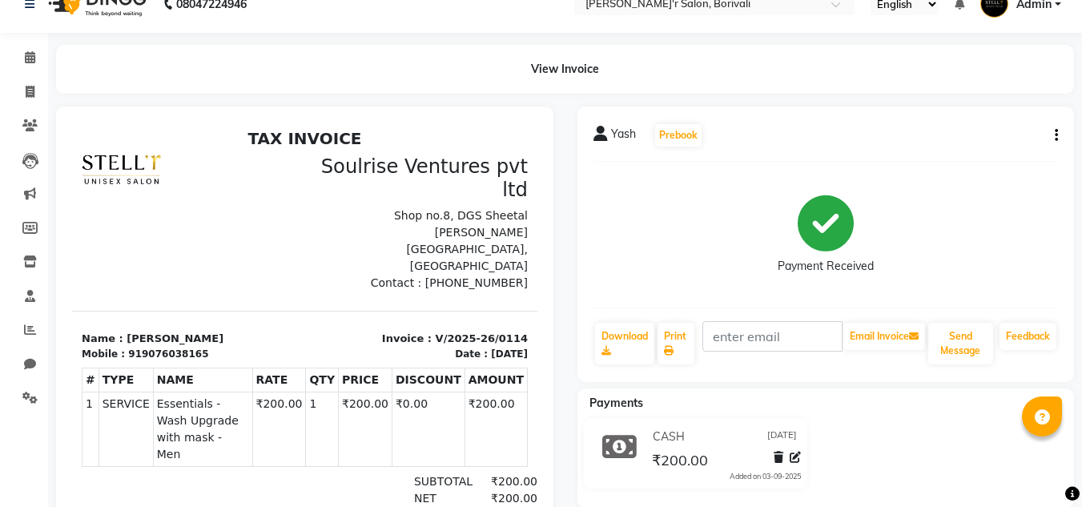
scroll to position [0, 0]
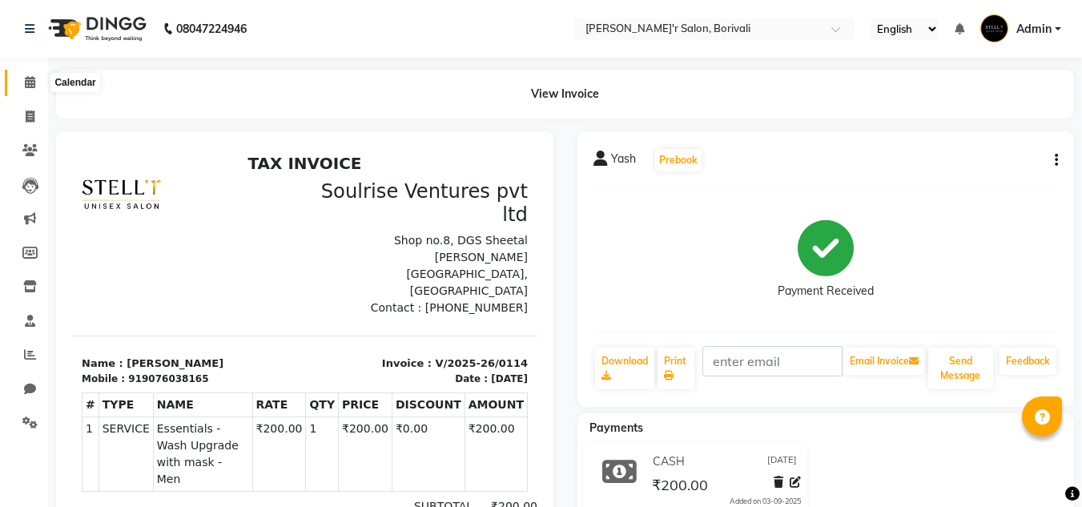
drag, startPoint x: 36, startPoint y: 84, endPoint x: 27, endPoint y: 93, distance: 12.5
click at [36, 84] on span at bounding box center [30, 83] width 28 height 18
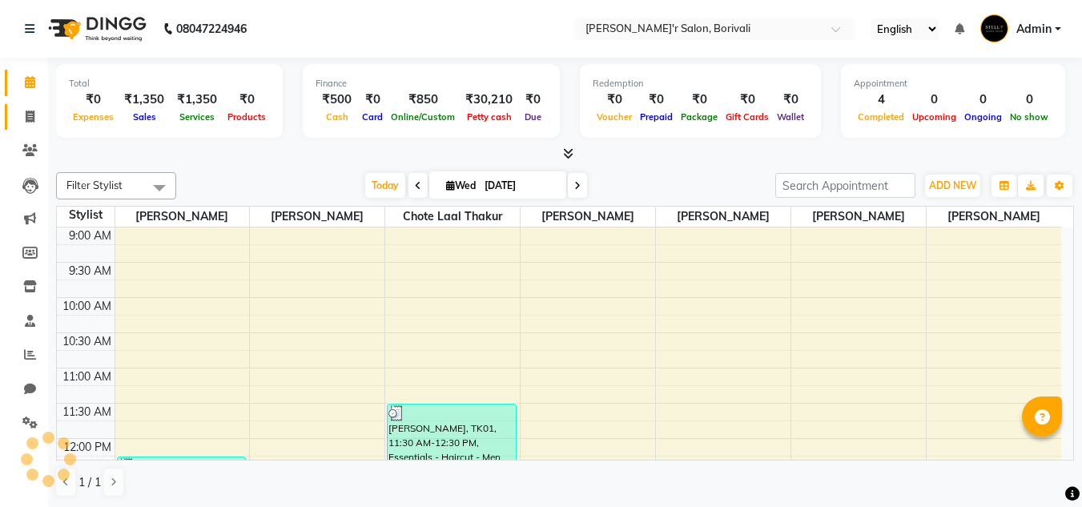
click at [30, 104] on link "Invoice" at bounding box center [24, 117] width 38 height 26
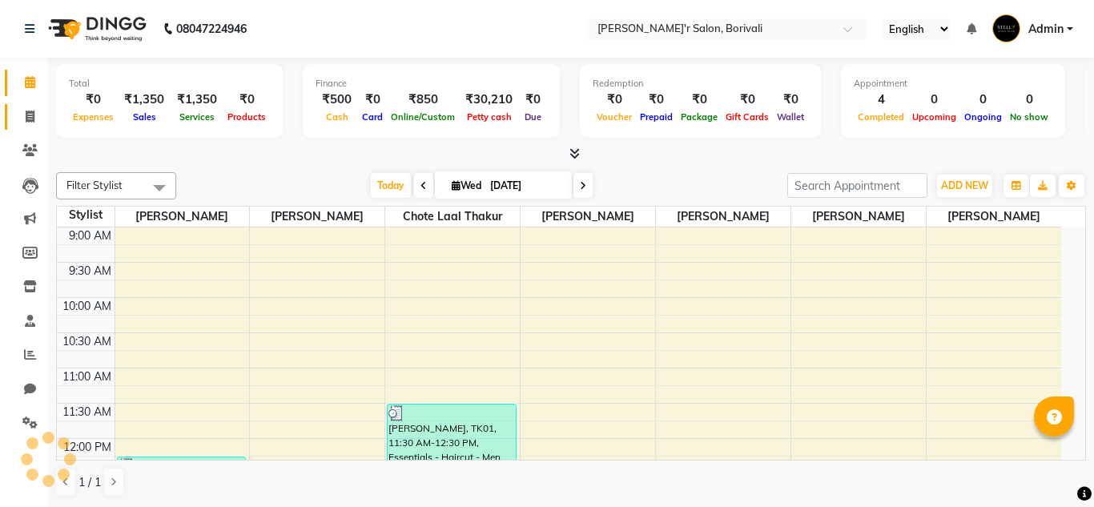
select select "8737"
select select "service"
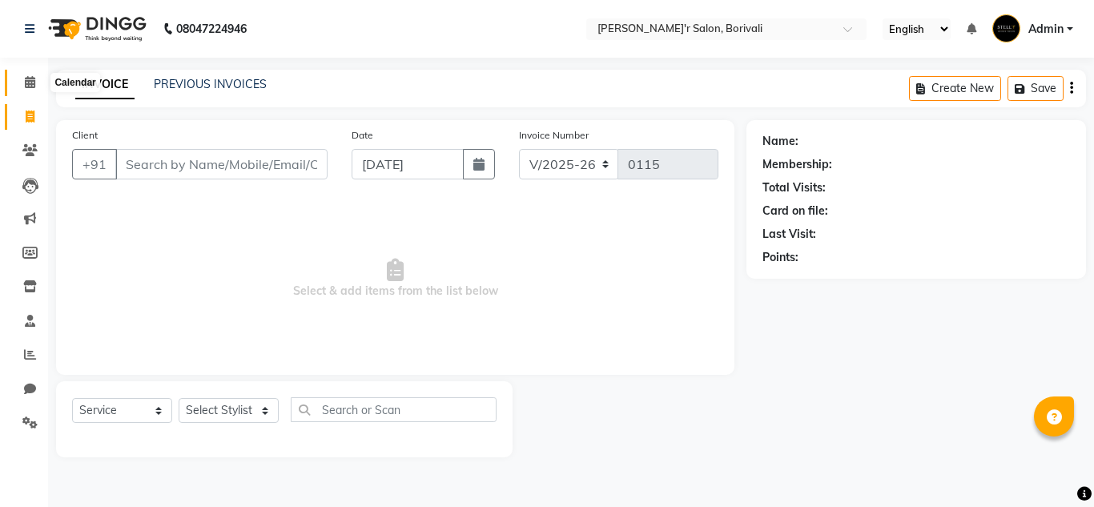
click at [30, 86] on icon at bounding box center [30, 82] width 10 height 12
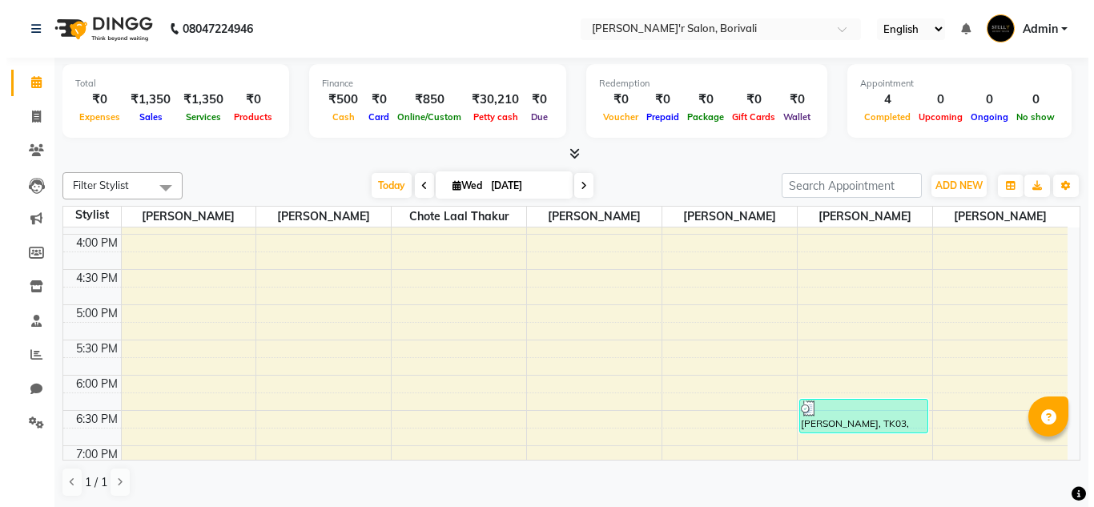
scroll to position [443, 0]
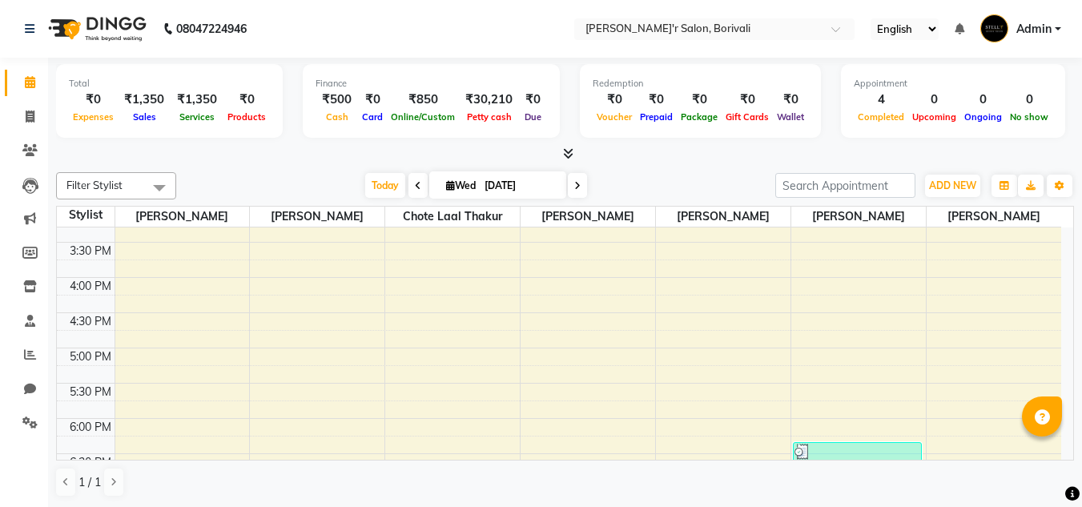
click at [101, 28] on img at bounding box center [96, 28] width 110 height 45
click at [30, 115] on icon at bounding box center [30, 117] width 9 height 12
select select "8737"
select select "service"
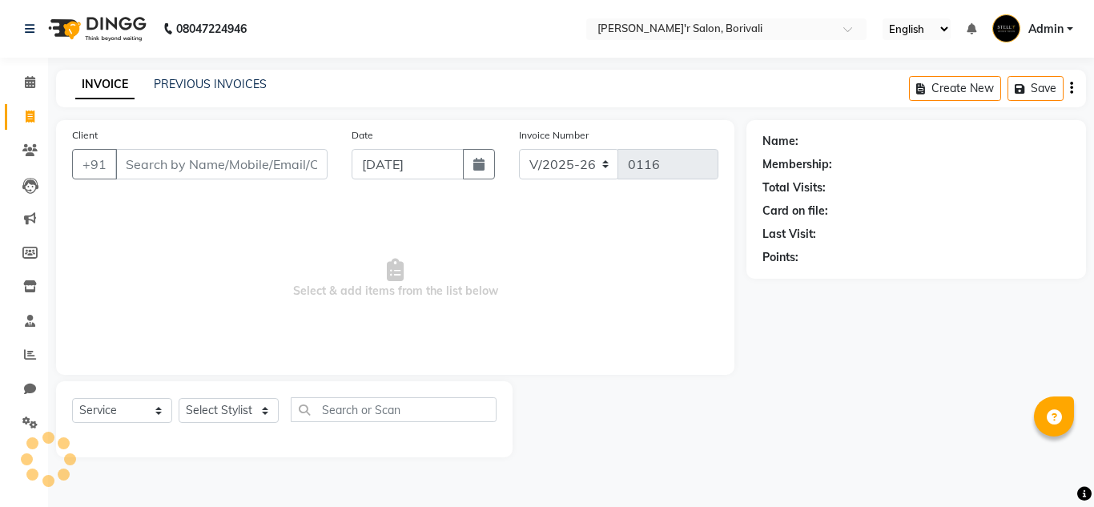
click at [127, 163] on input "Client" at bounding box center [221, 164] width 212 height 30
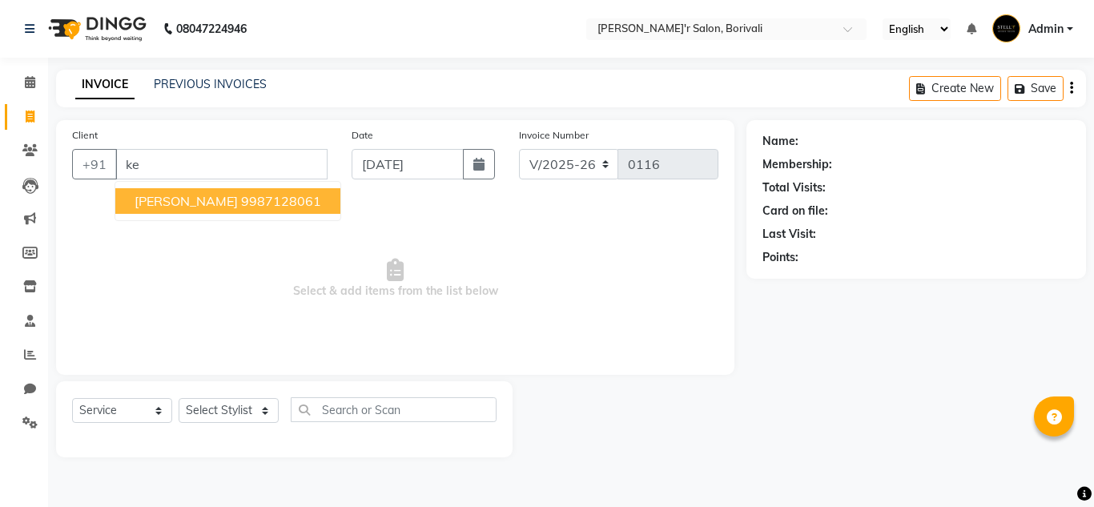
type input "k"
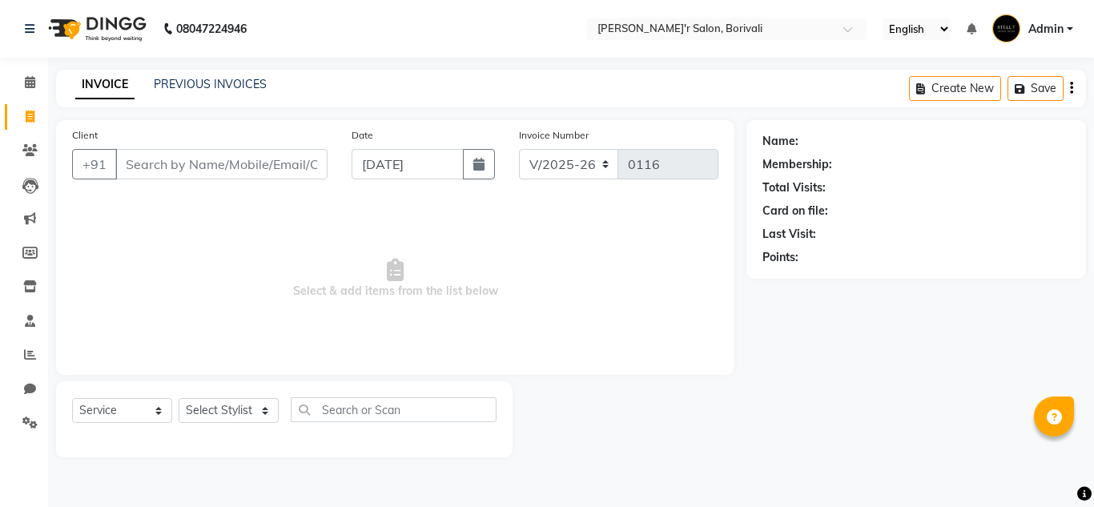
drag, startPoint x: 136, startPoint y: 149, endPoint x: 135, endPoint y: 162, distance: 12.8
click at [135, 161] on input "Client" at bounding box center [221, 164] width 212 height 30
